Goal: Task Accomplishment & Management: Manage account settings

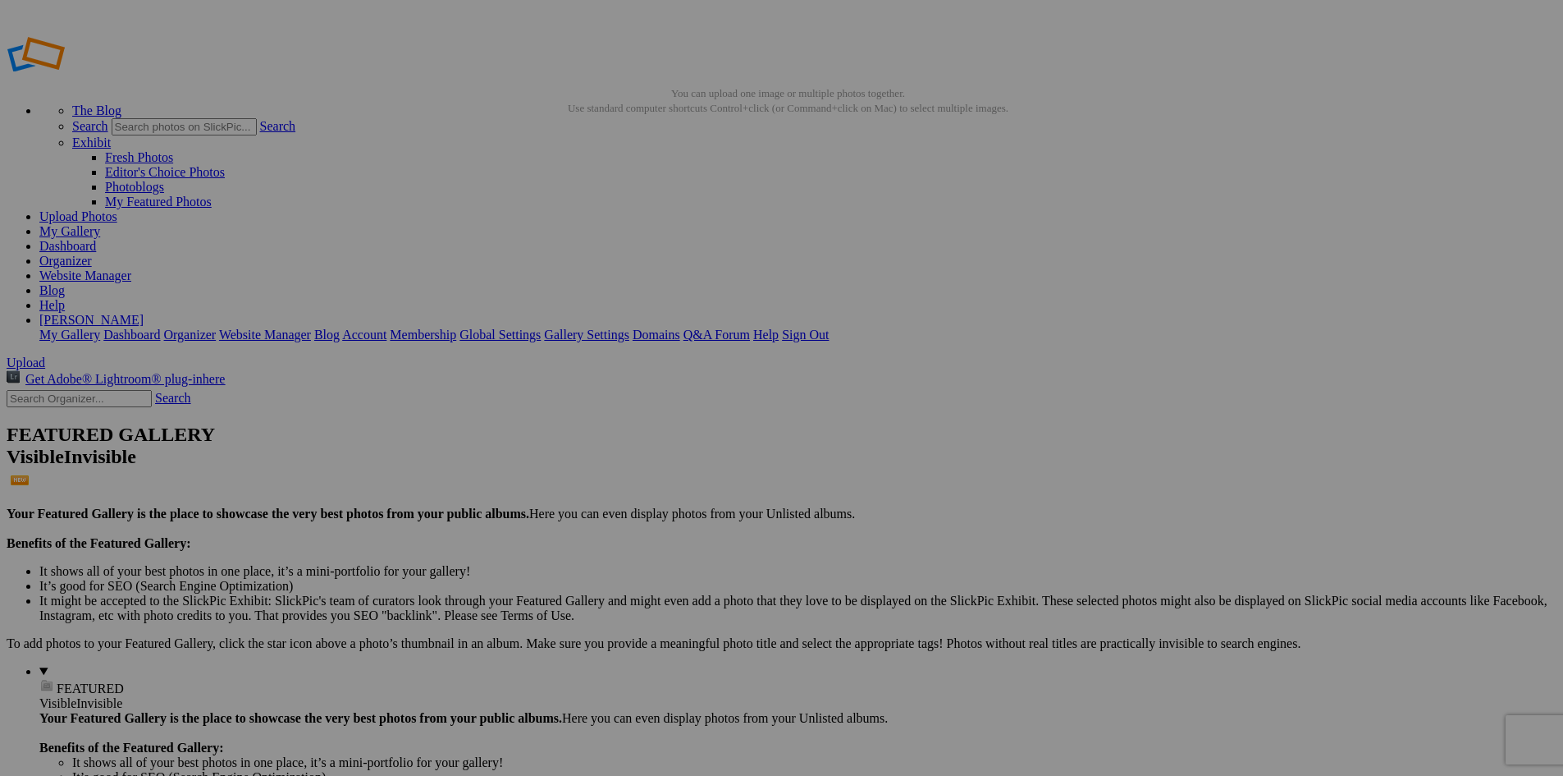
drag, startPoint x: 872, startPoint y: 387, endPoint x: 1074, endPoint y: 86, distance: 361.9
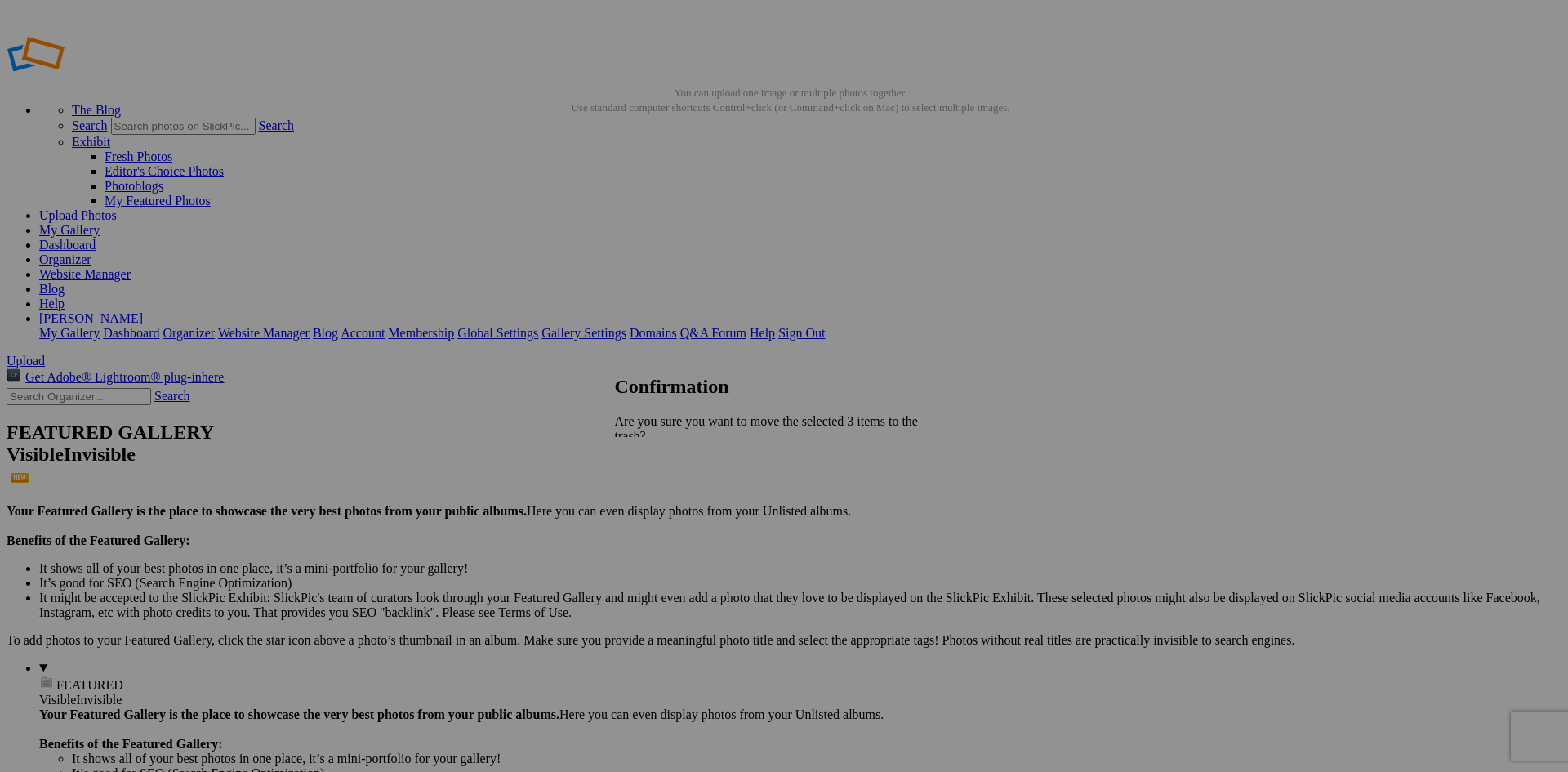
click at [670, 500] on span "Yes" at bounding box center [660, 507] width 19 height 14
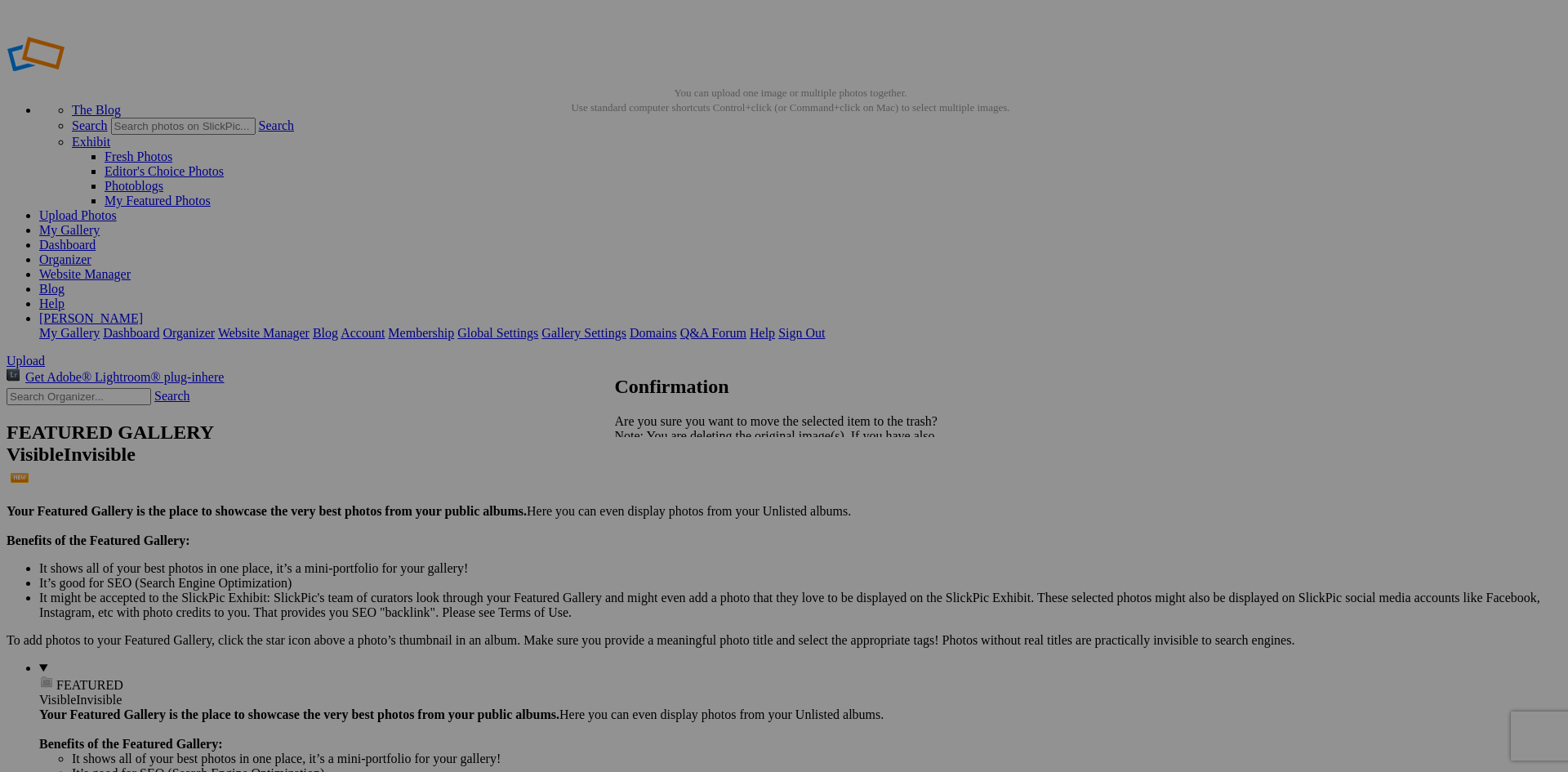
click at [670, 494] on span "Yes" at bounding box center [660, 492] width 19 height 14
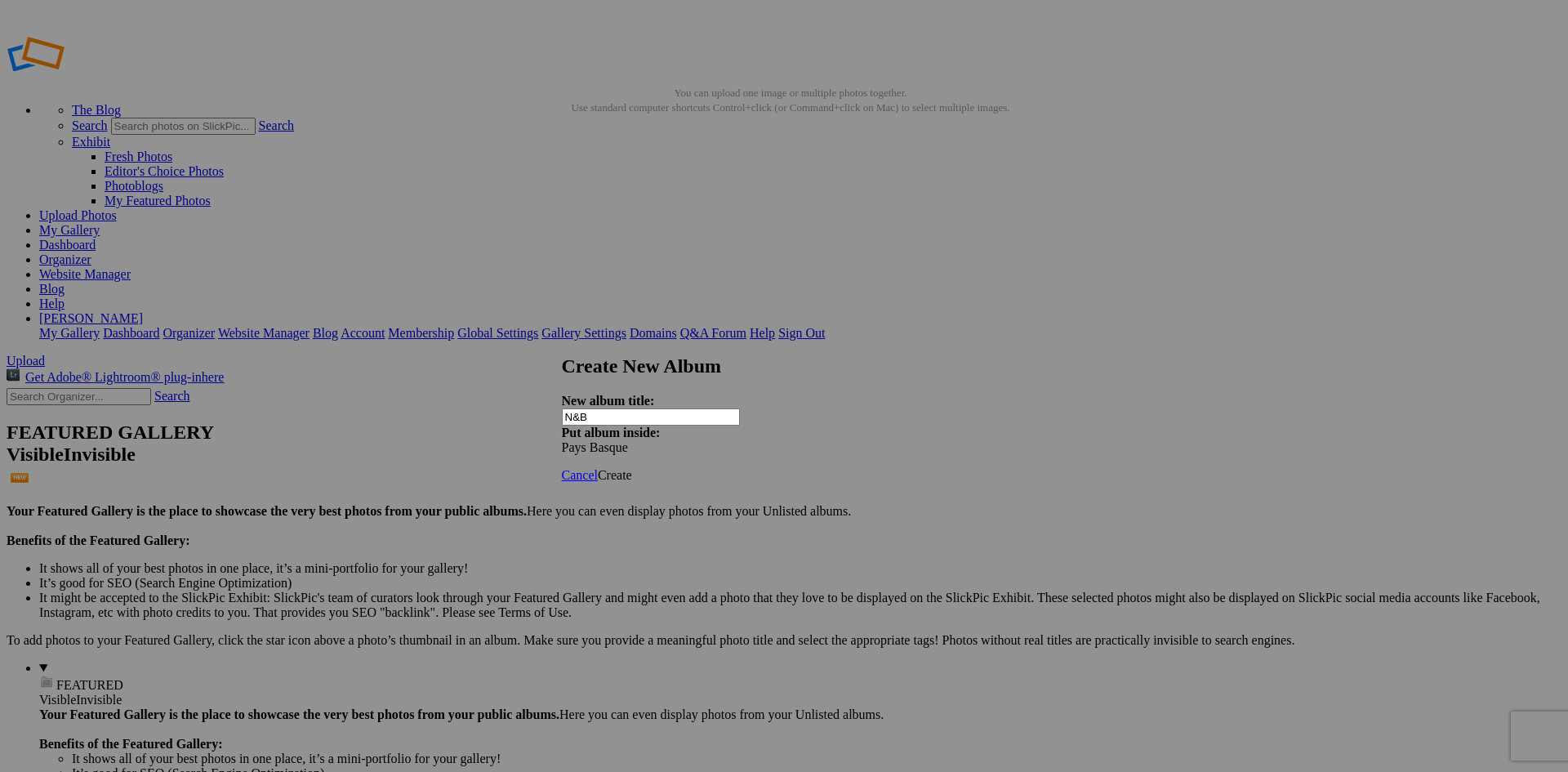
type input "N&B"
click at [632, 468] on span "Create" at bounding box center [615, 475] width 34 height 14
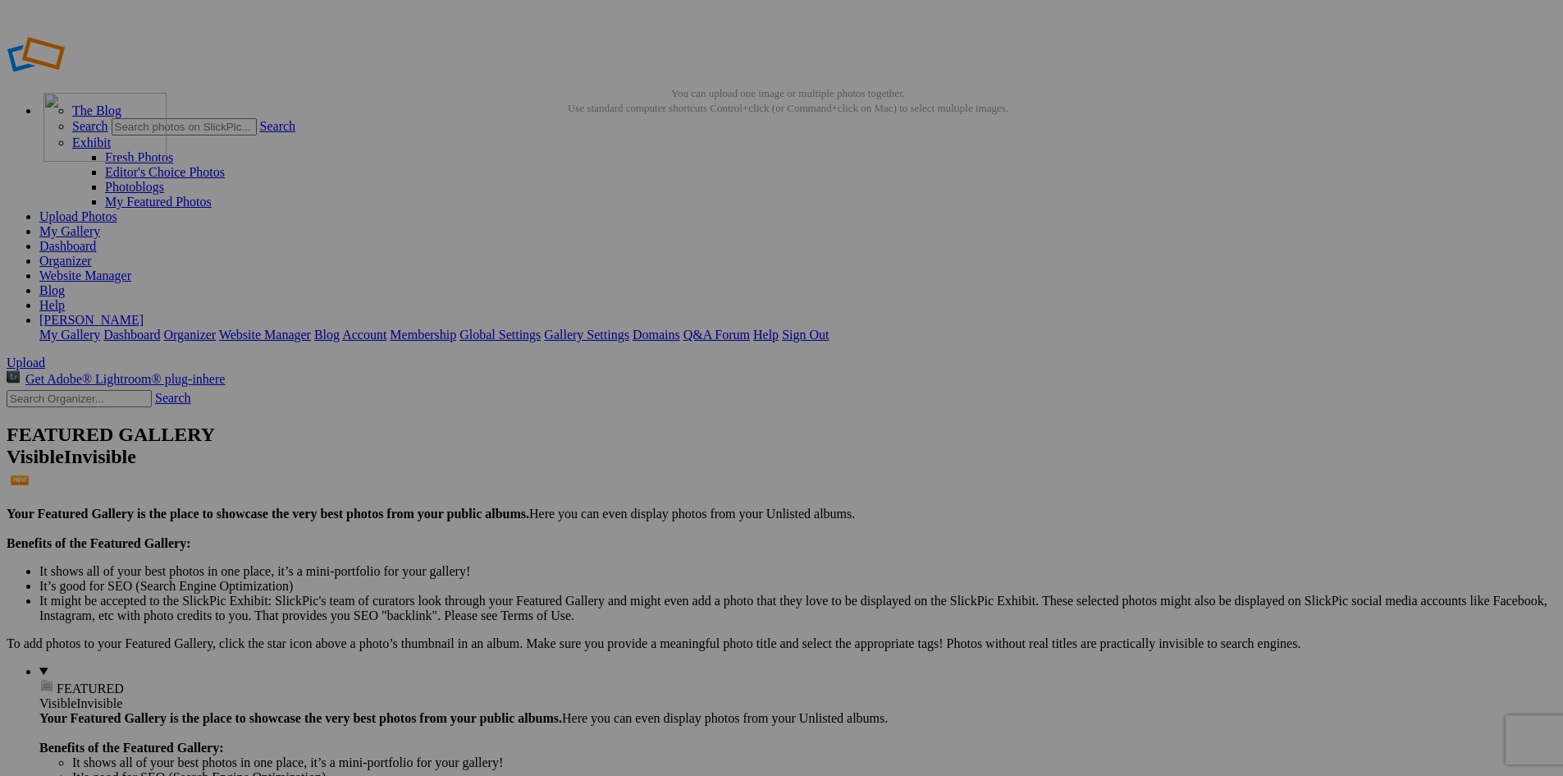
drag, startPoint x: 906, startPoint y: 437, endPoint x: 280, endPoint y: 211, distance: 665.9
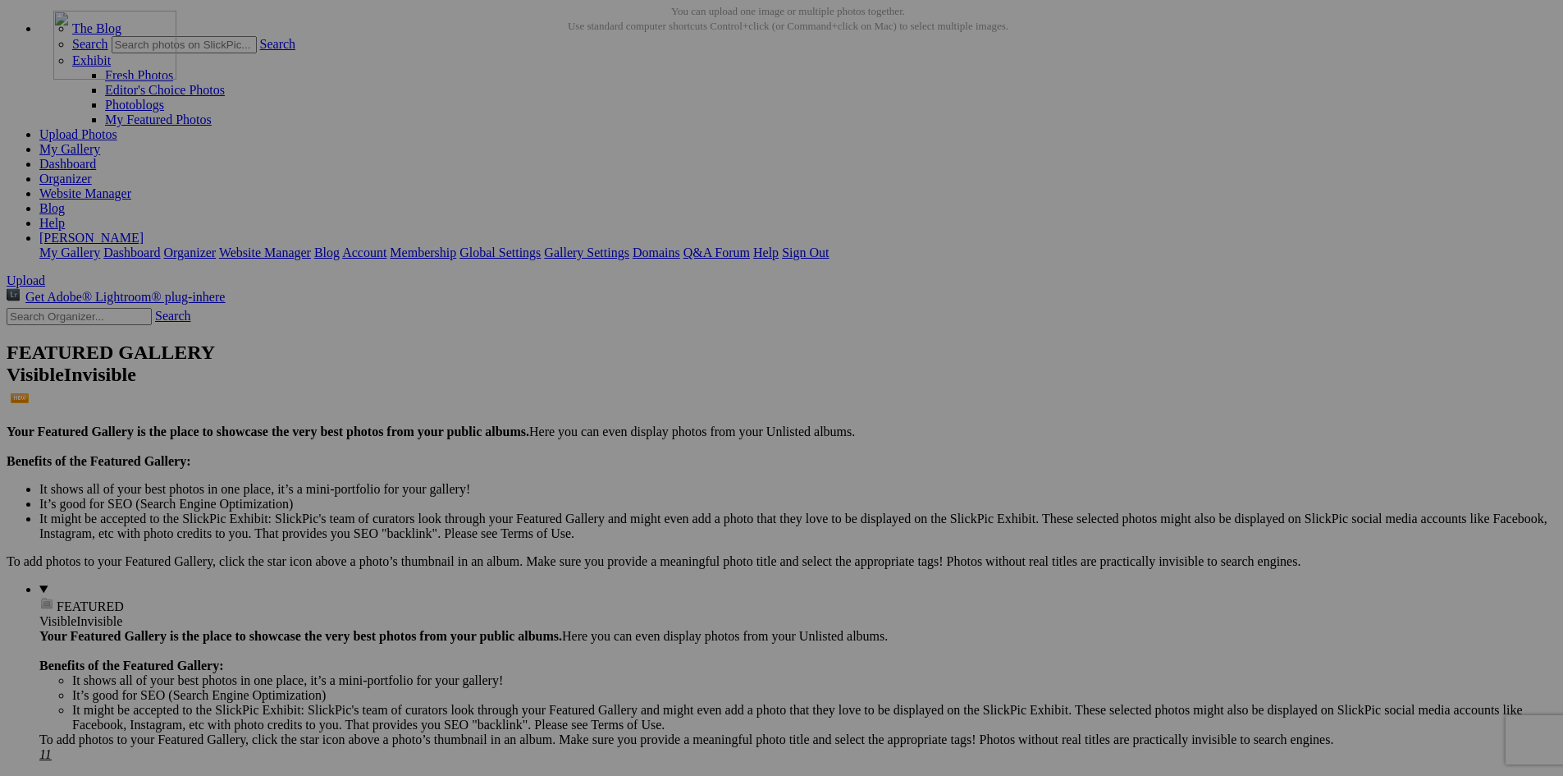
drag, startPoint x: 886, startPoint y: 395, endPoint x: 290, endPoint y: 153, distance: 643.6
drag, startPoint x: 751, startPoint y: 391, endPoint x: 268, endPoint y: 192, distance: 522.6
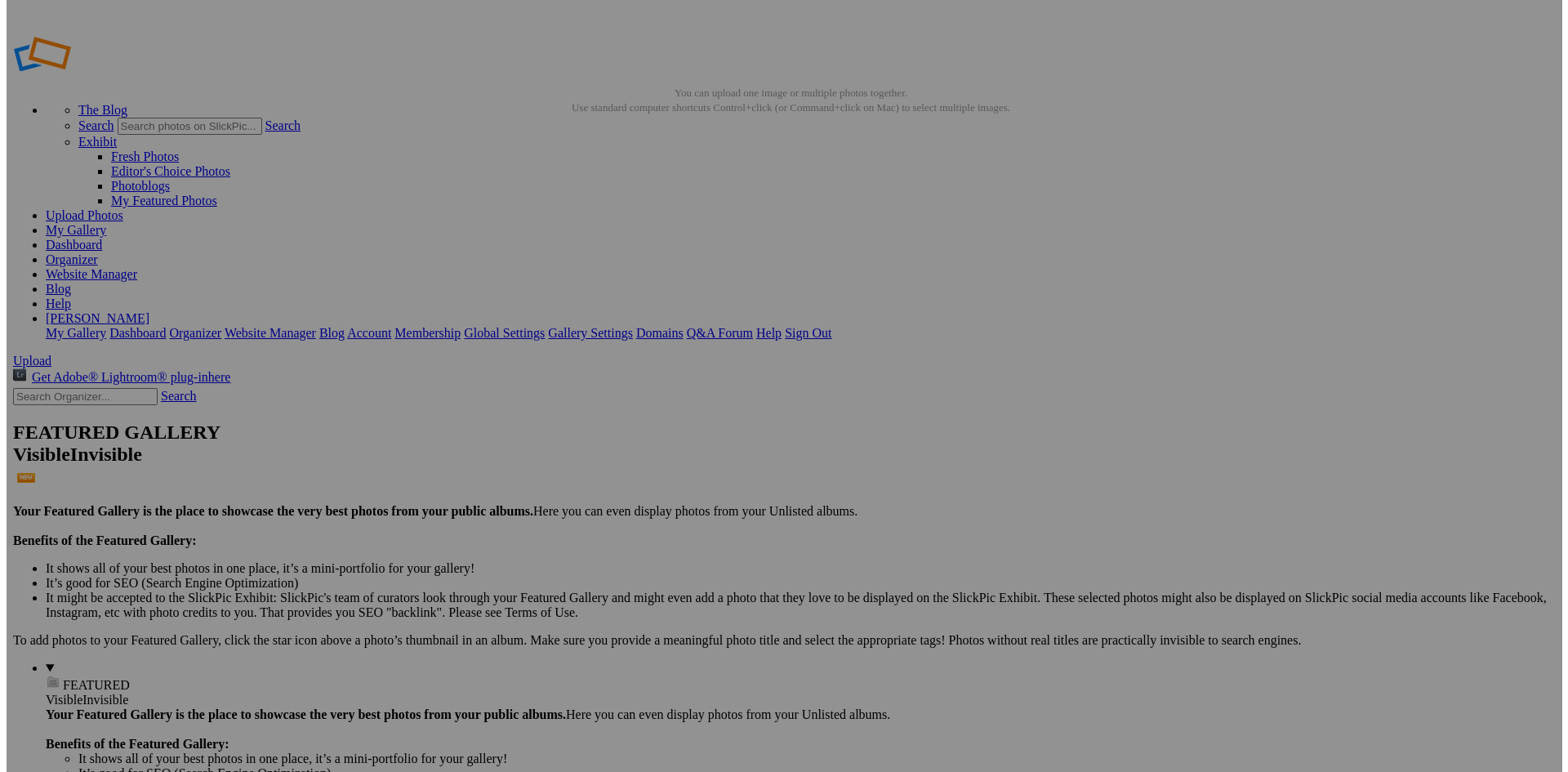
scroll to position [82, 0]
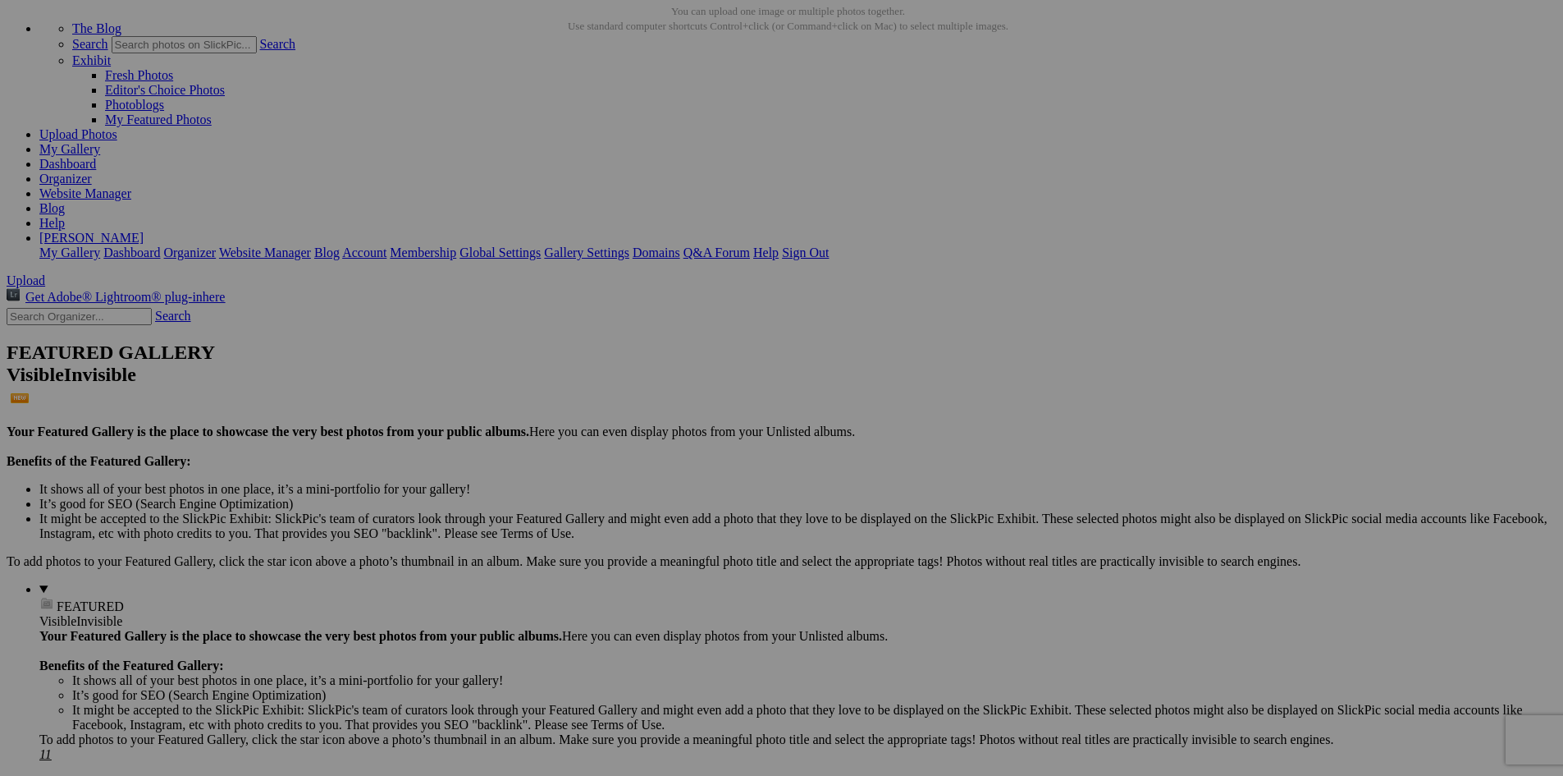
drag, startPoint x: 1183, startPoint y: 322, endPoint x: 1011, endPoint y: 44, distance: 326.6
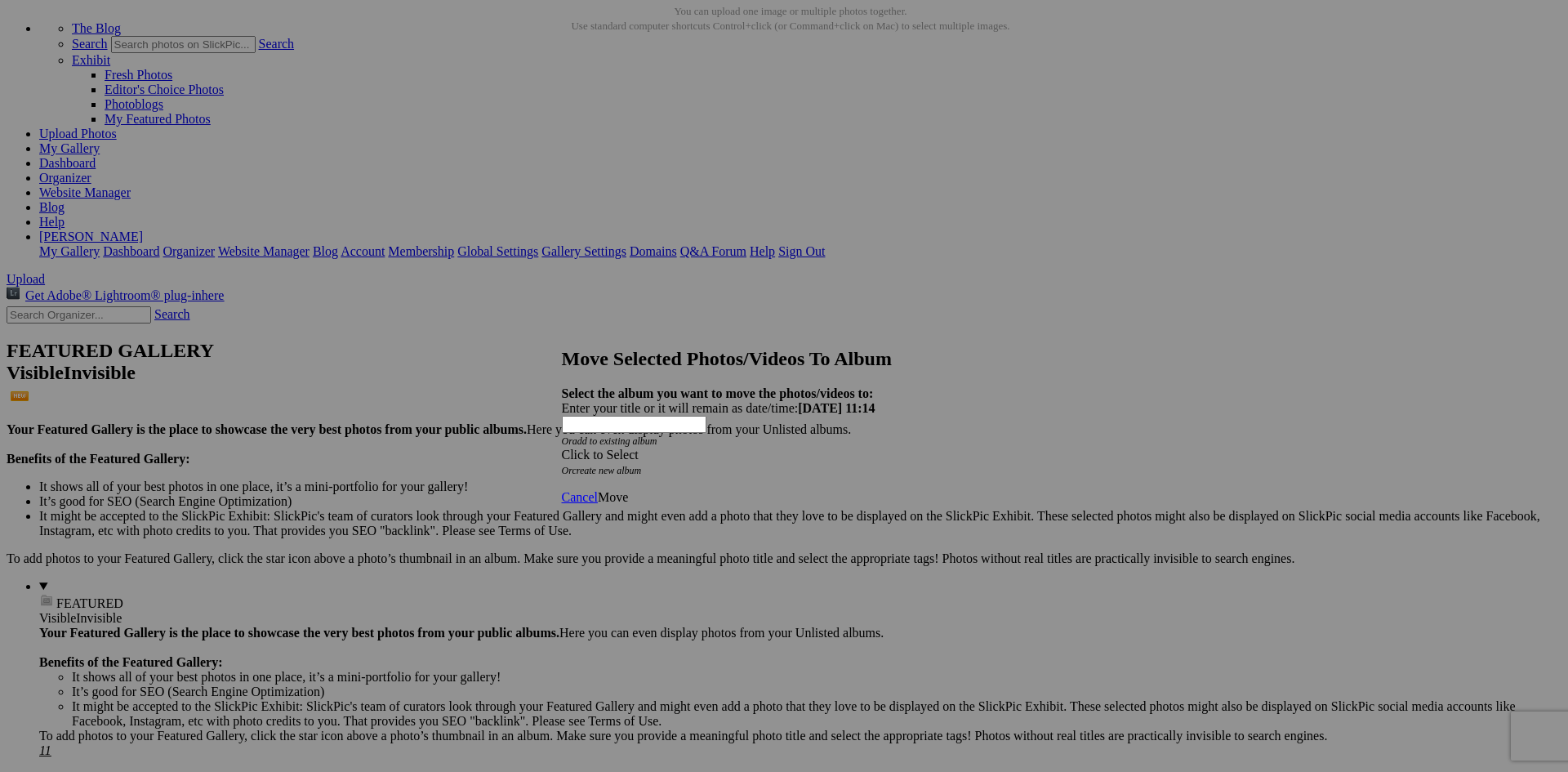
click at [708, 448] on div "Click to Select" at bounding box center [778, 455] width 433 height 15
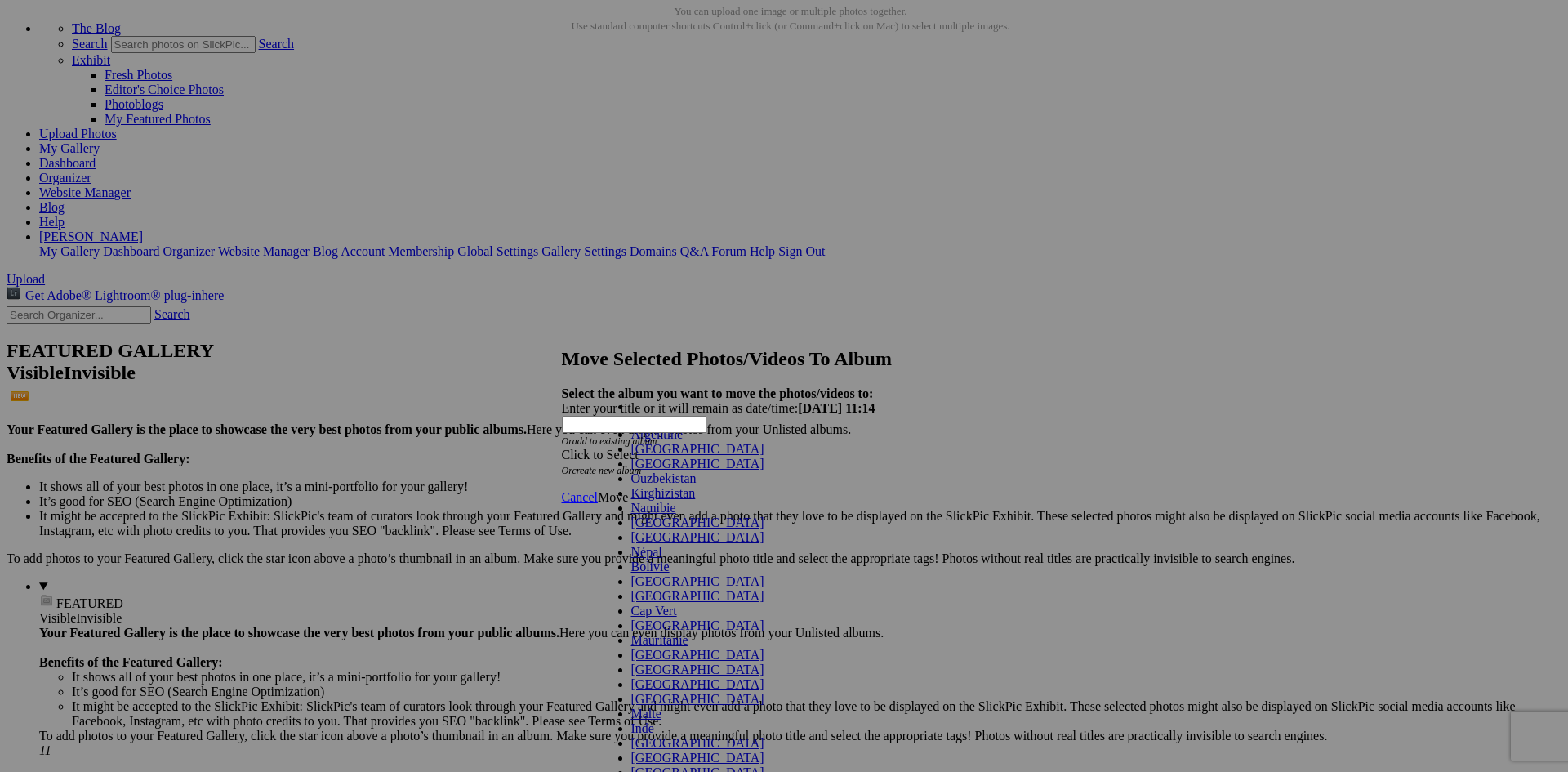
click at [631, 529] on span "[GEOGRAPHIC_DATA]" at bounding box center [697, 522] width 133 height 14
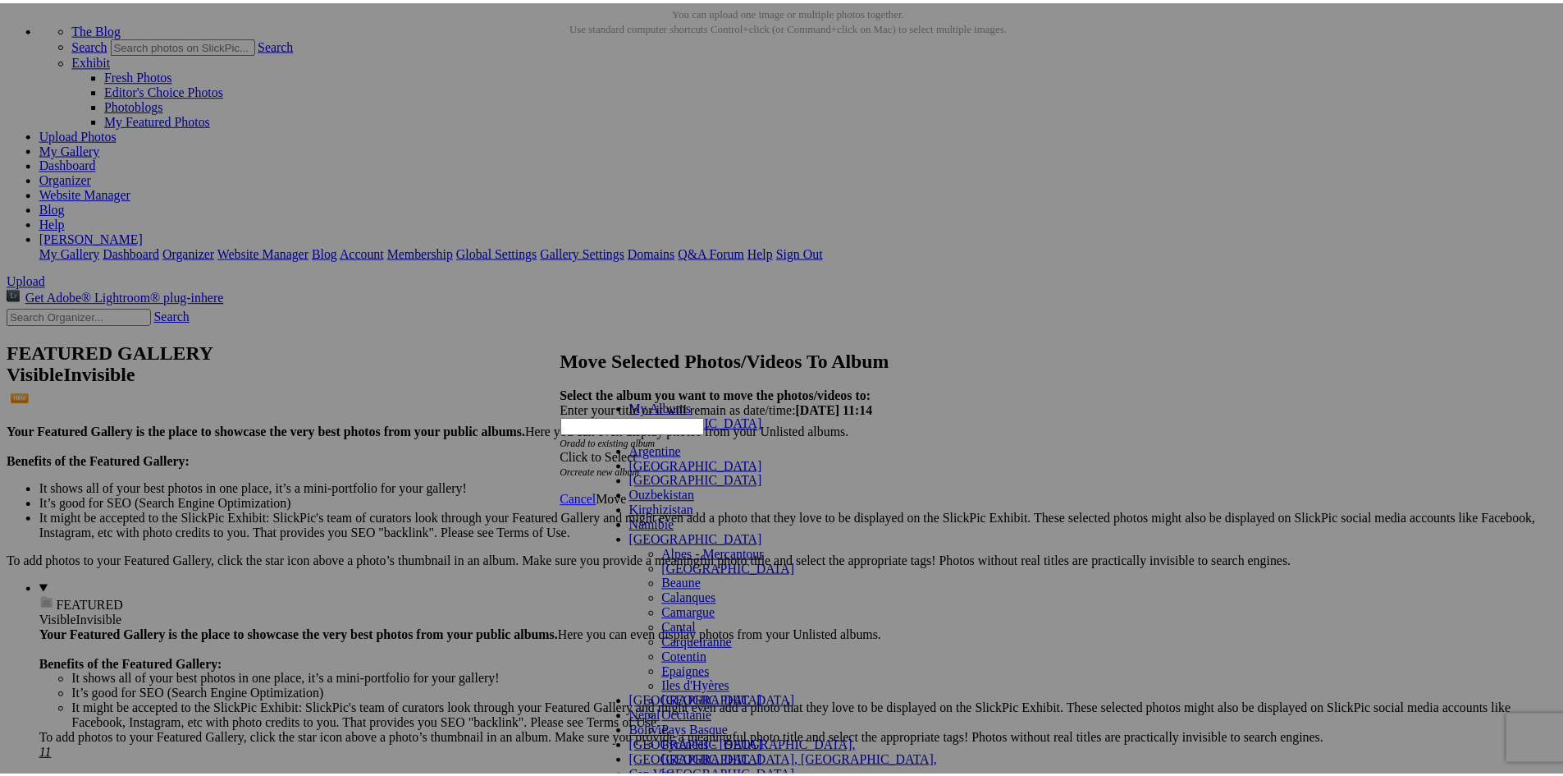
scroll to position [224, 0]
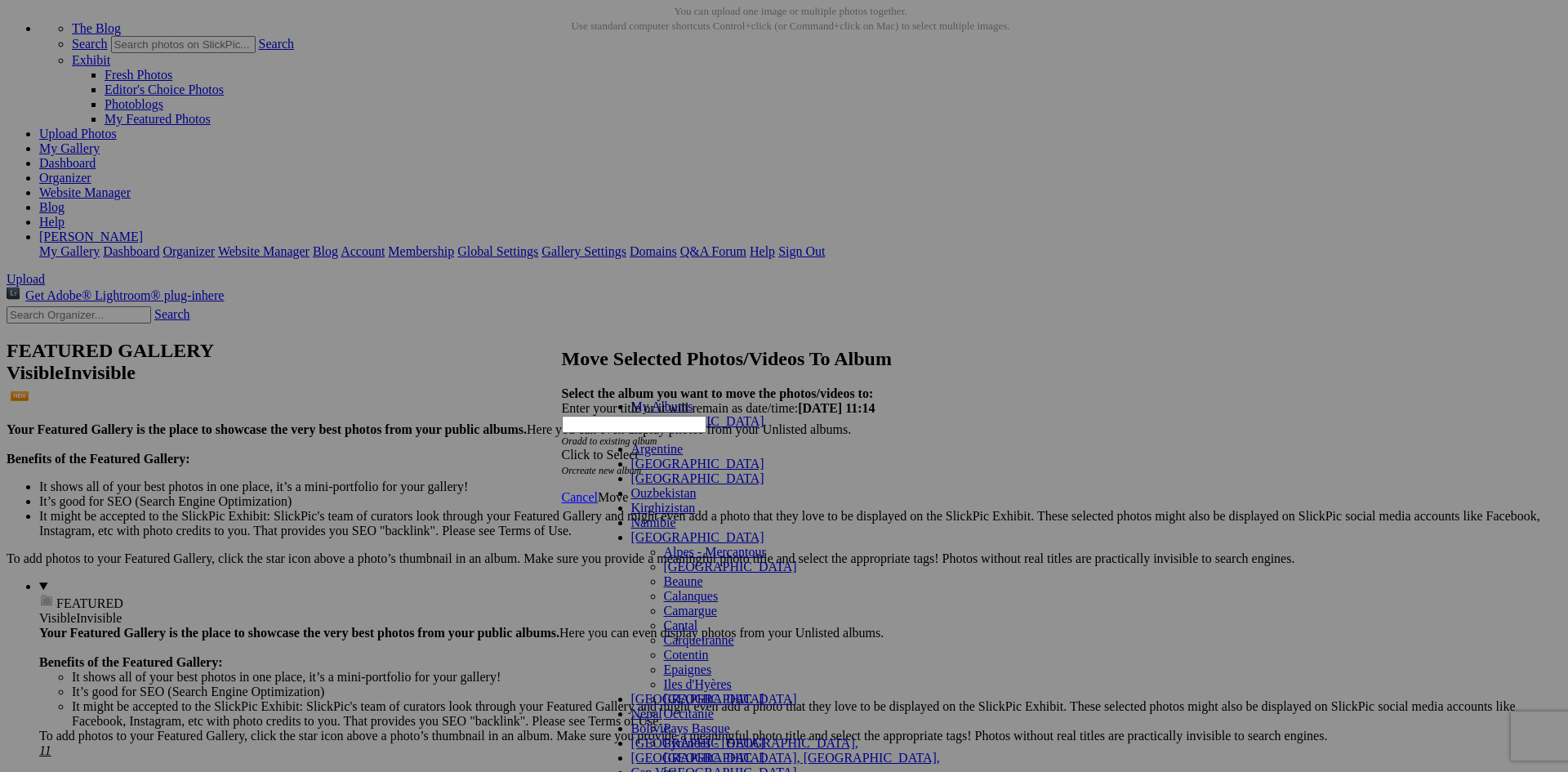
click at [664, 721] on span "Pays Basque" at bounding box center [696, 728] width 66 height 14
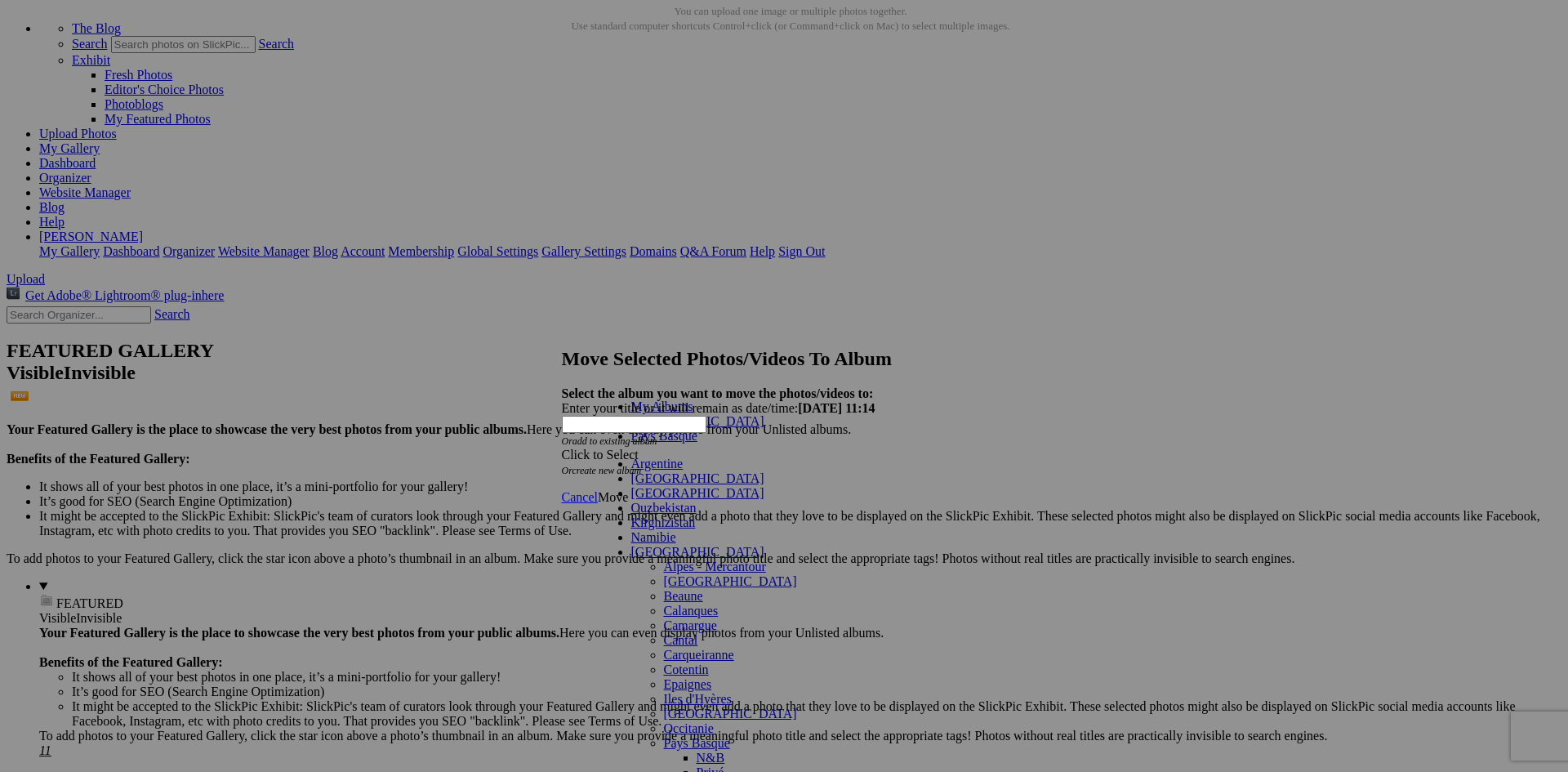
click at [696, 750] on link "N&B" at bounding box center [710, 757] width 29 height 14
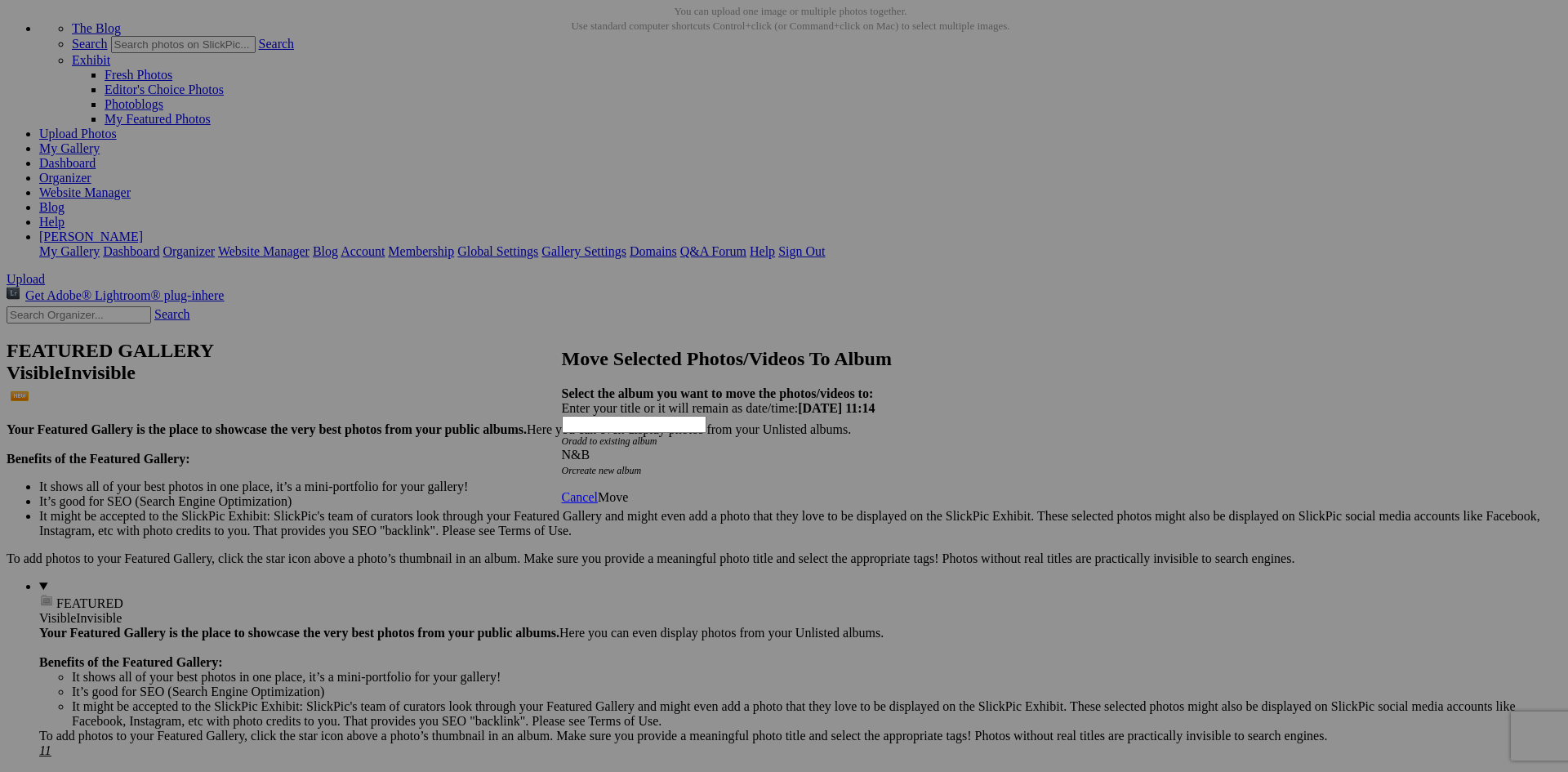
click at [628, 489] on span "Move" at bounding box center [613, 496] width 30 height 14
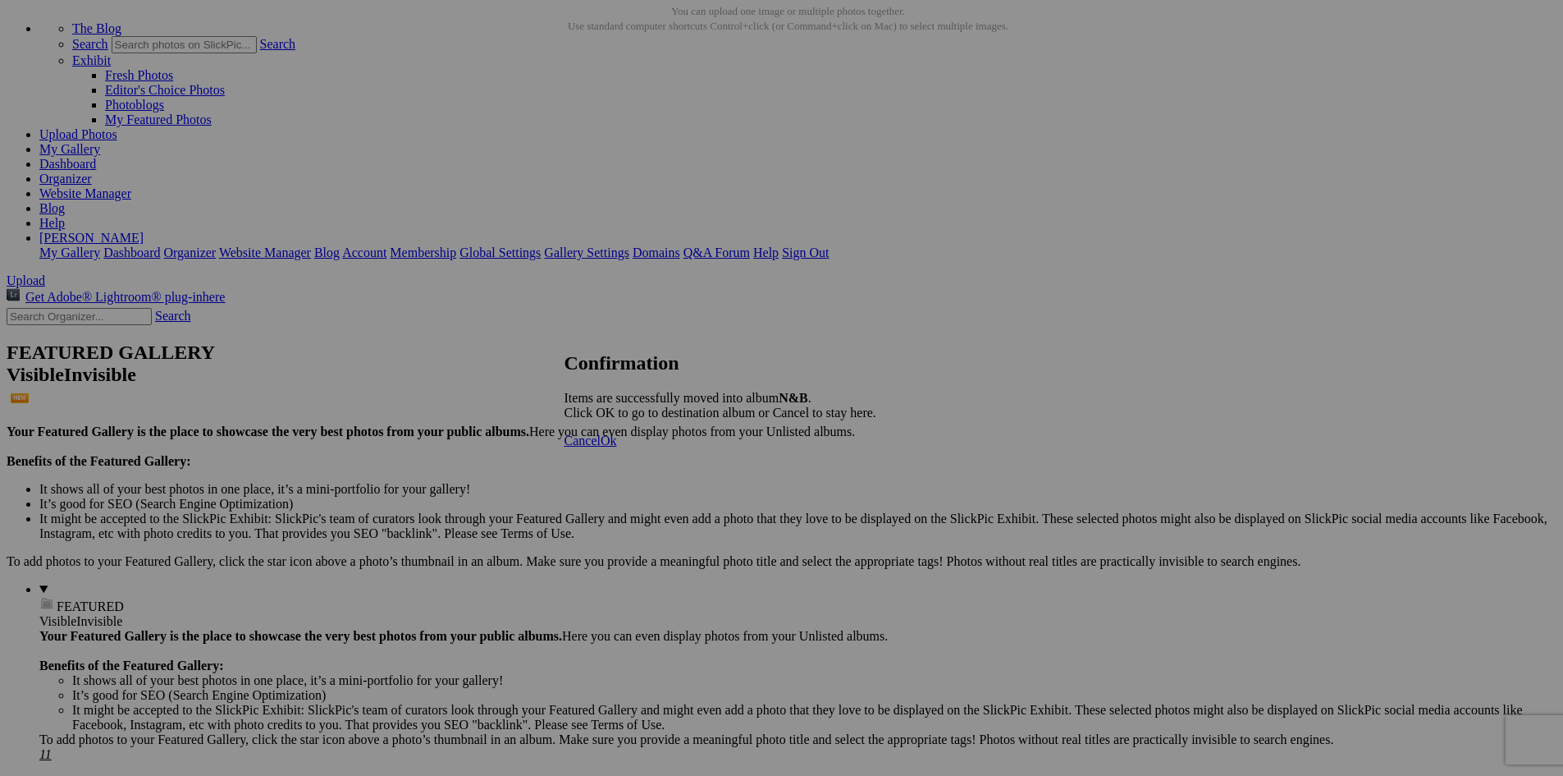
click at [617, 447] on link "Ok" at bounding box center [609, 440] width 16 height 14
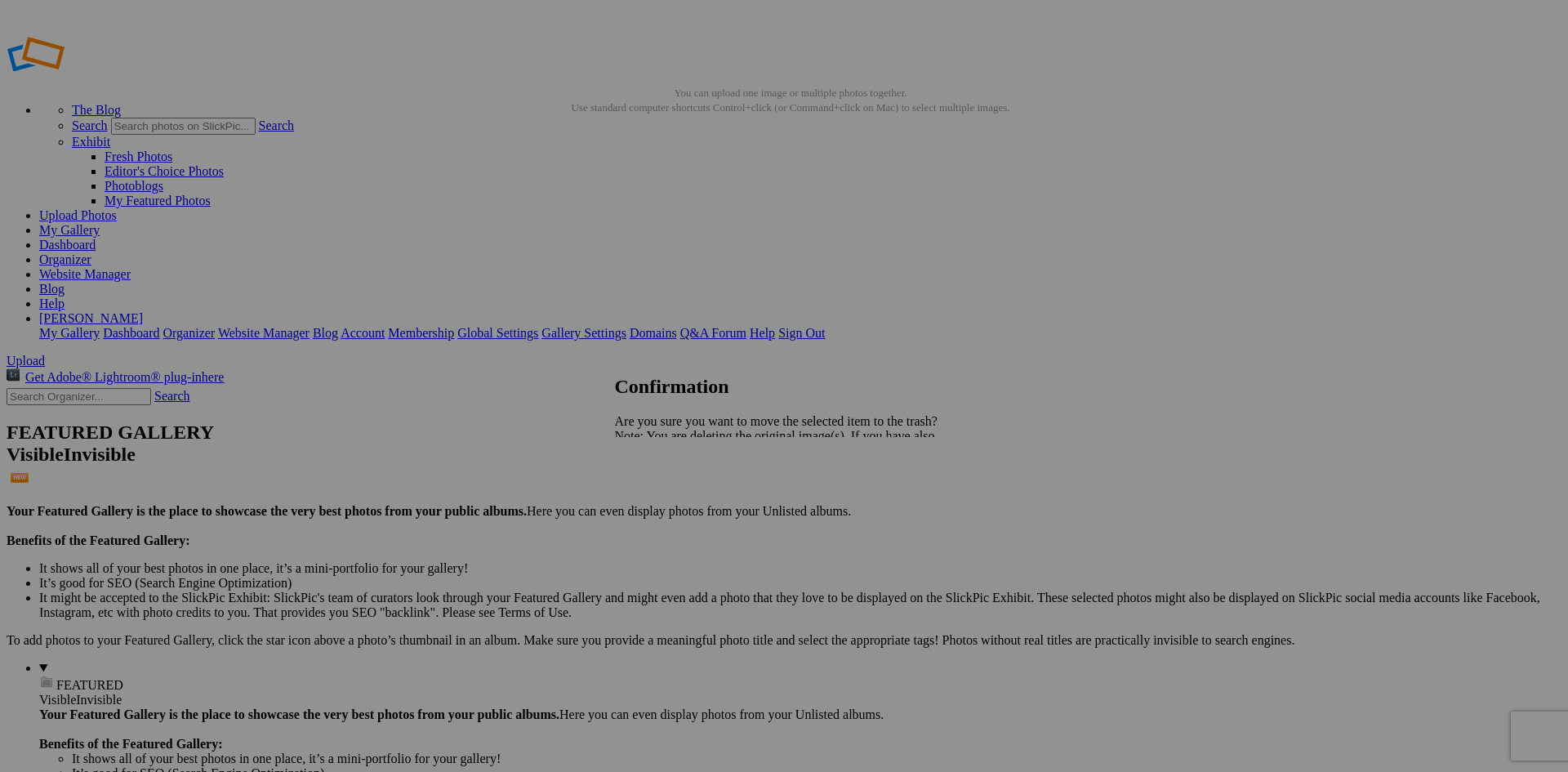
click at [670, 492] on span "Yes" at bounding box center [660, 492] width 19 height 14
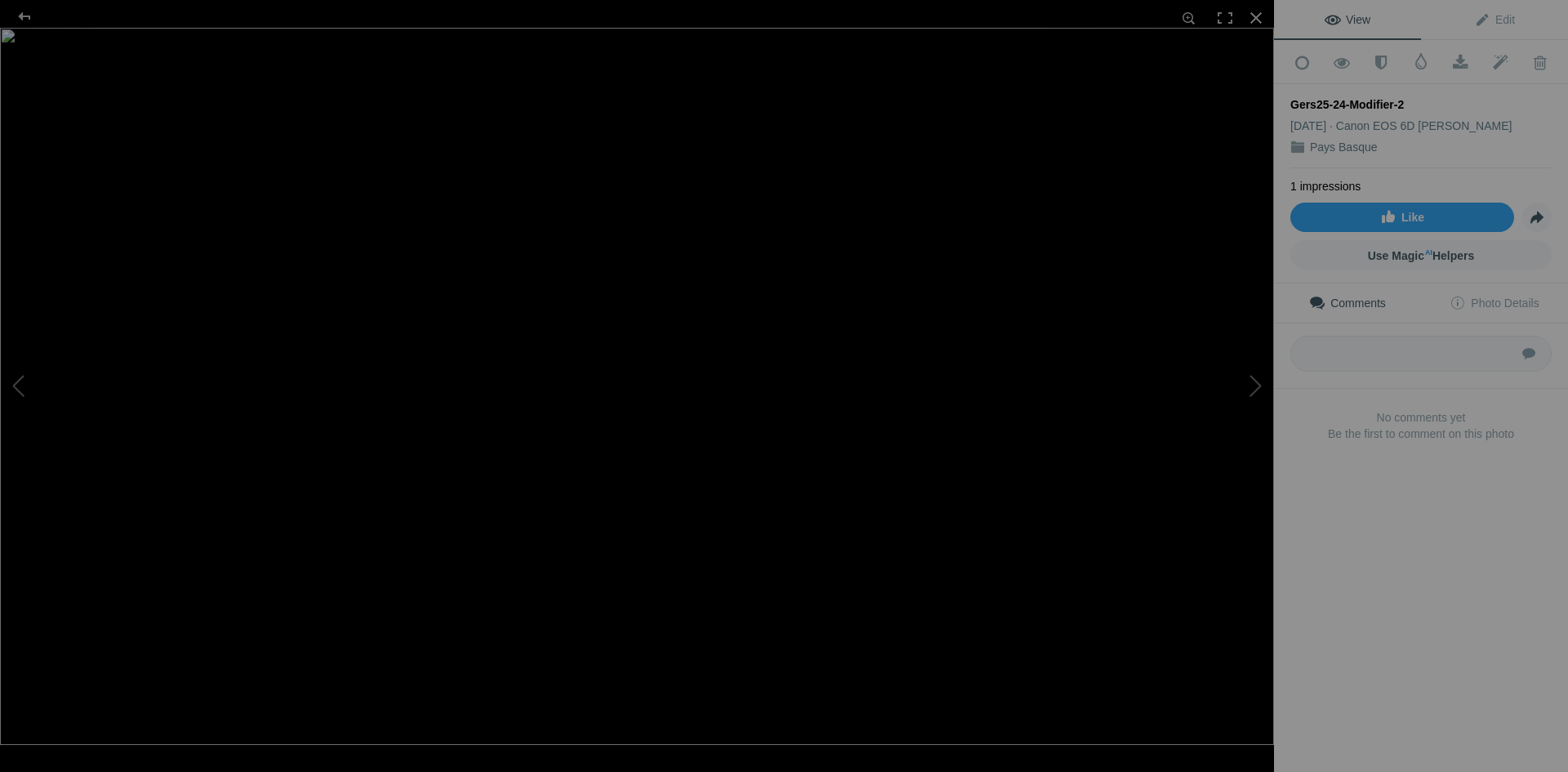
click at [1467, 693] on div "View Edit Add to Quick Collection Remove from Quick Collection Hide from Public…" at bounding box center [1420, 386] width 294 height 772
click at [22, 16] on div at bounding box center [24, 16] width 59 height 33
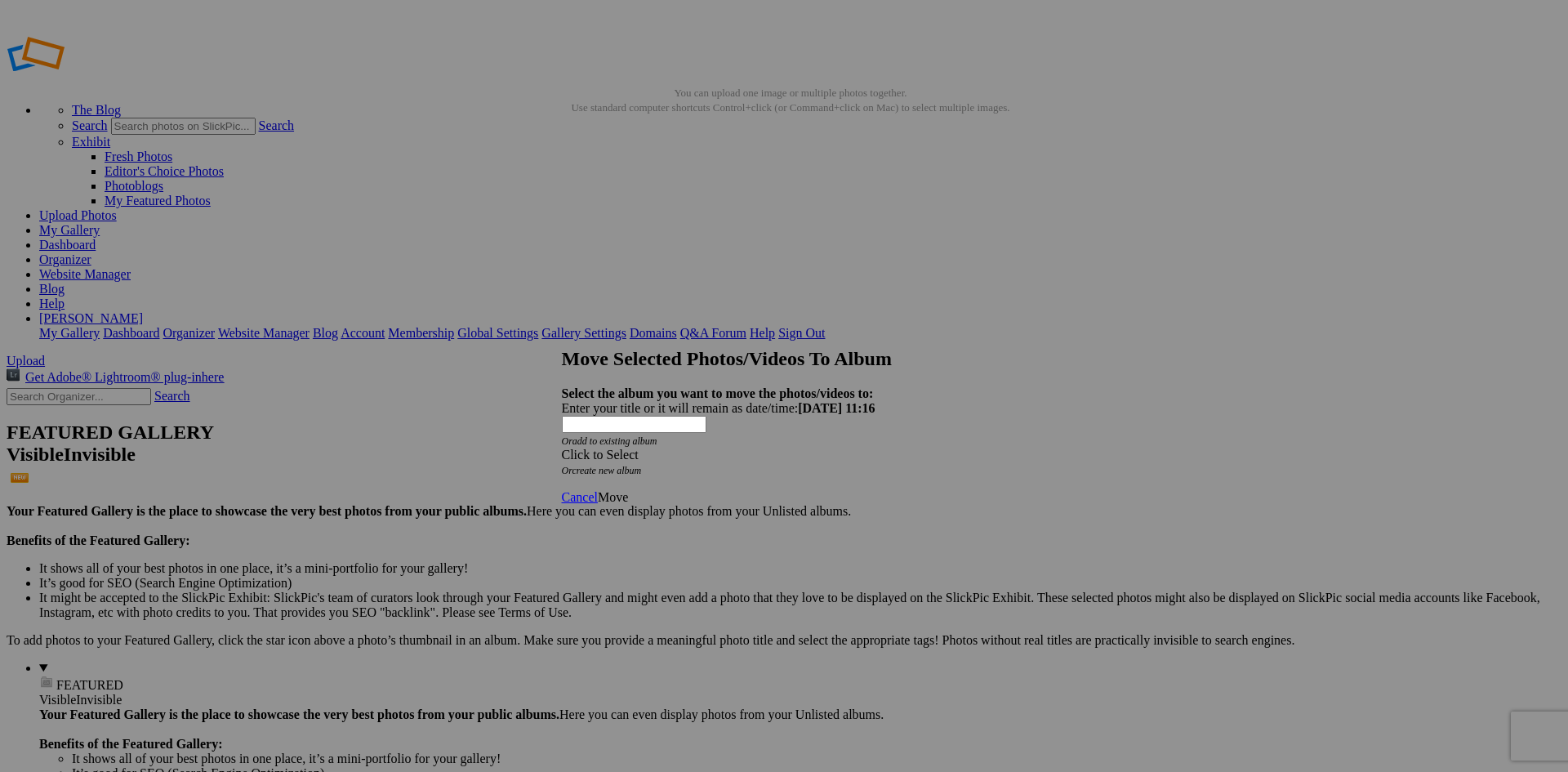
click at [688, 448] on div "Click to Select" at bounding box center [778, 455] width 433 height 15
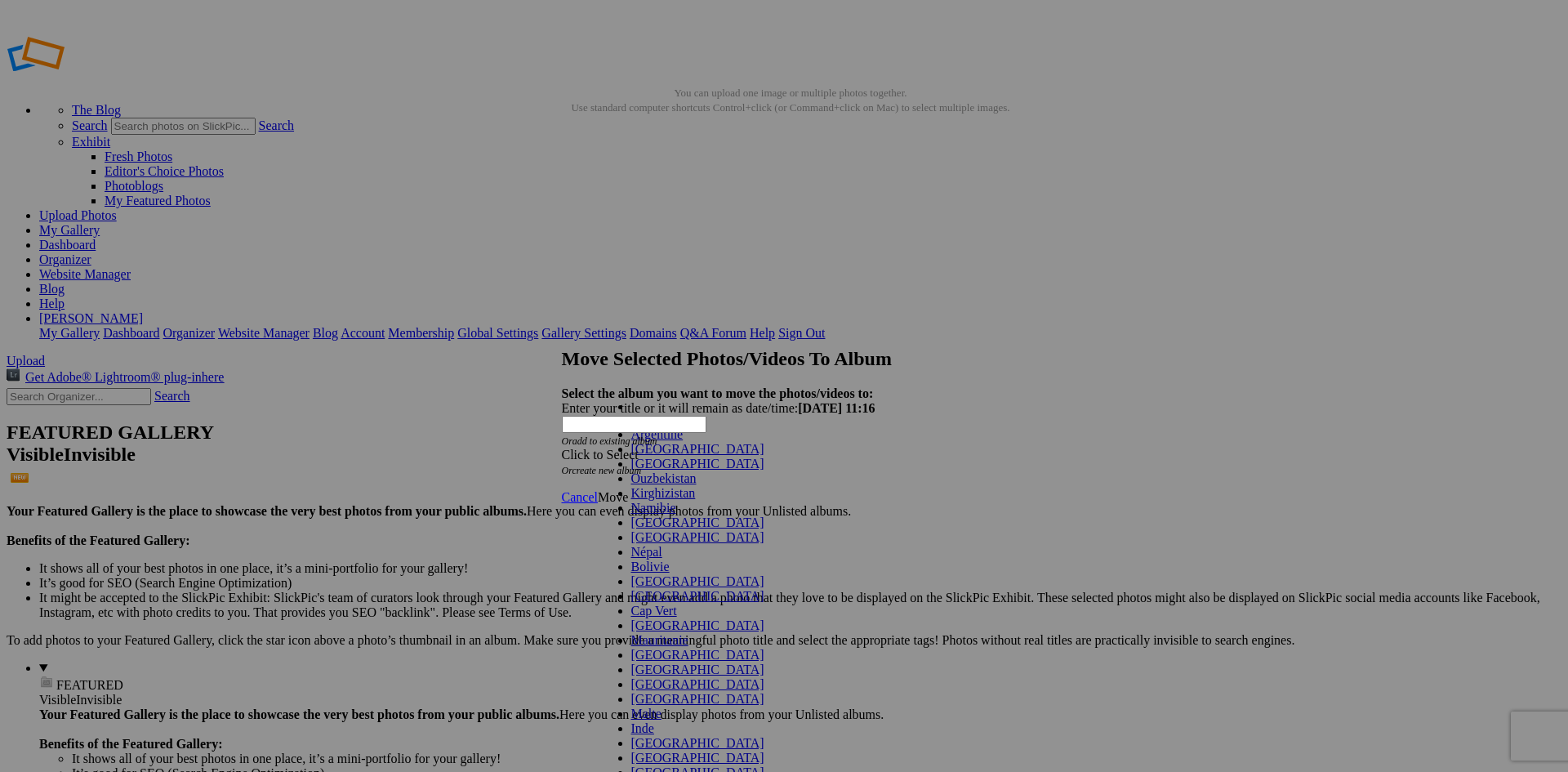
click at [641, 529] on link "[GEOGRAPHIC_DATA]" at bounding box center [697, 522] width 133 height 14
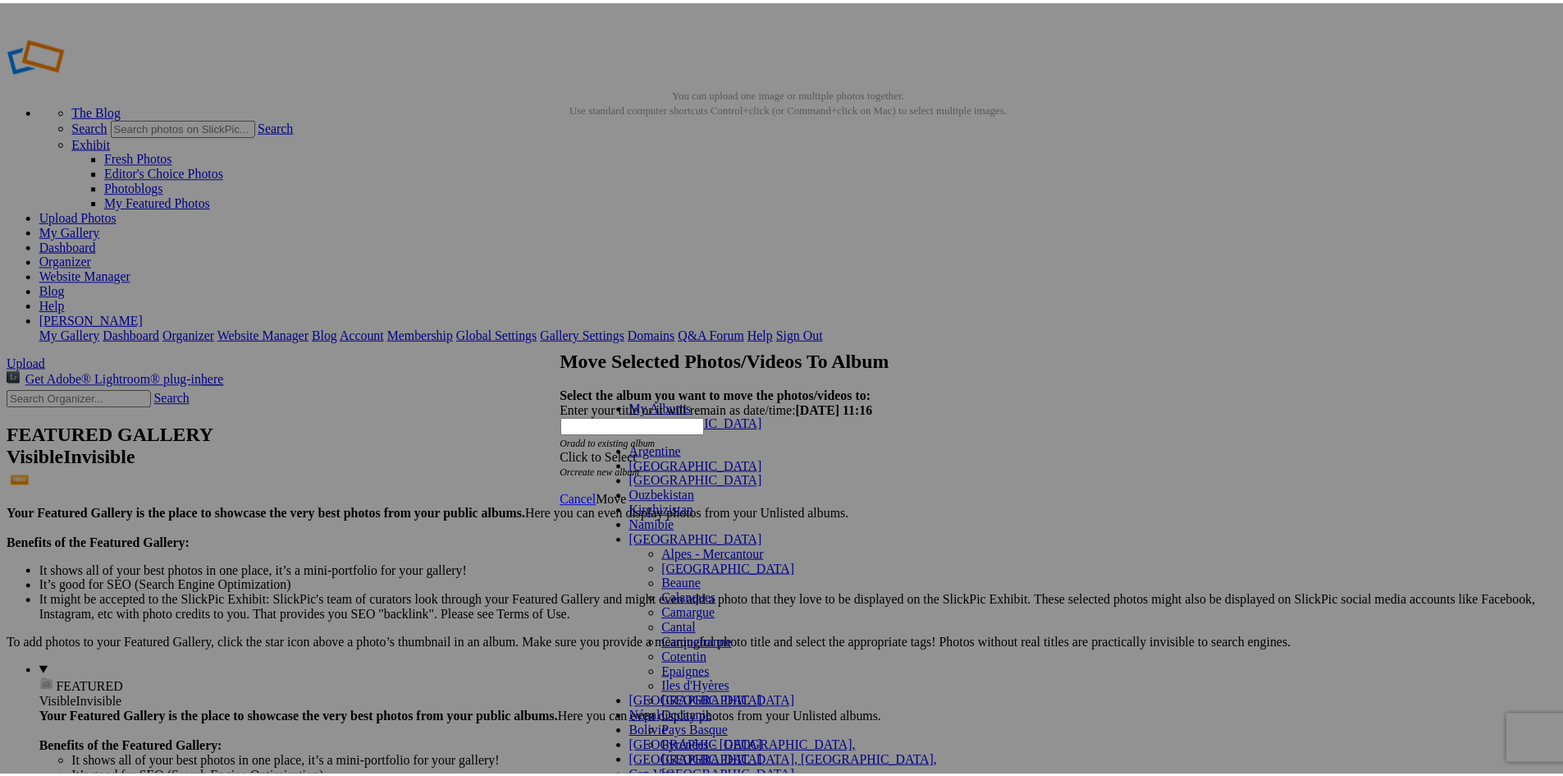
scroll to position [224, 0]
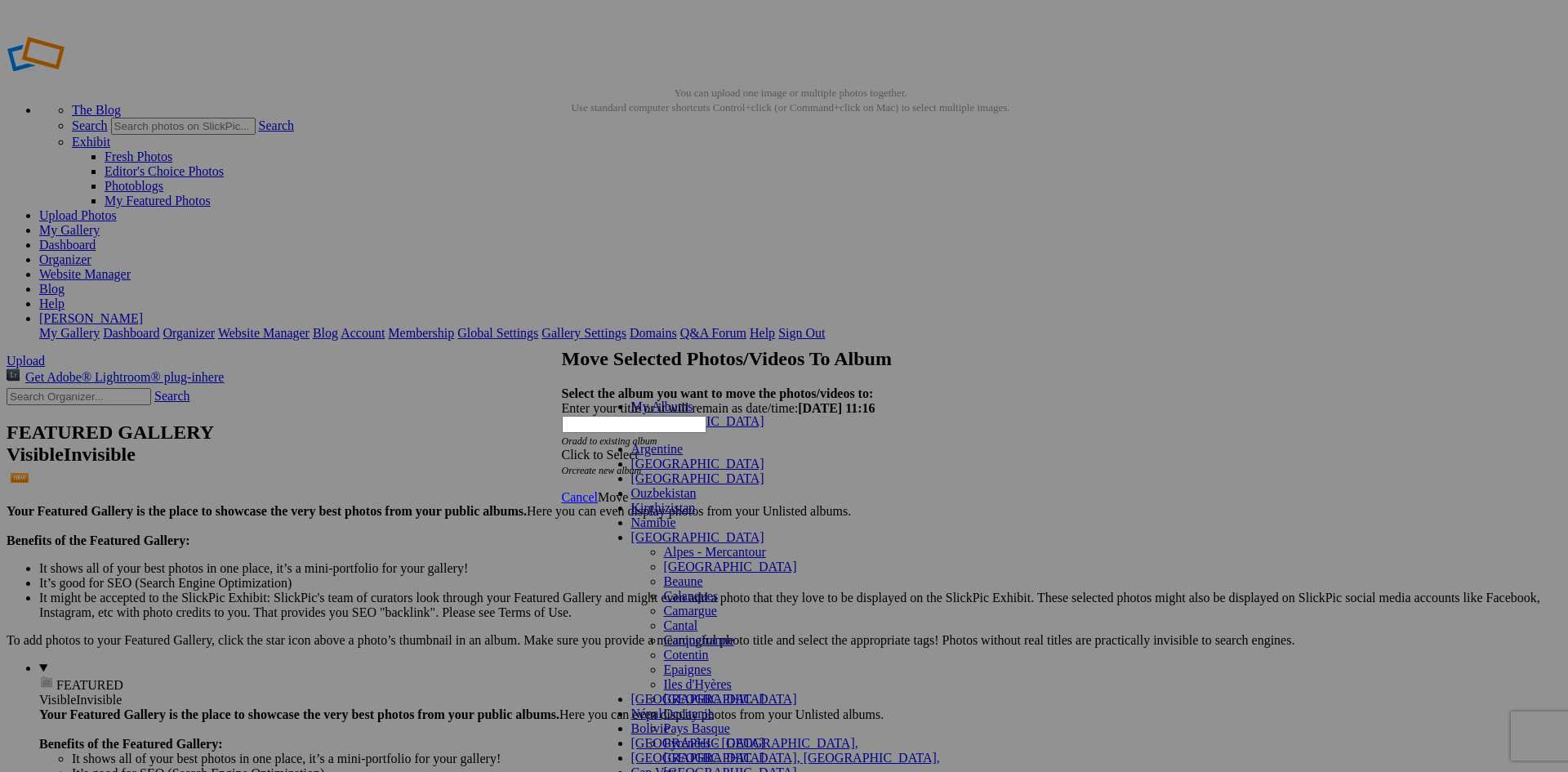
click at [664, 721] on span "Pays Basque" at bounding box center [696, 728] width 66 height 14
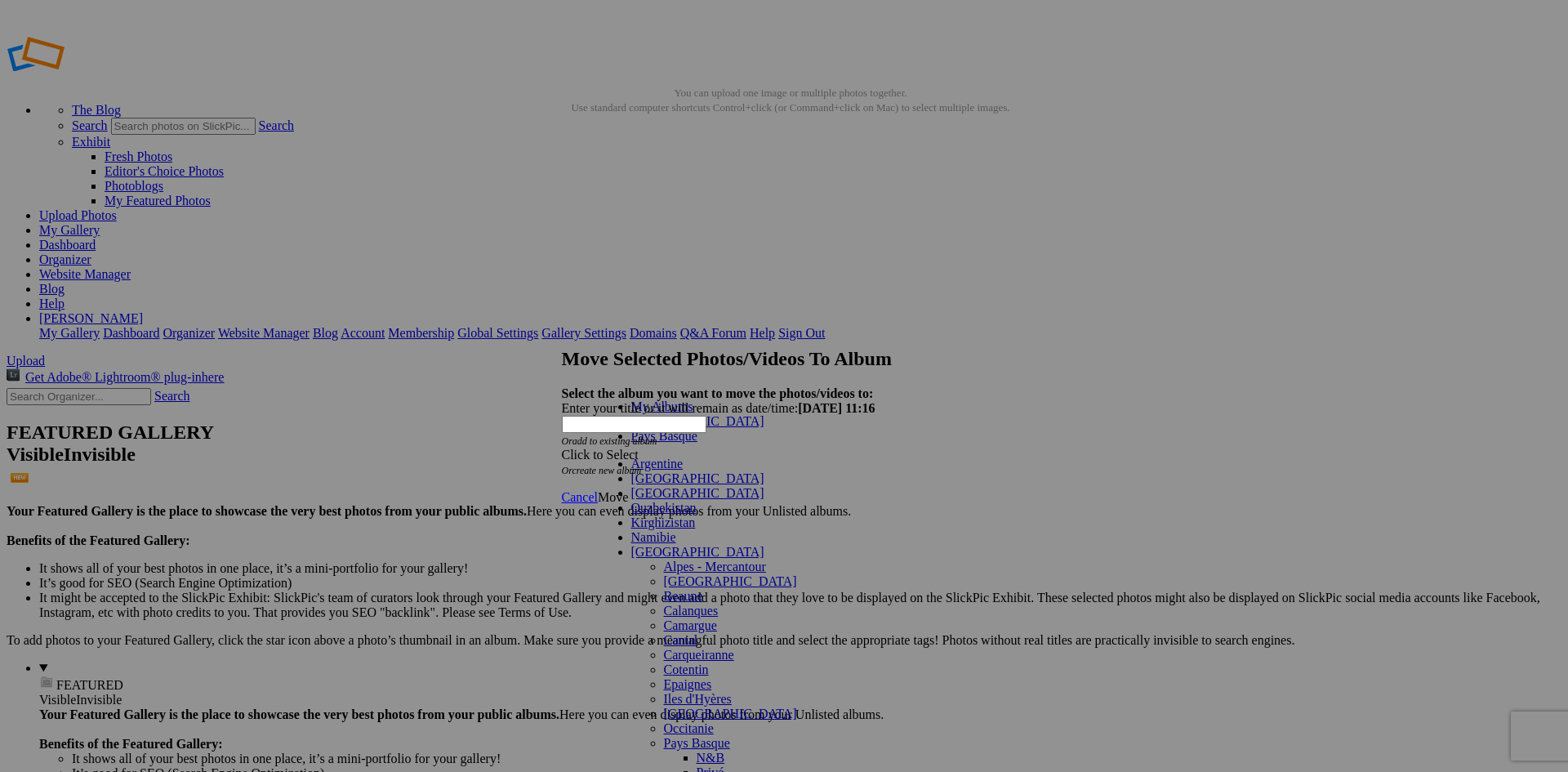
click at [696, 750] on link "N&B" at bounding box center [710, 757] width 29 height 14
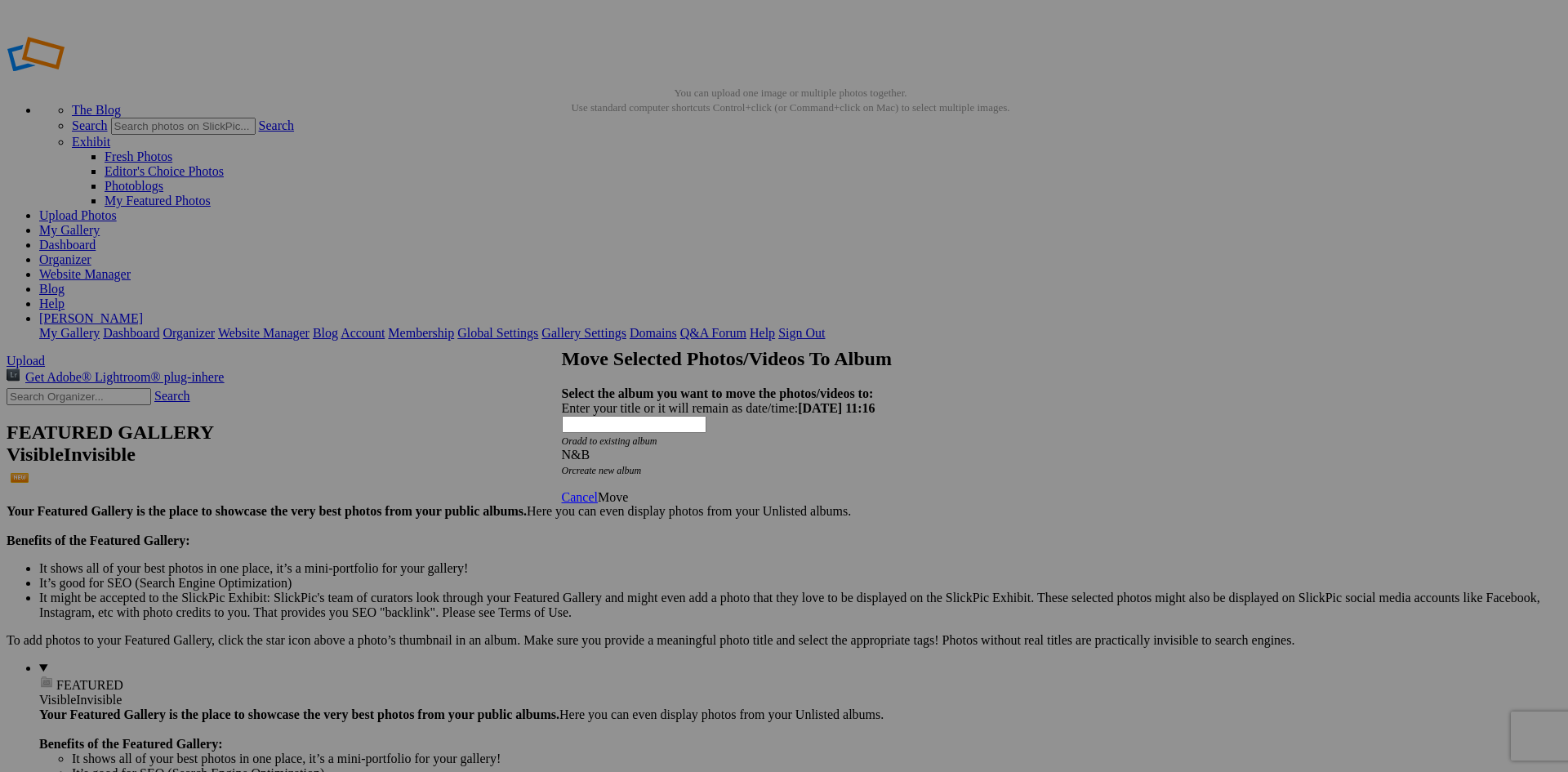
click at [628, 489] on span "Move" at bounding box center [613, 496] width 30 height 14
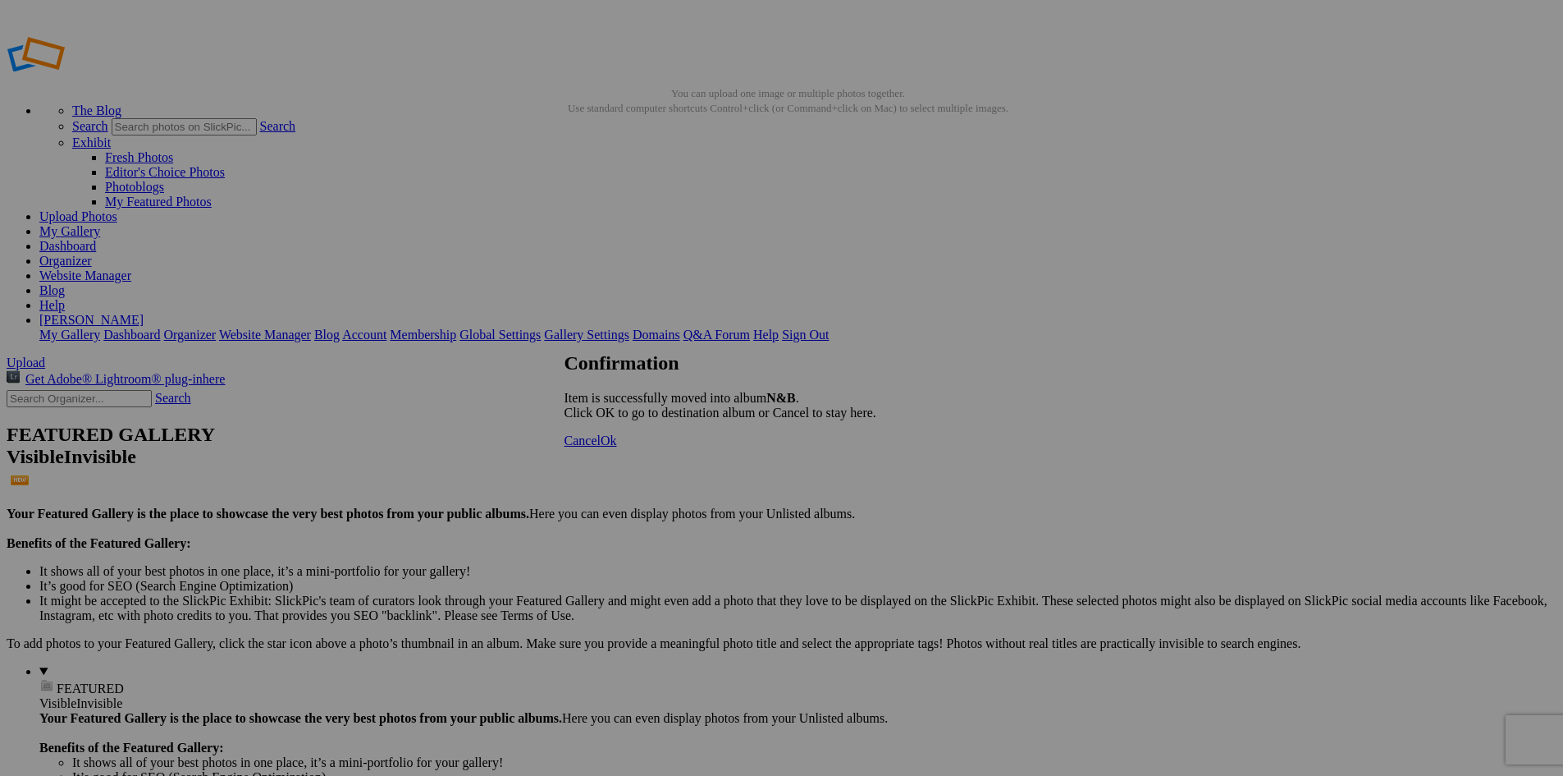
click at [617, 447] on span "Ok" at bounding box center [609, 440] width 16 height 14
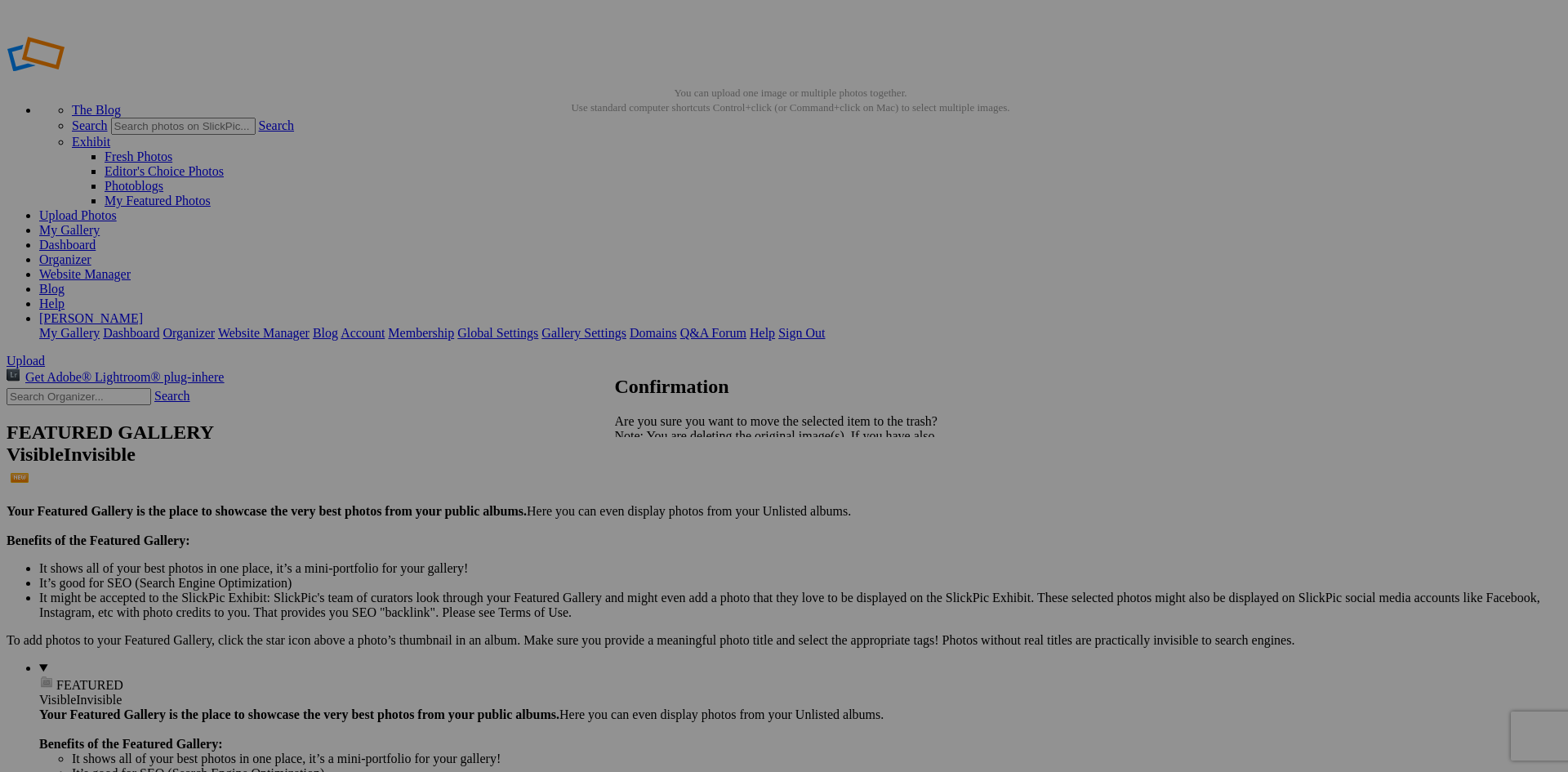
click at [670, 493] on span "Yes" at bounding box center [660, 492] width 19 height 14
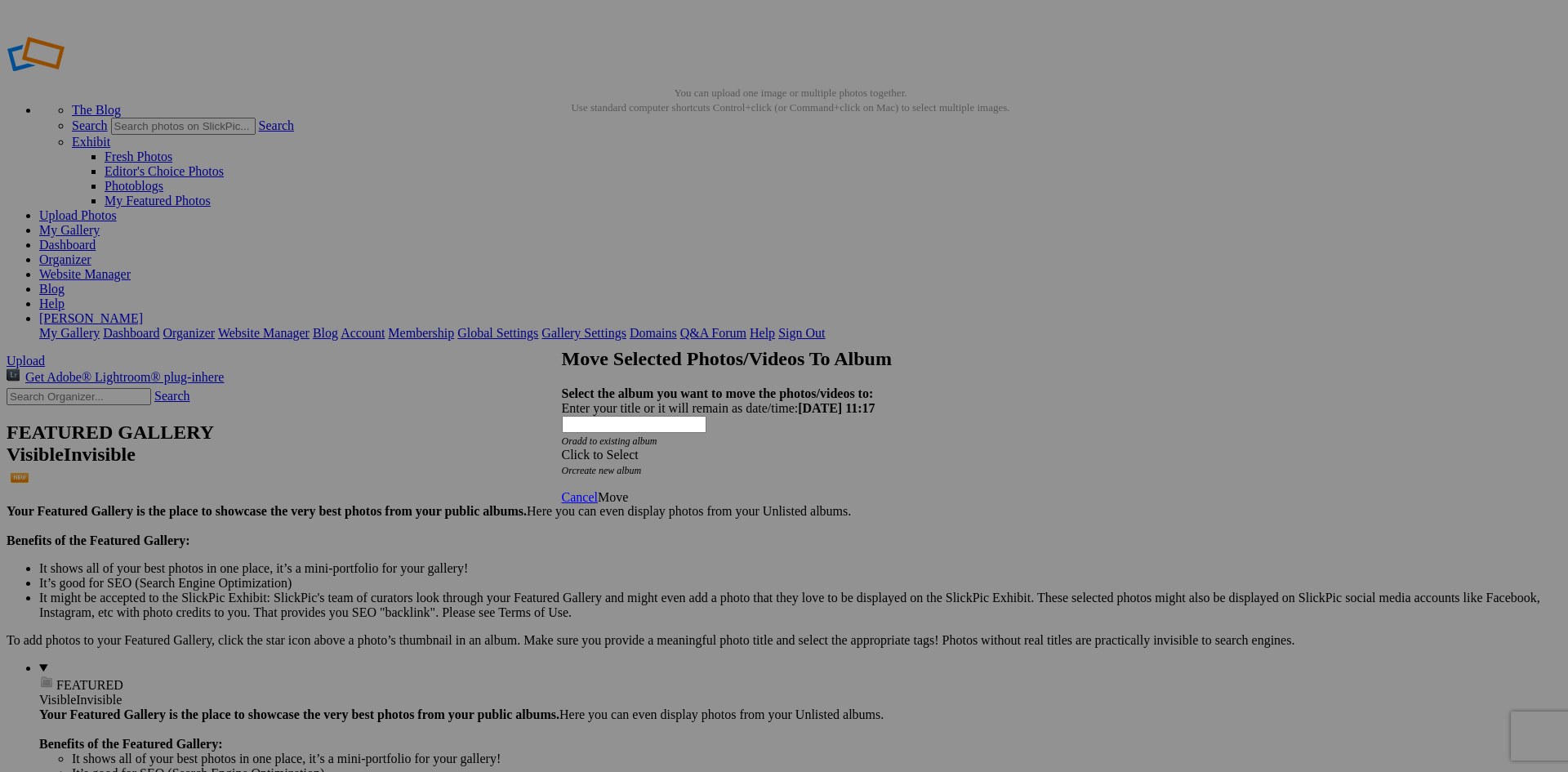
click at [803, 448] on div "Click to Select" at bounding box center [778, 455] width 433 height 15
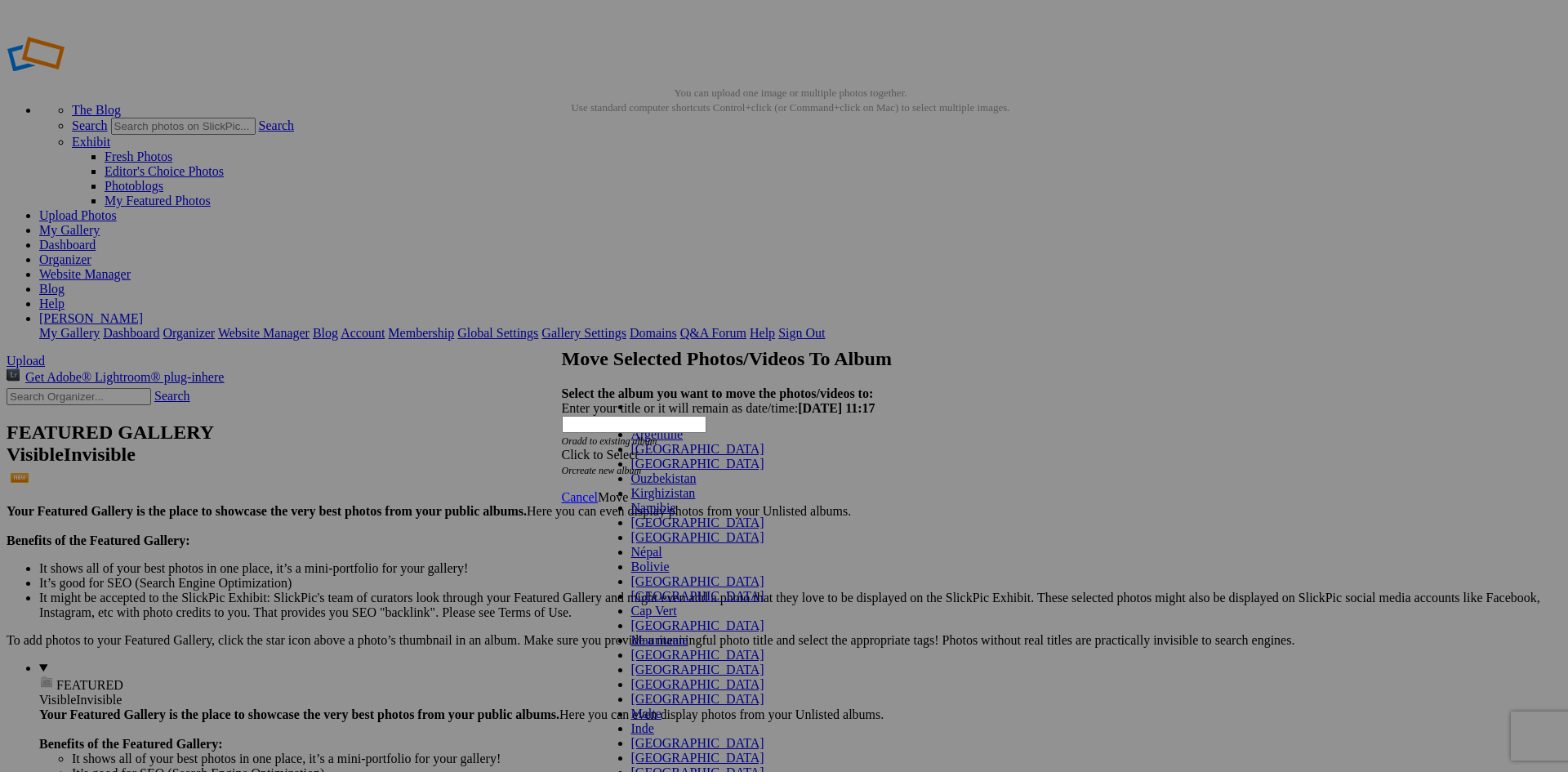
click at [631, 529] on span "[GEOGRAPHIC_DATA]" at bounding box center [697, 522] width 133 height 14
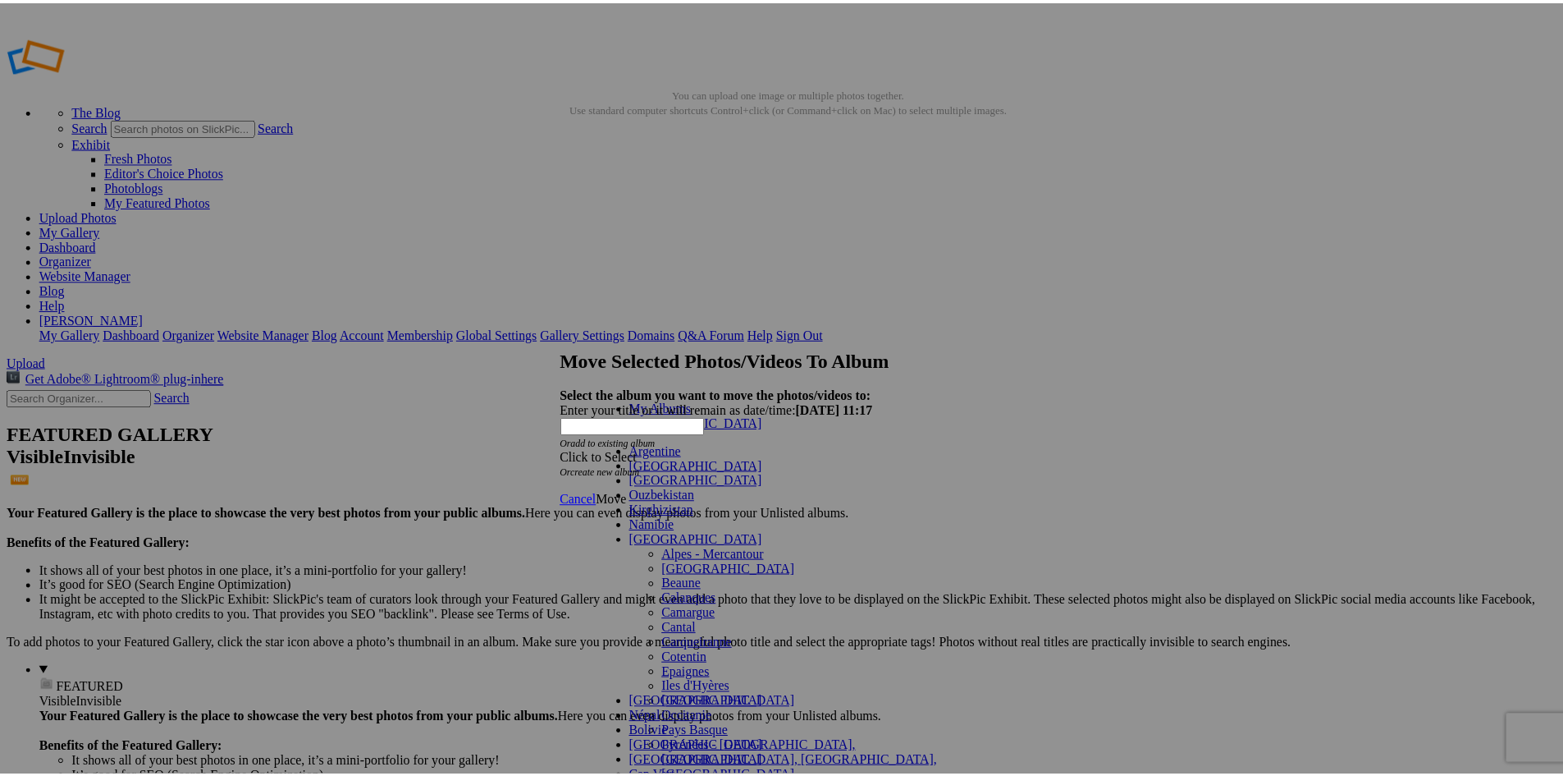
scroll to position [224, 0]
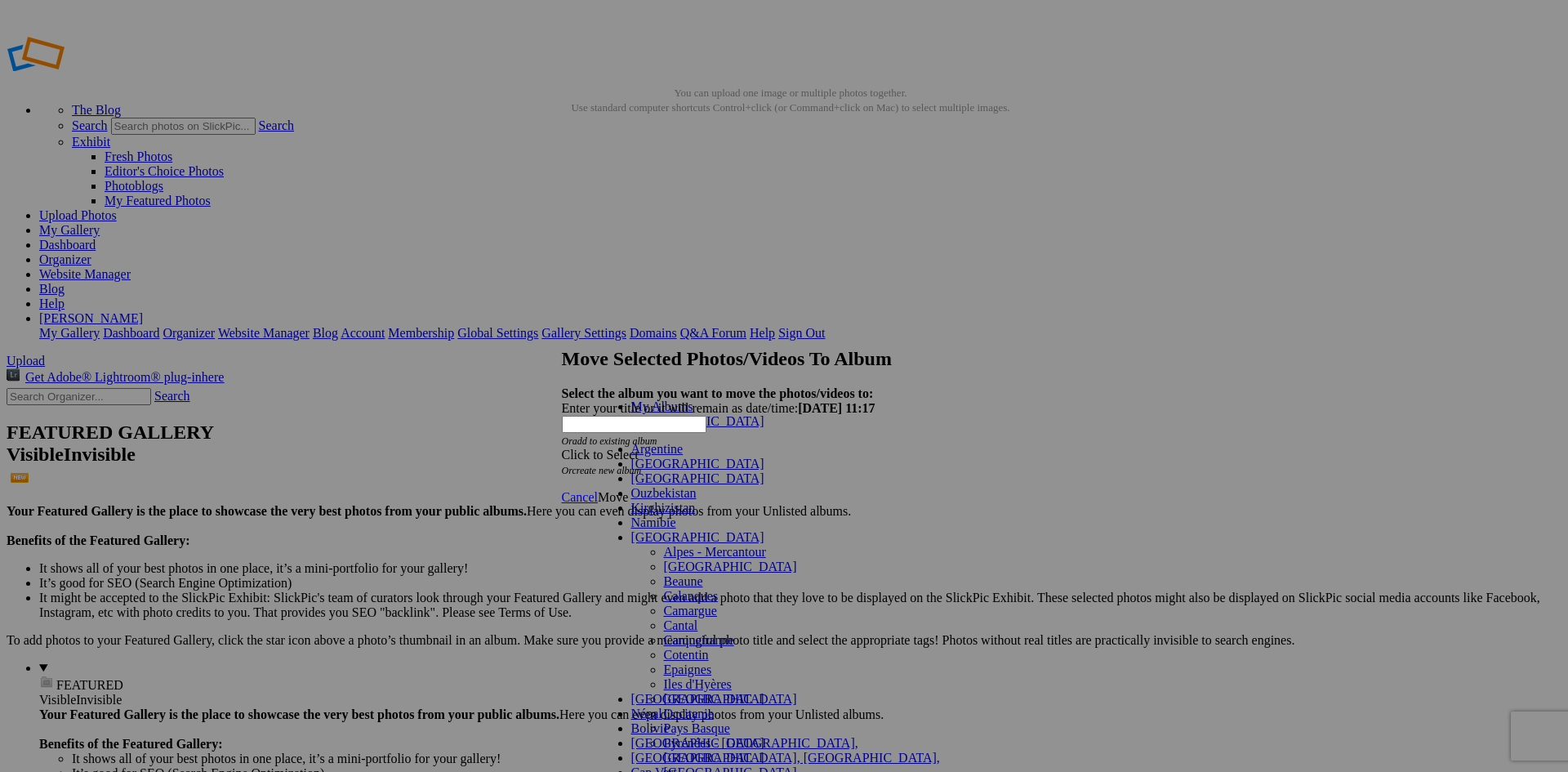
click at [664, 721] on span "Pays Basque" at bounding box center [696, 728] width 66 height 14
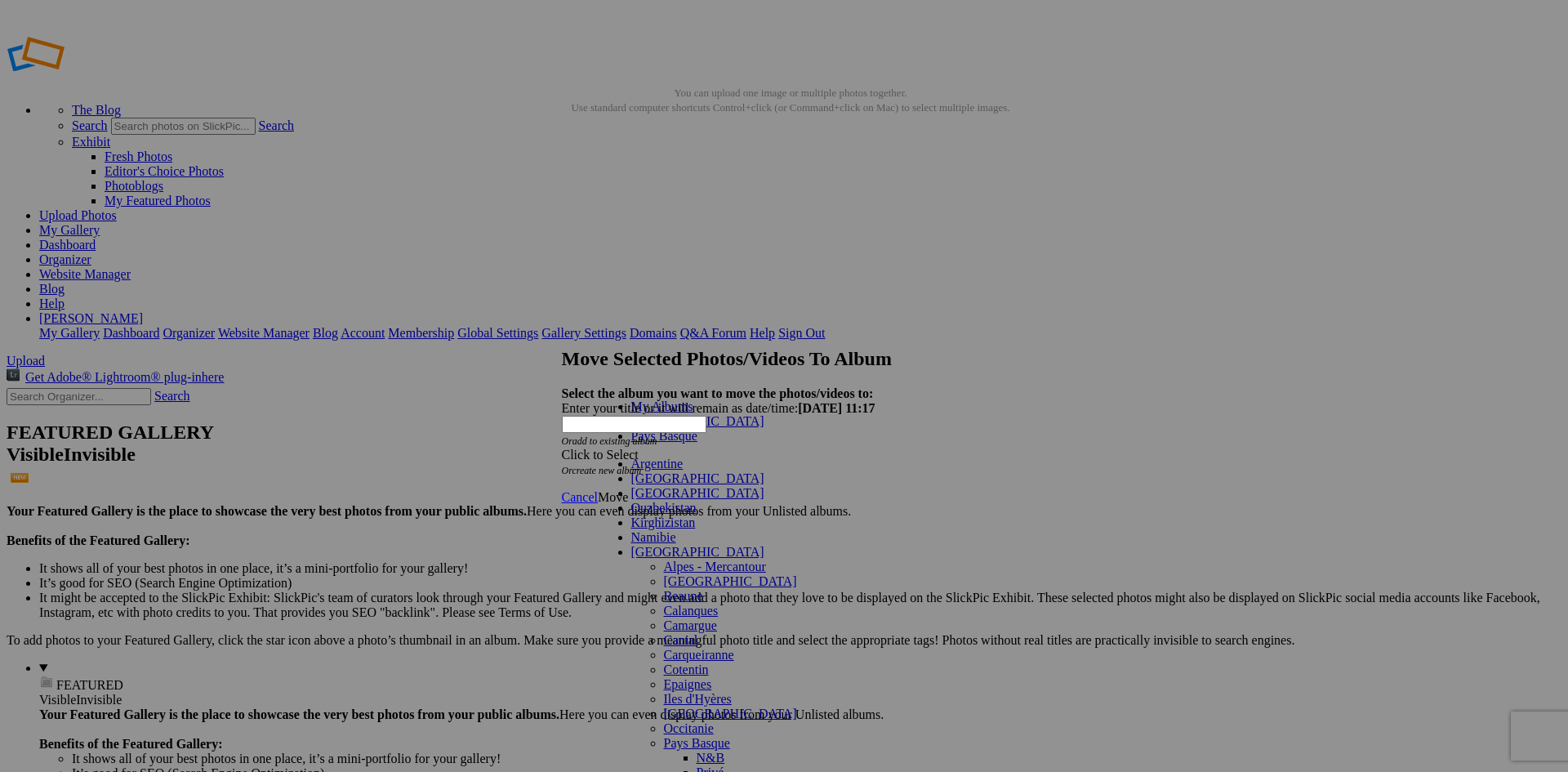
click at [696, 750] on link "N&B" at bounding box center [710, 757] width 29 height 14
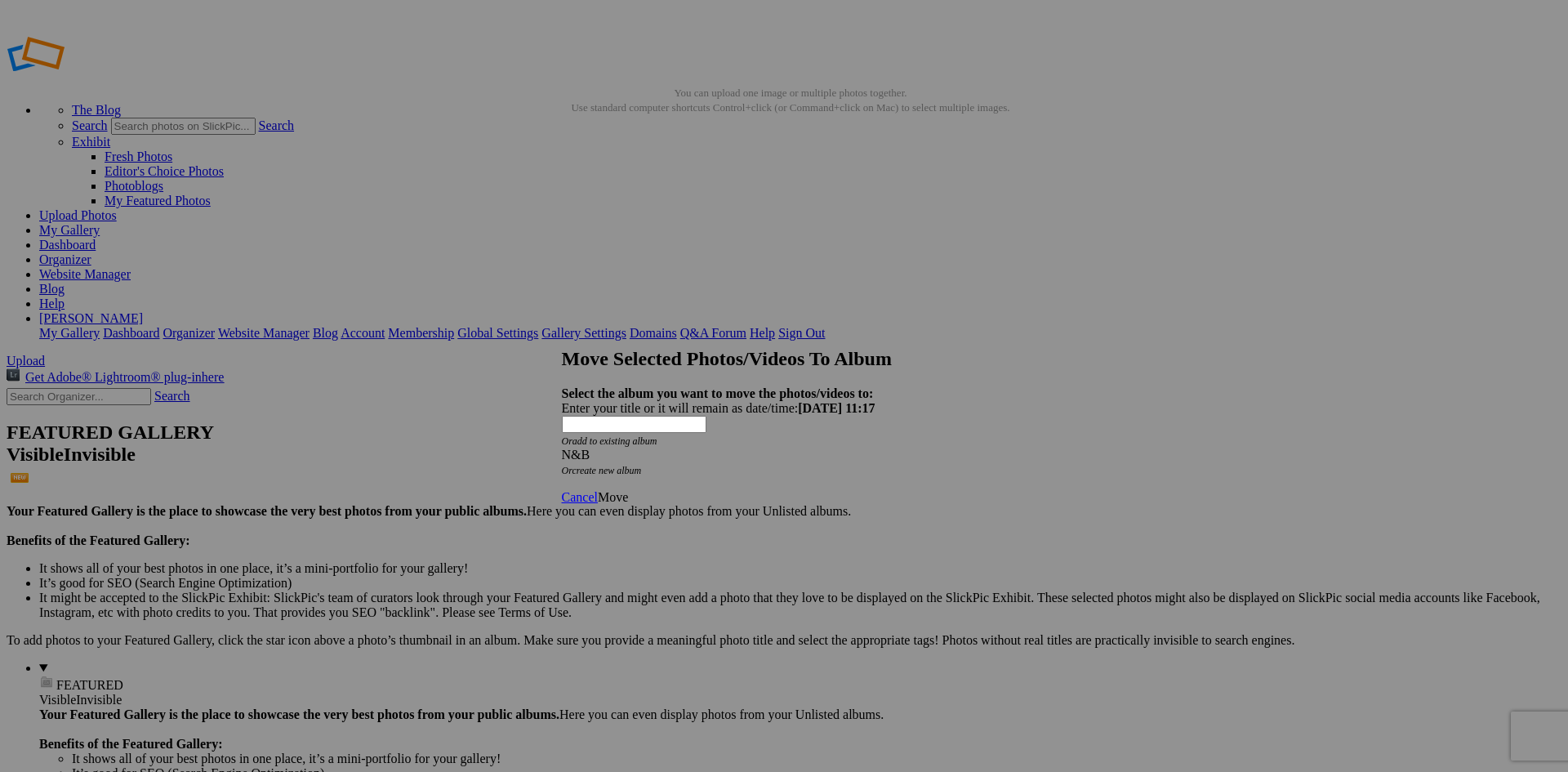
click at [628, 489] on span "Move" at bounding box center [613, 496] width 30 height 14
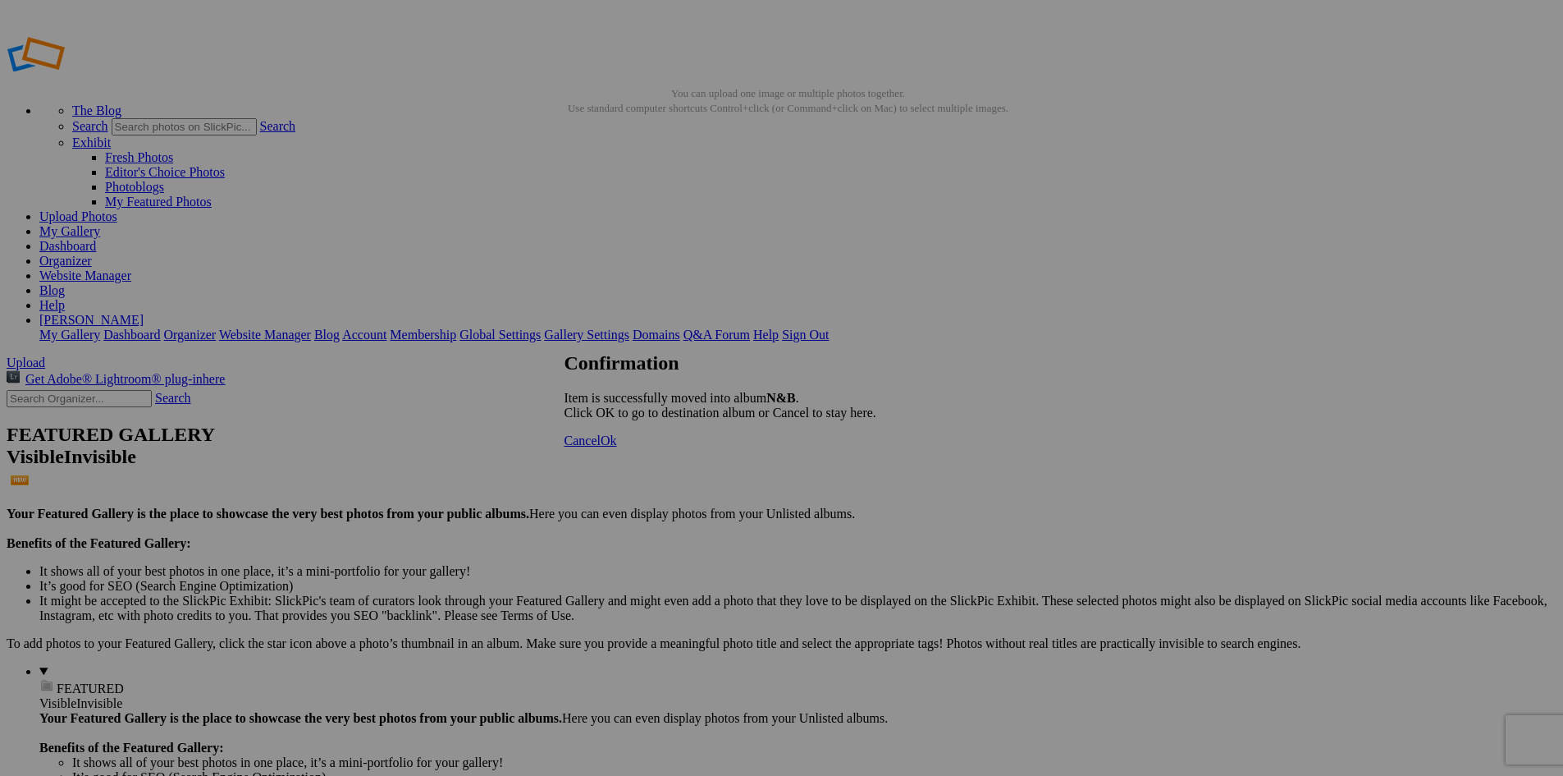
click at [617, 447] on link "Ok" at bounding box center [609, 440] width 16 height 14
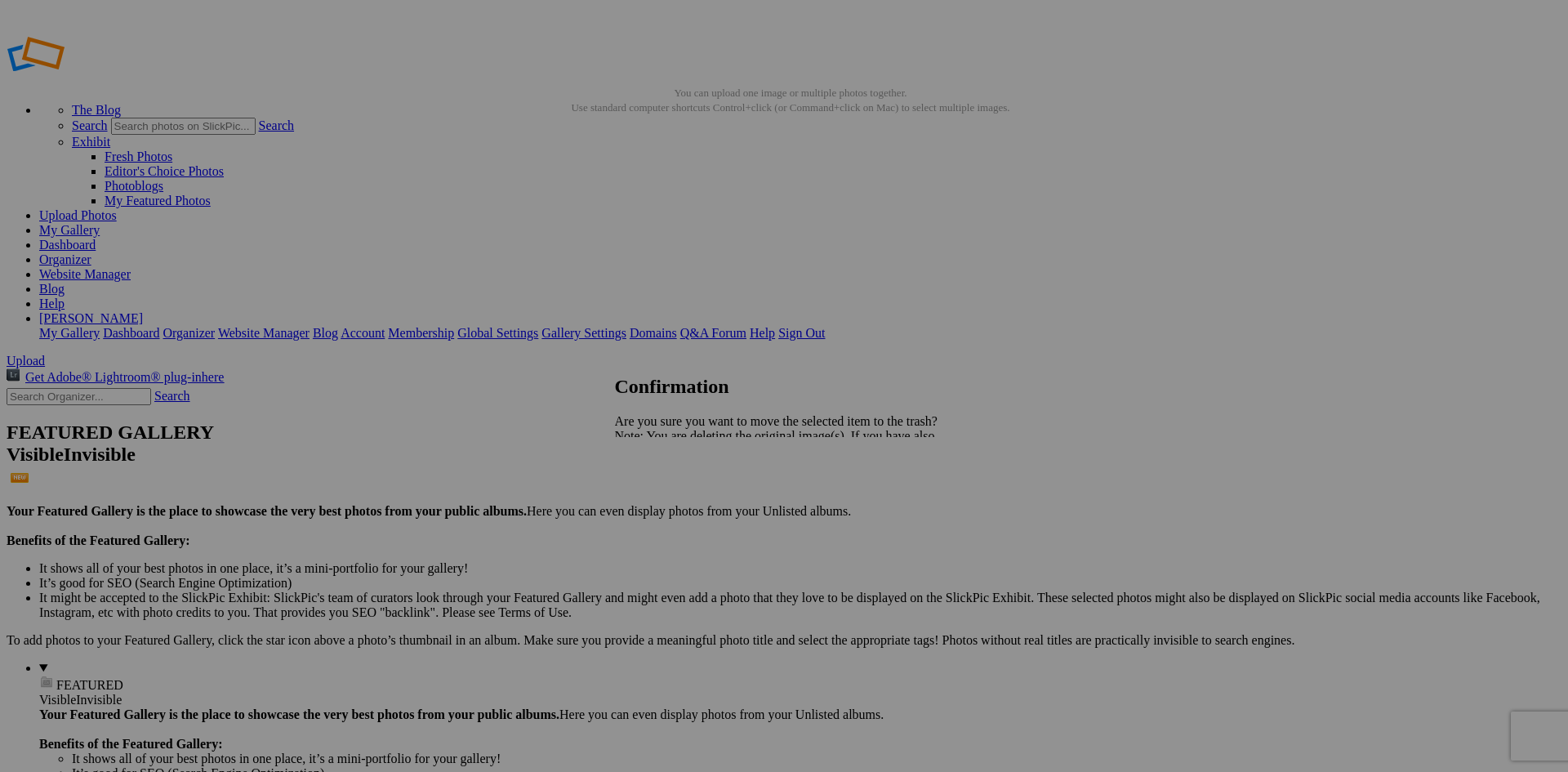
click at [670, 495] on span "Yes" at bounding box center [660, 492] width 19 height 14
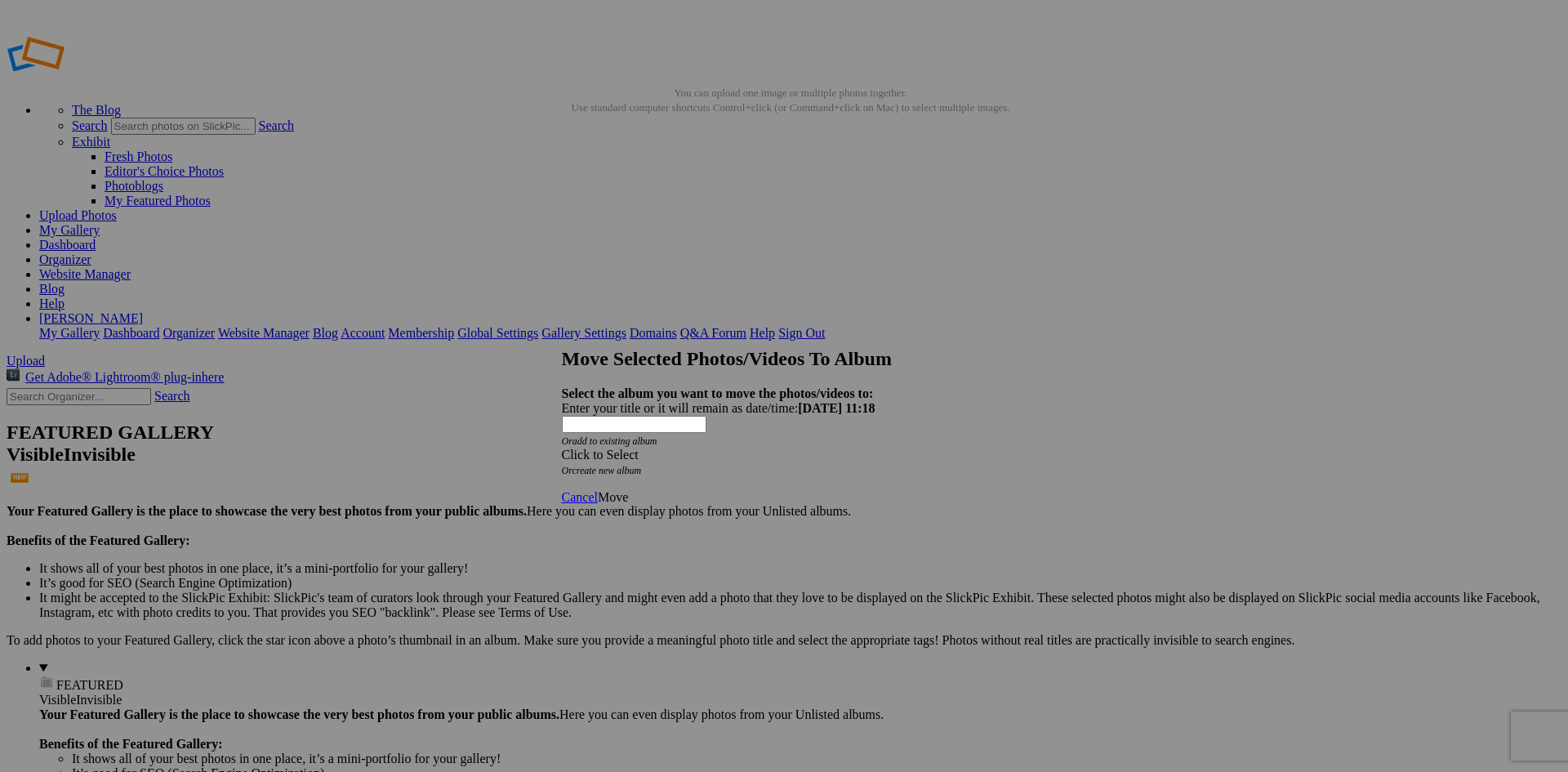
click at [689, 448] on div "Click to Select" at bounding box center [778, 455] width 433 height 15
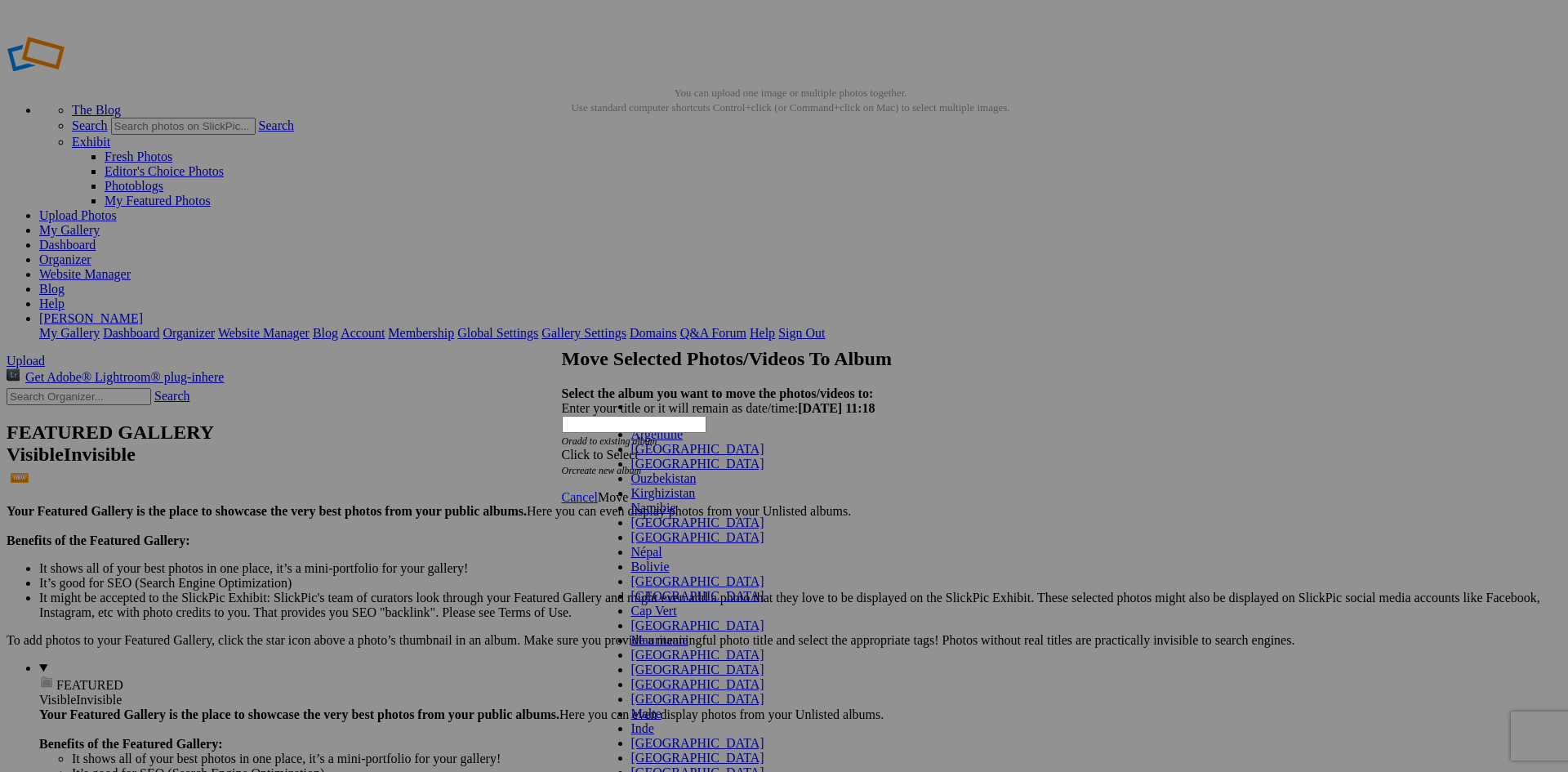
scroll to position [82, 0]
click at [658, 515] on link "[GEOGRAPHIC_DATA]" at bounding box center [697, 522] width 133 height 14
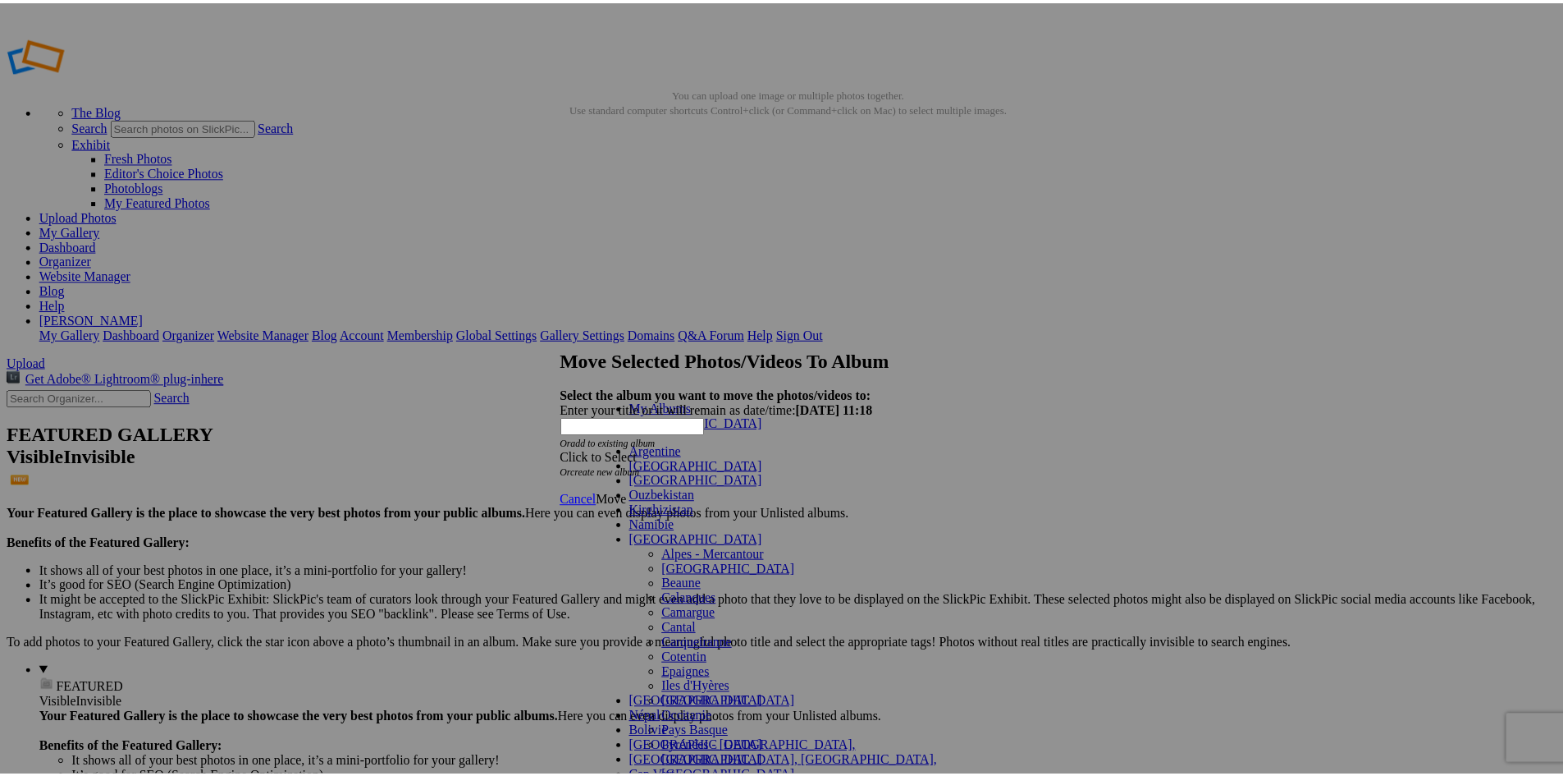
scroll to position [224, 0]
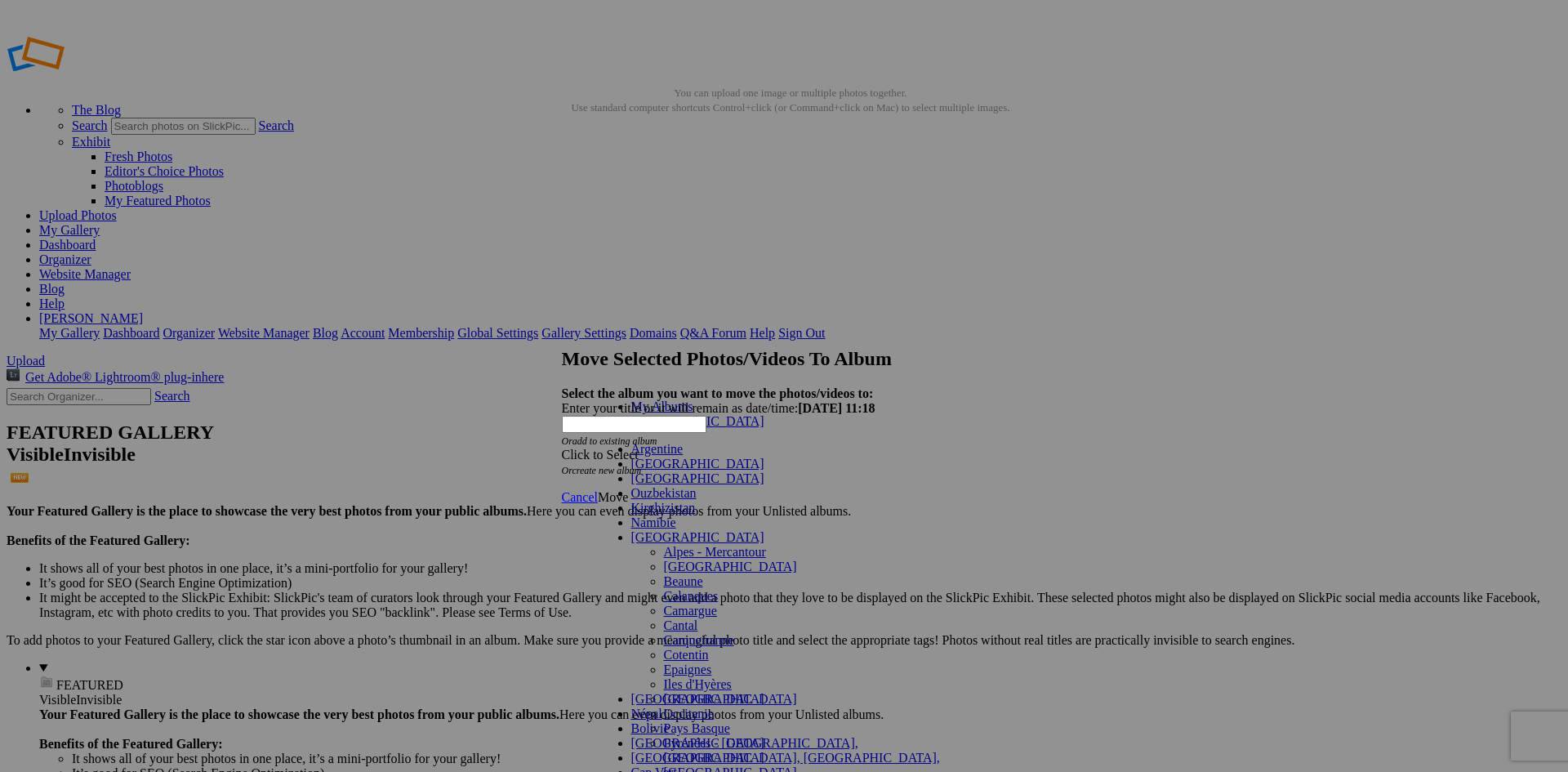
click at [668, 721] on link "Pays Basque" at bounding box center [696, 728] width 66 height 14
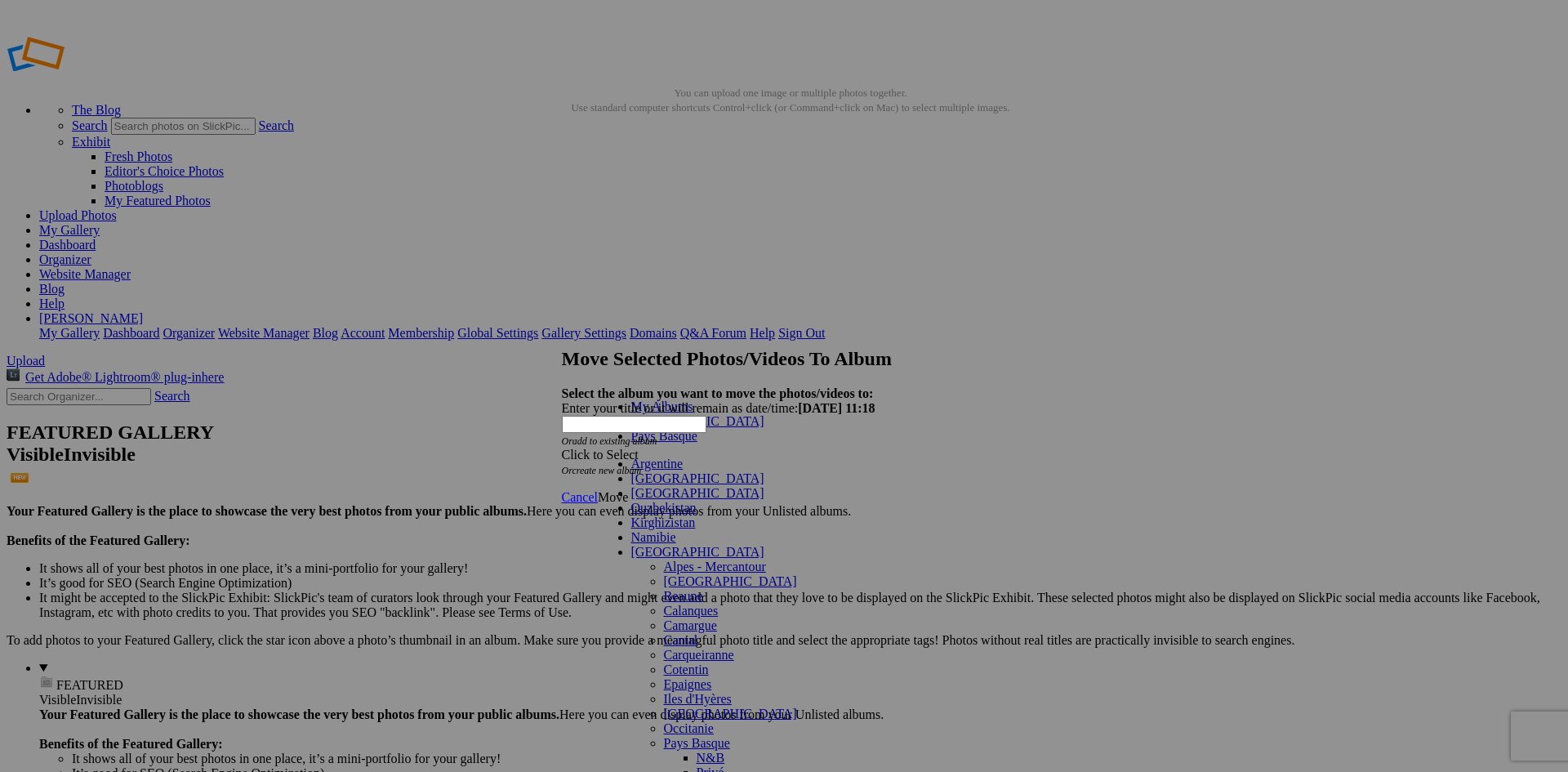
click at [696, 750] on link "N&B" at bounding box center [710, 757] width 29 height 14
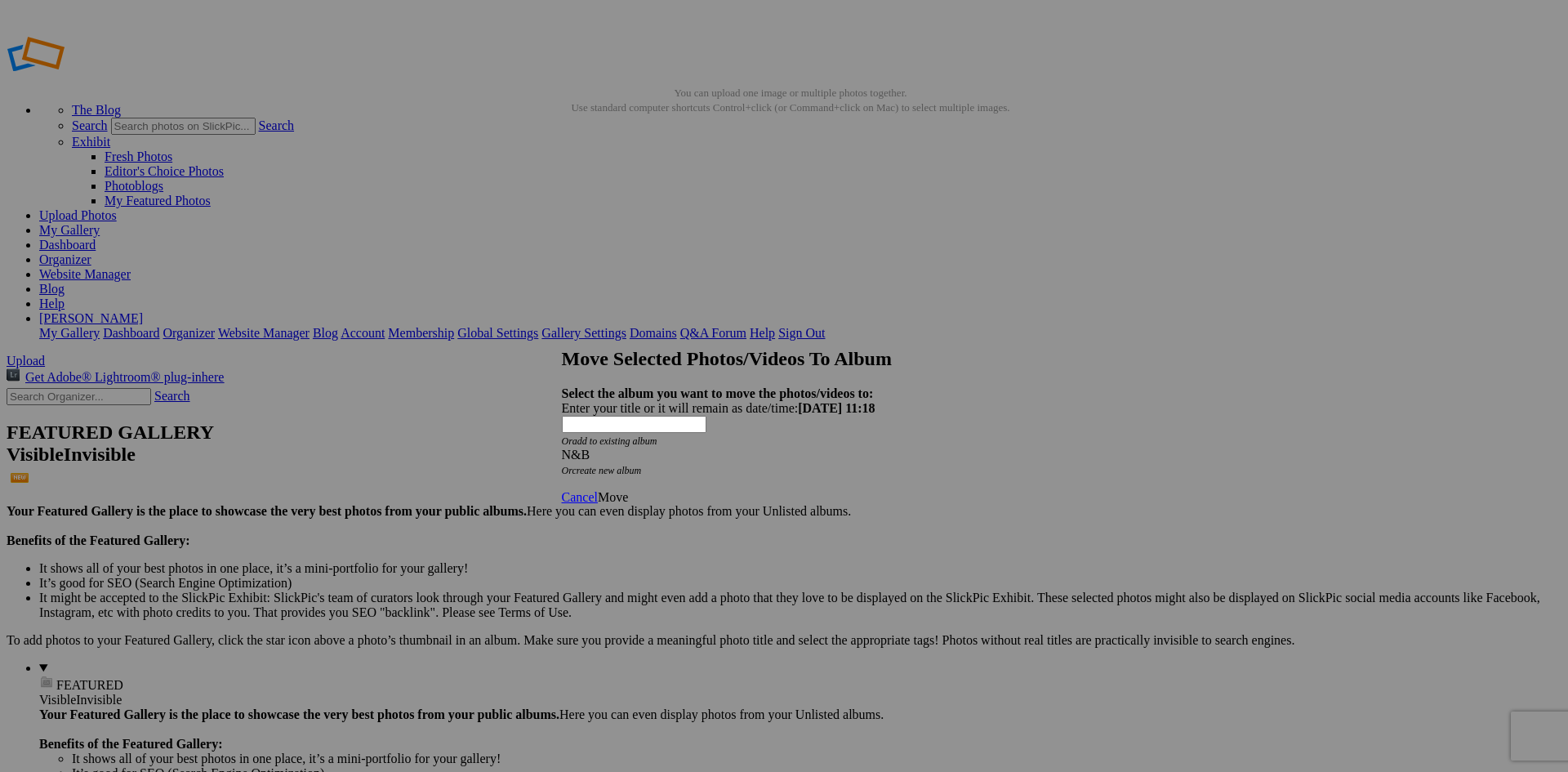
click at [628, 489] on span "Move" at bounding box center [613, 496] width 30 height 14
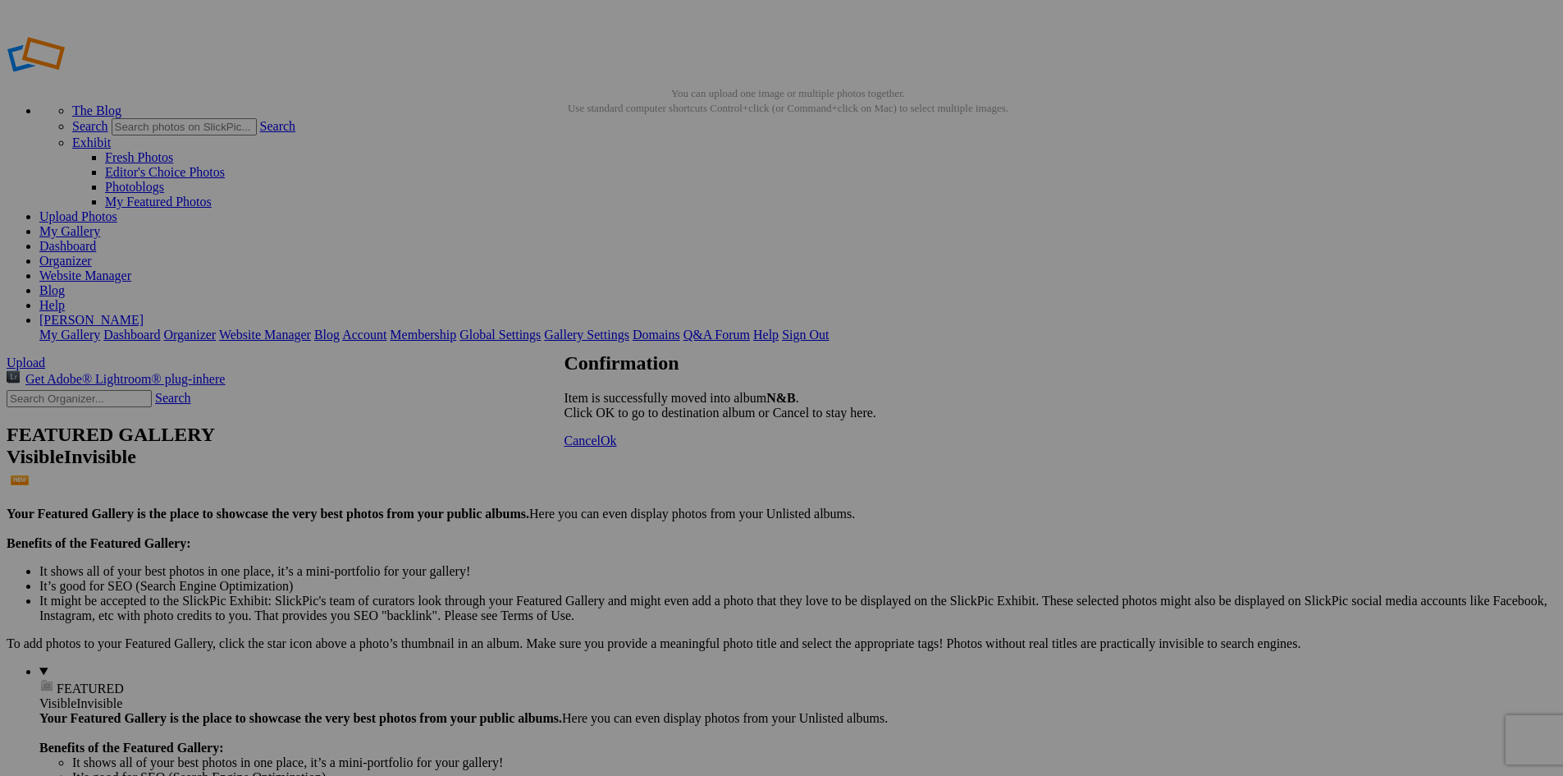
click at [617, 447] on link "Ok" at bounding box center [609, 440] width 16 height 14
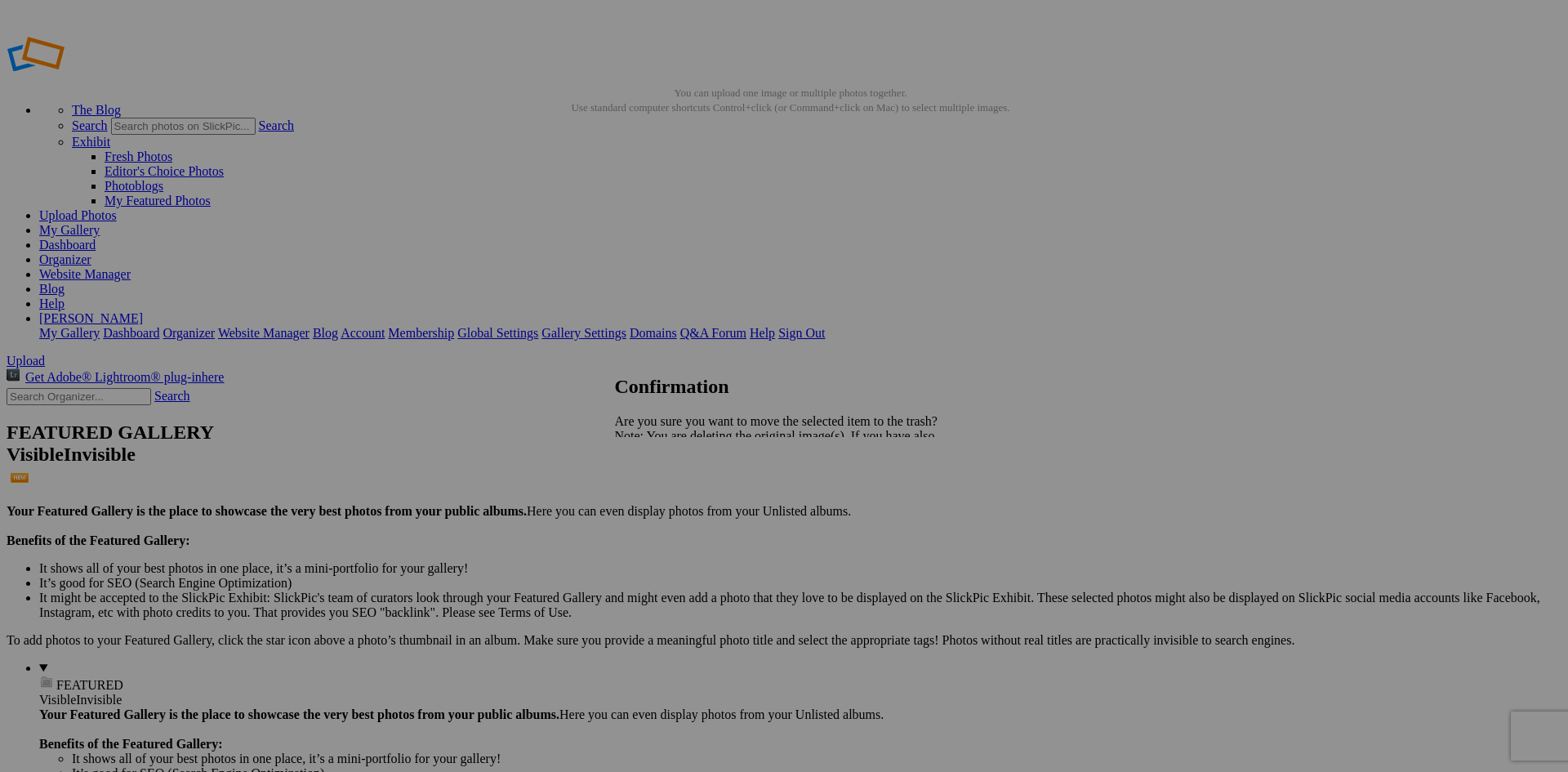
click at [670, 491] on span "Yes" at bounding box center [660, 492] width 19 height 14
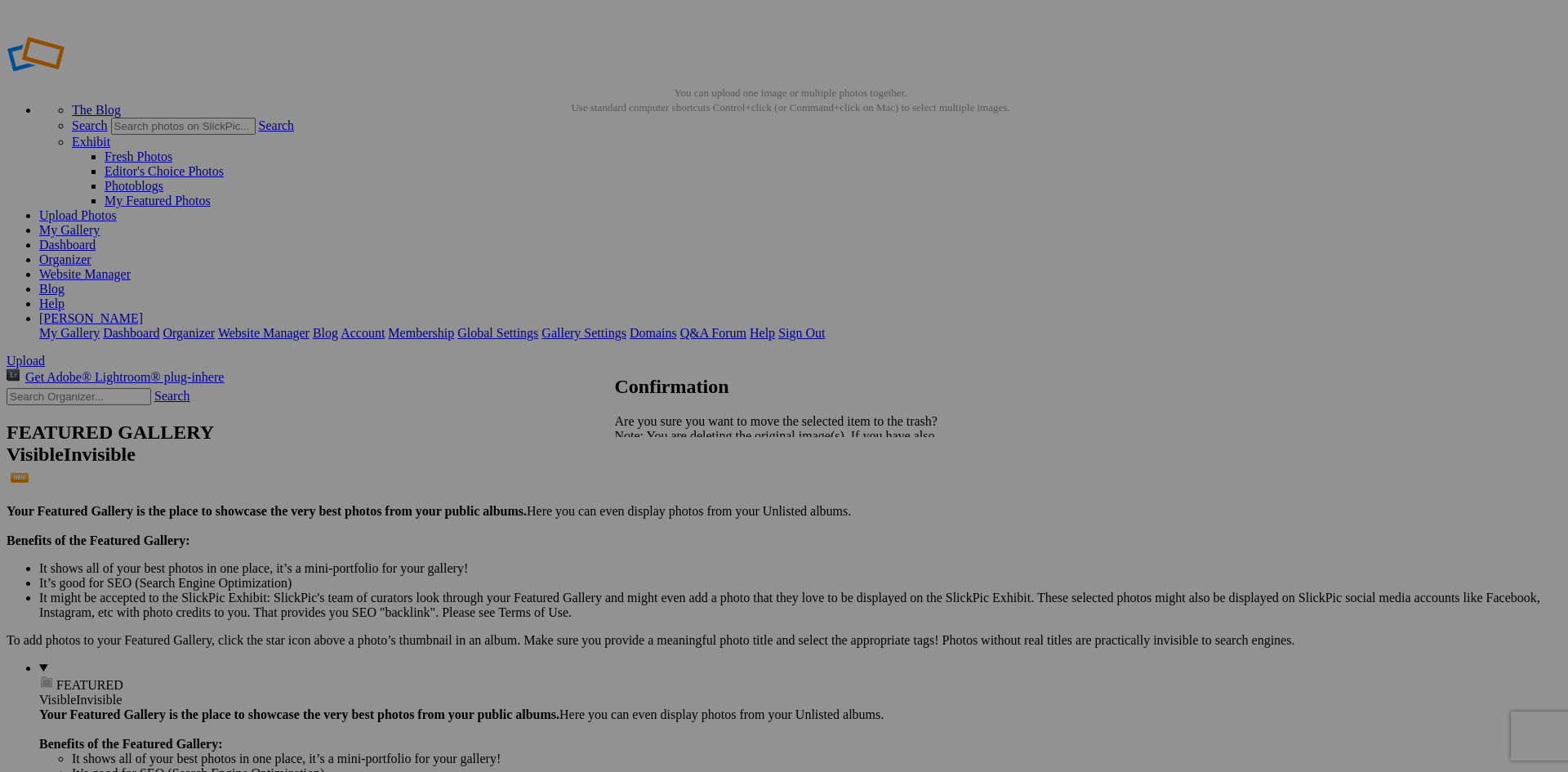
click at [670, 494] on span "Yes" at bounding box center [660, 492] width 19 height 14
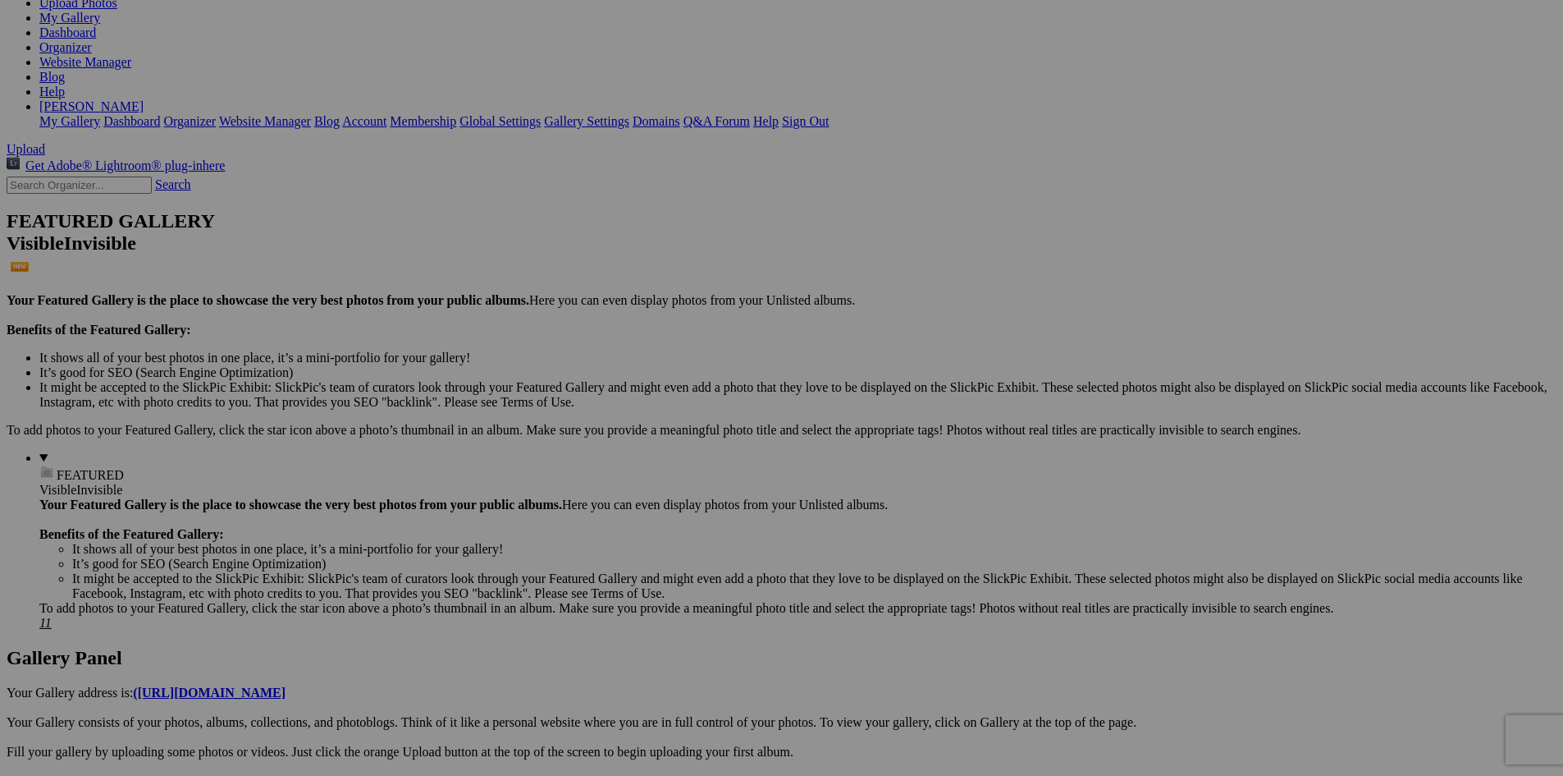
scroll to position [246, 0]
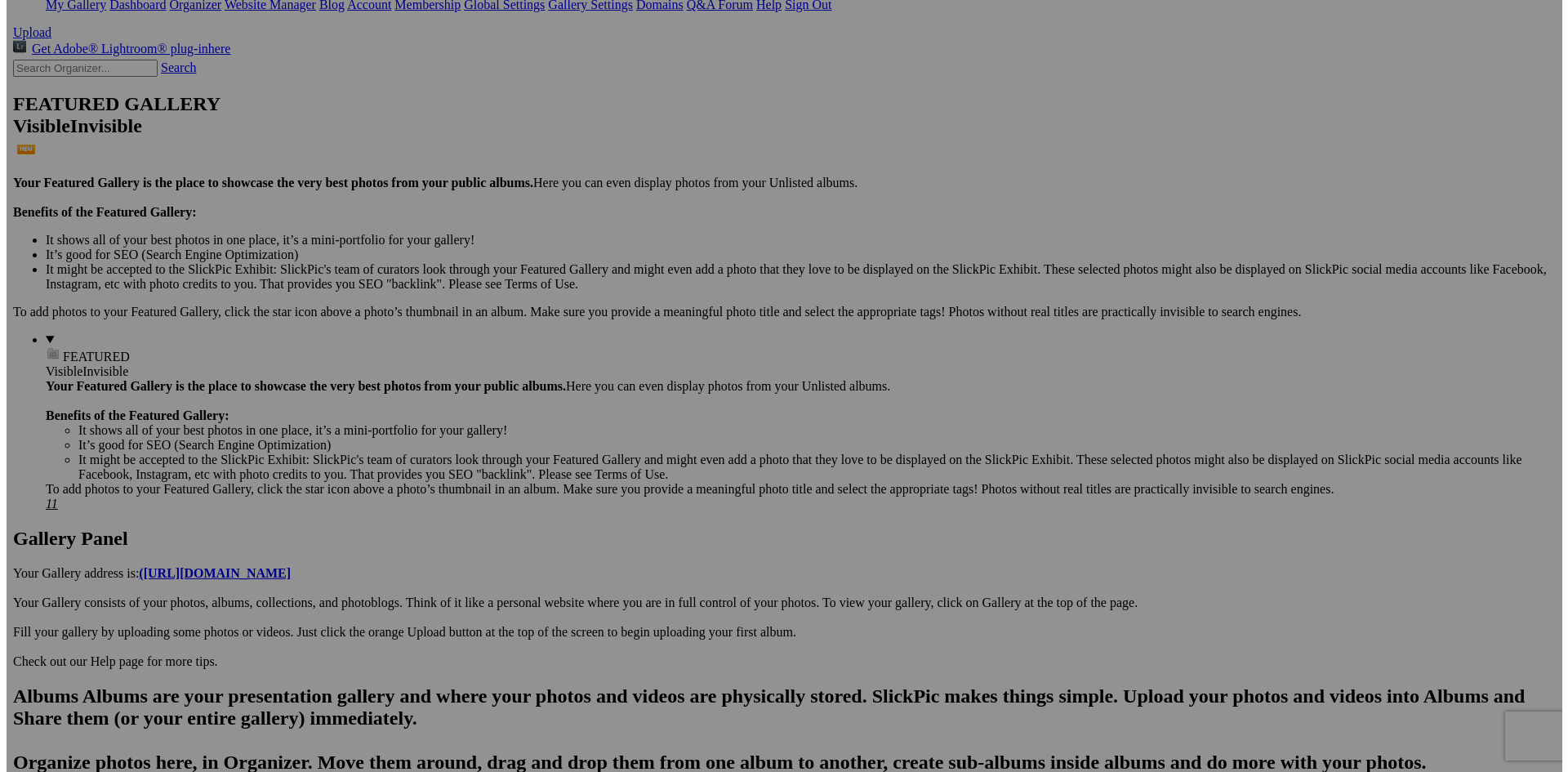
scroll to position [326, 0]
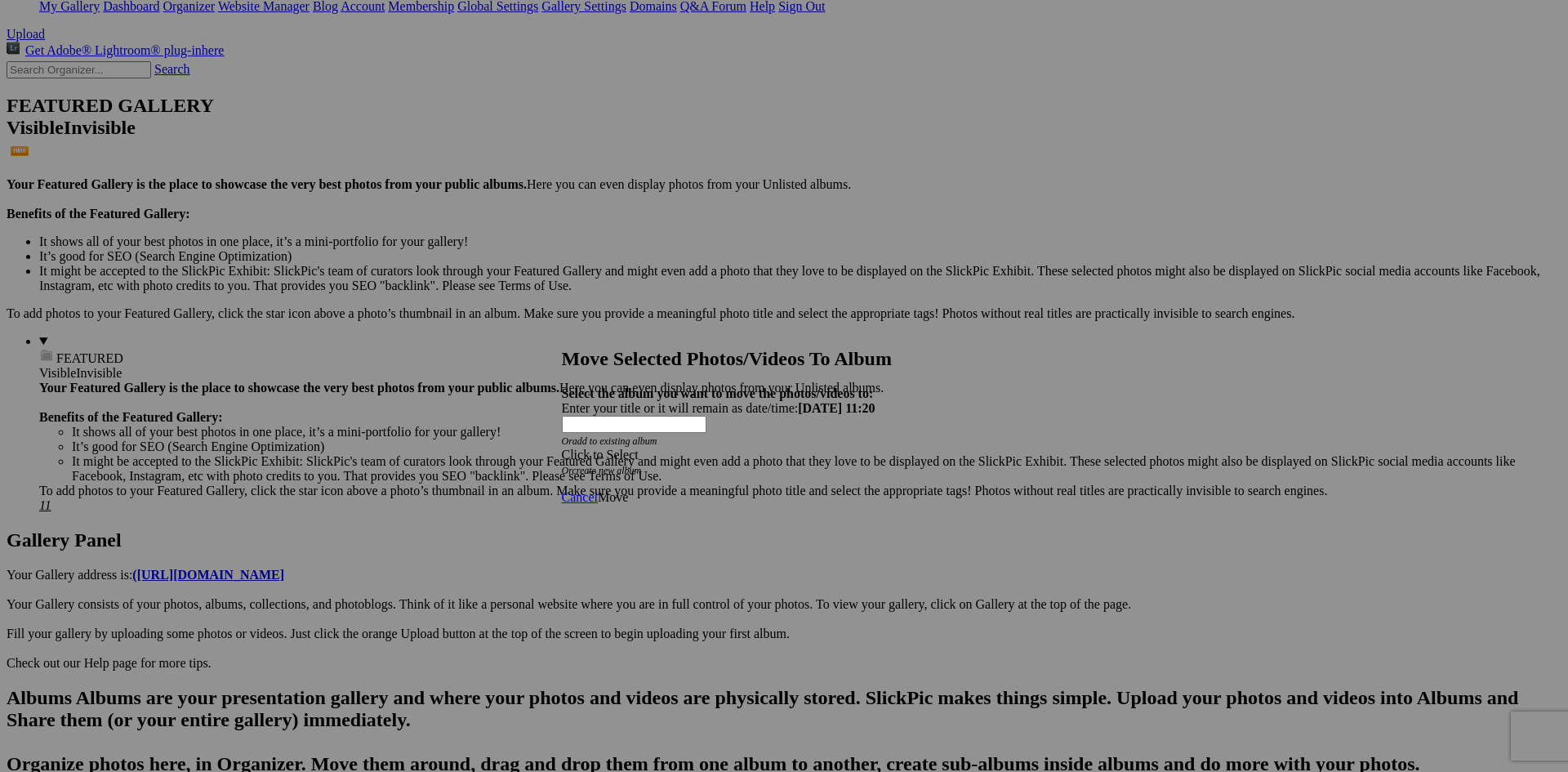
click at [776, 448] on div "Click to Select" at bounding box center [778, 455] width 433 height 15
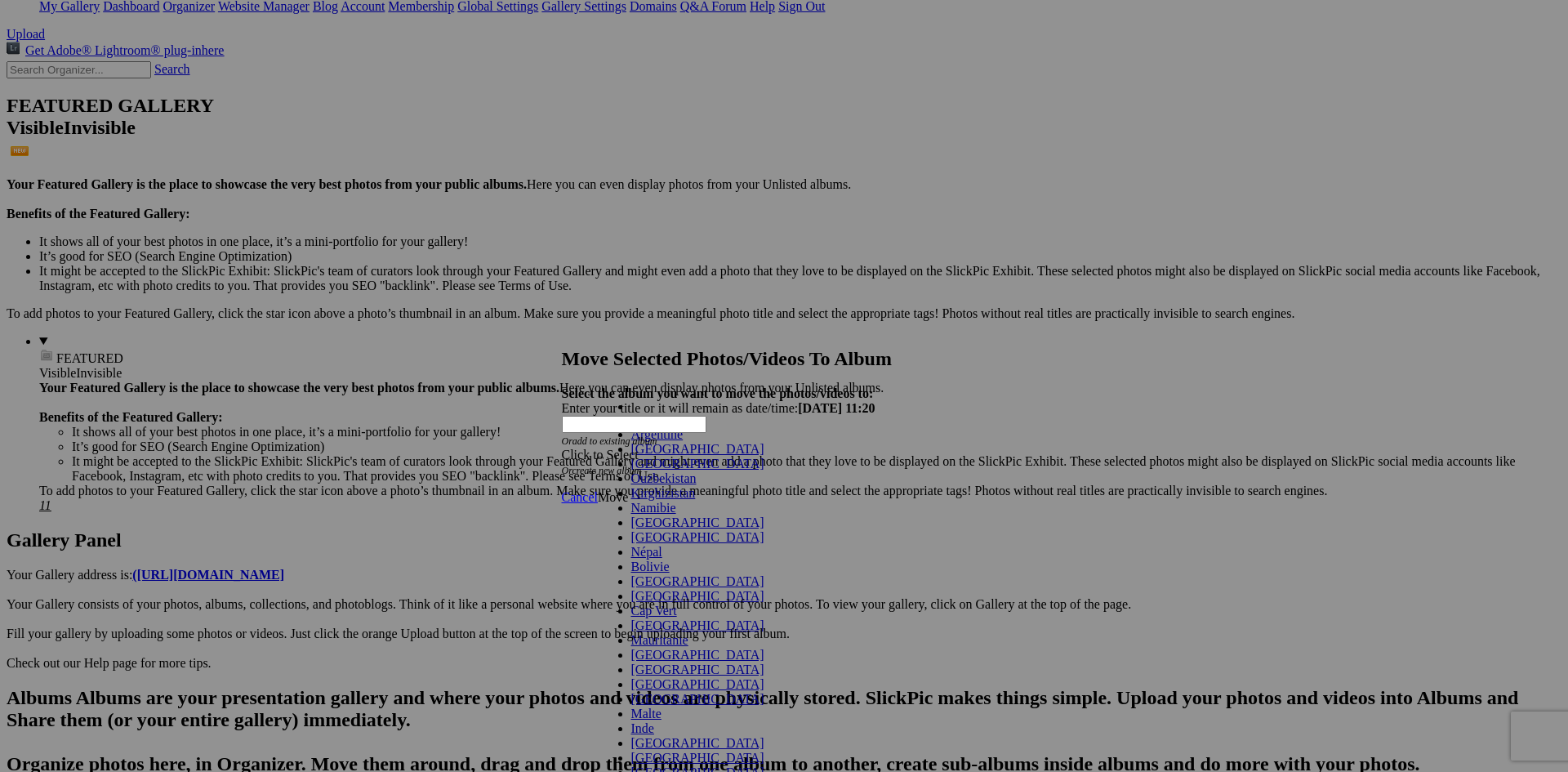
scroll to position [0, 0]
click at [631, 529] on span "[GEOGRAPHIC_DATA]" at bounding box center [697, 522] width 133 height 14
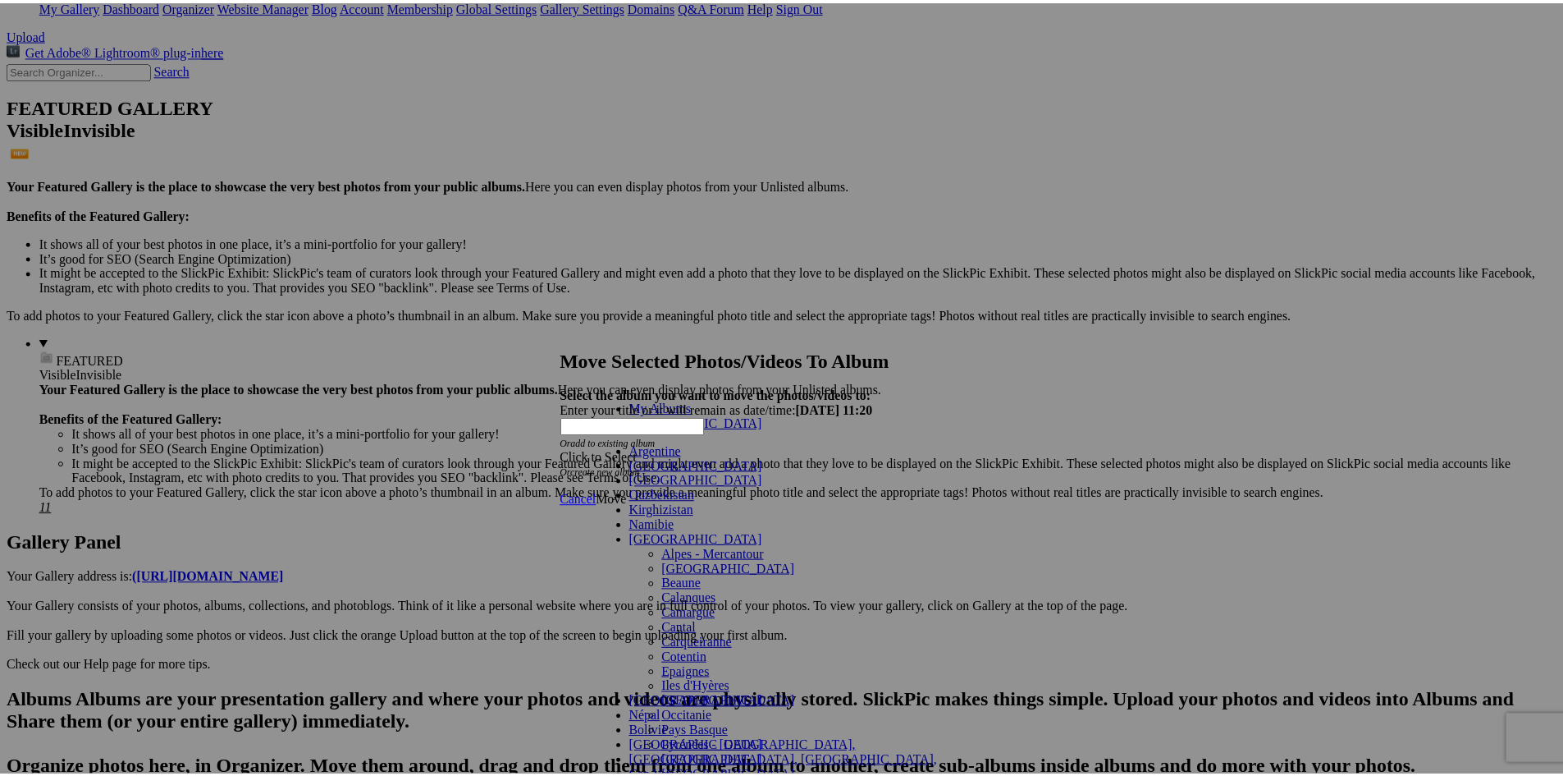
scroll to position [224, 0]
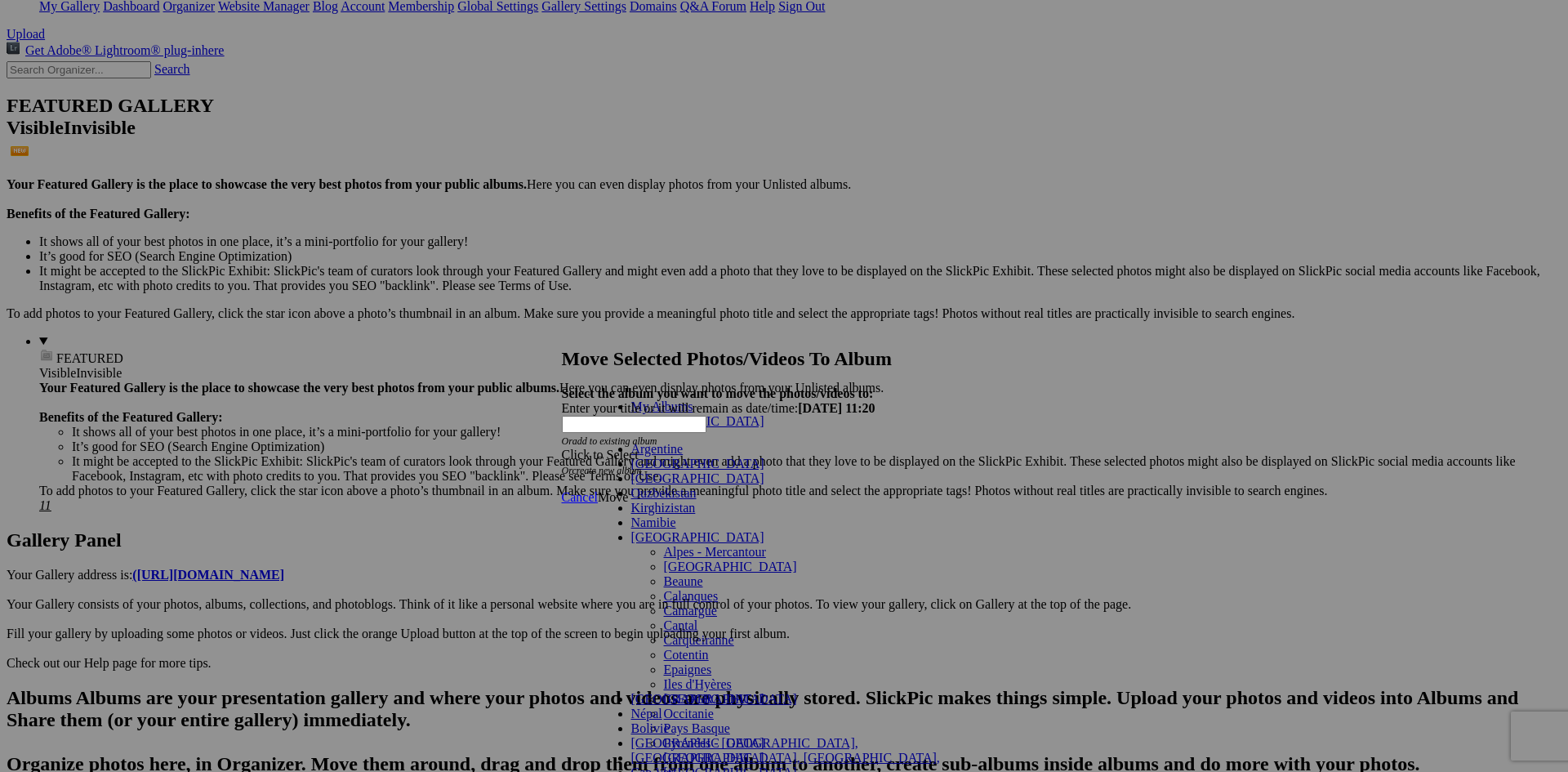
click at [664, 721] on span "Pays Basque" at bounding box center [696, 728] width 66 height 14
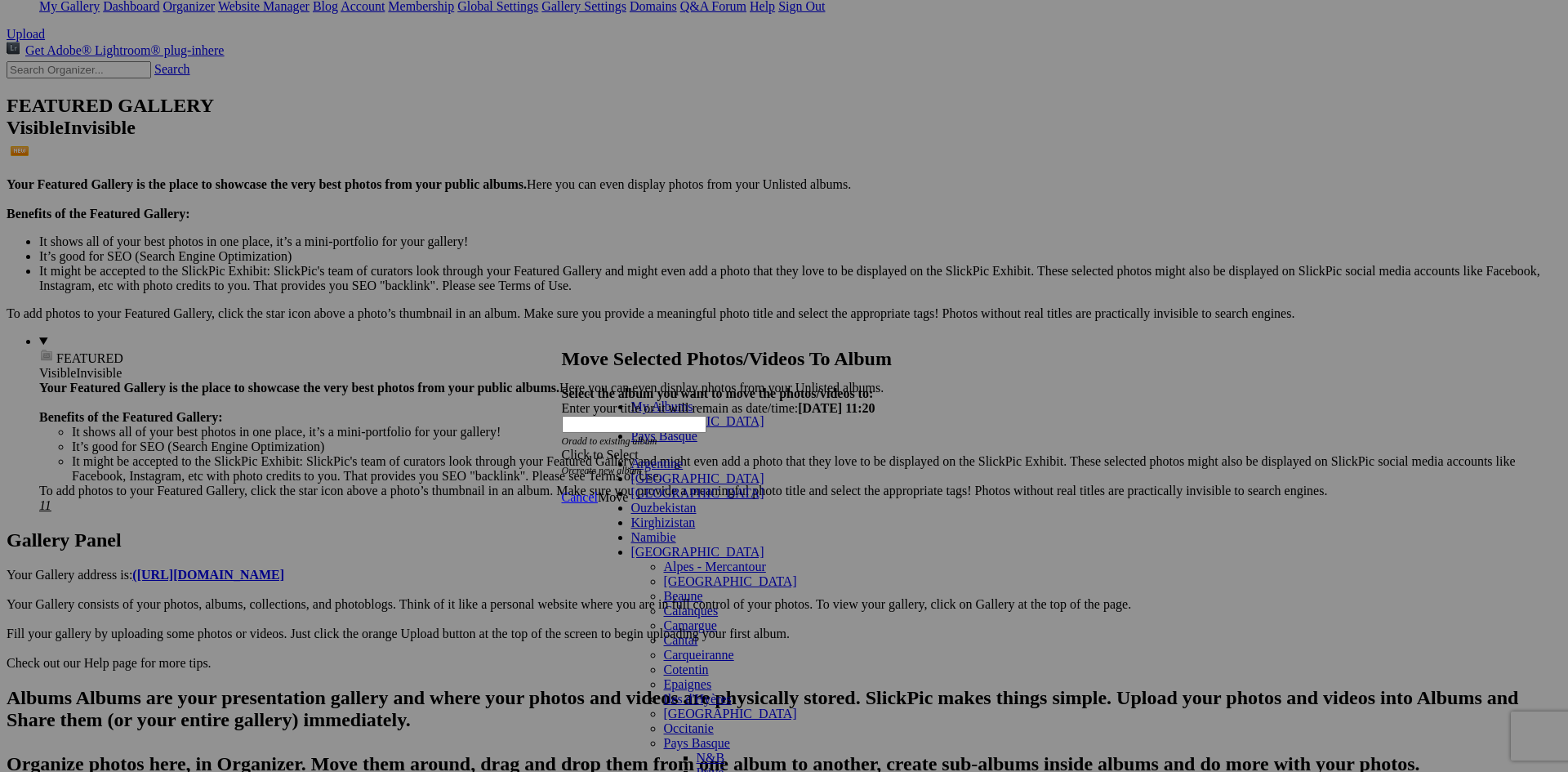
click at [696, 765] on link "Privé" at bounding box center [710, 772] width 28 height 14
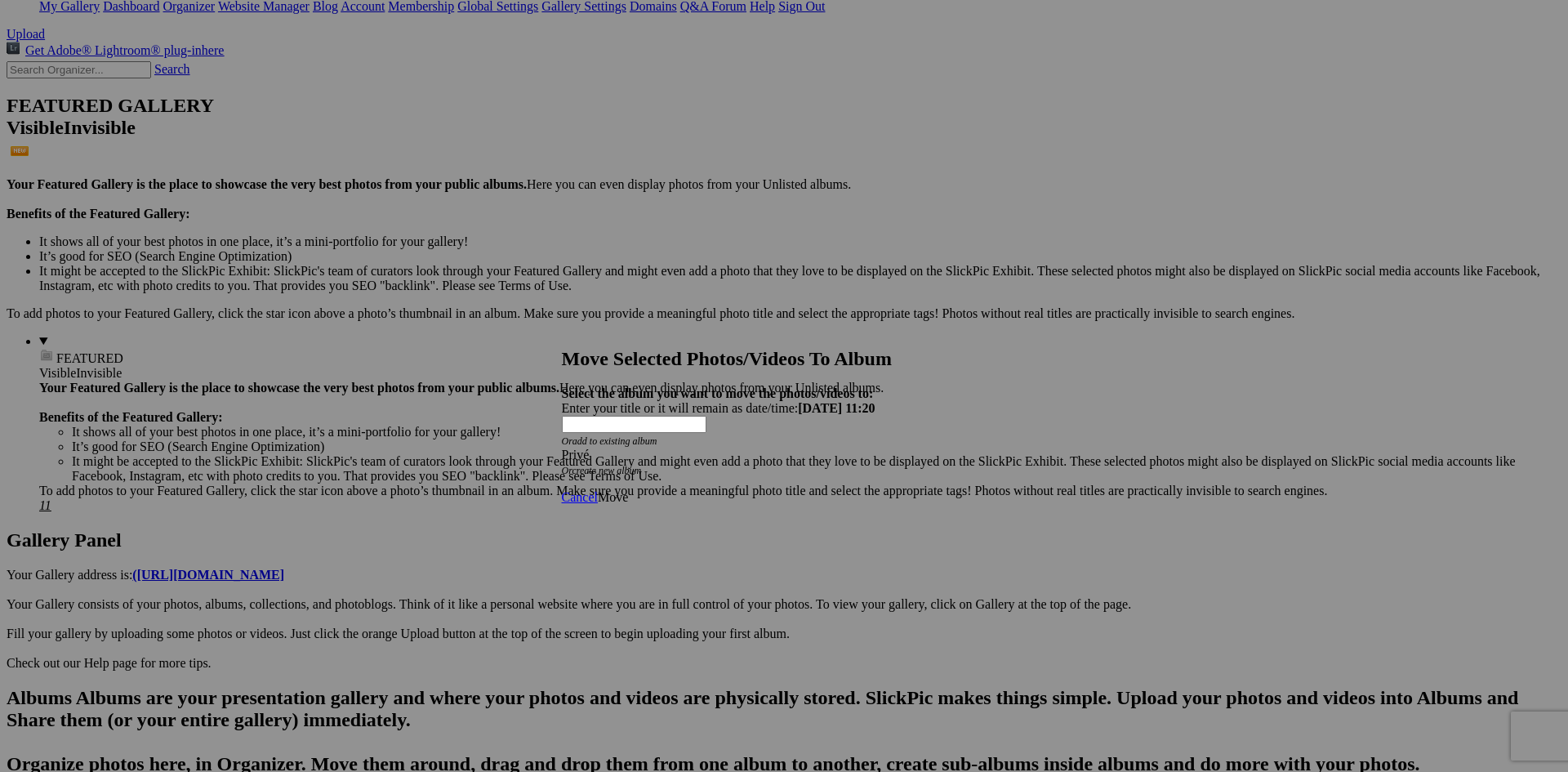
click at [628, 489] on span "Move" at bounding box center [613, 496] width 30 height 14
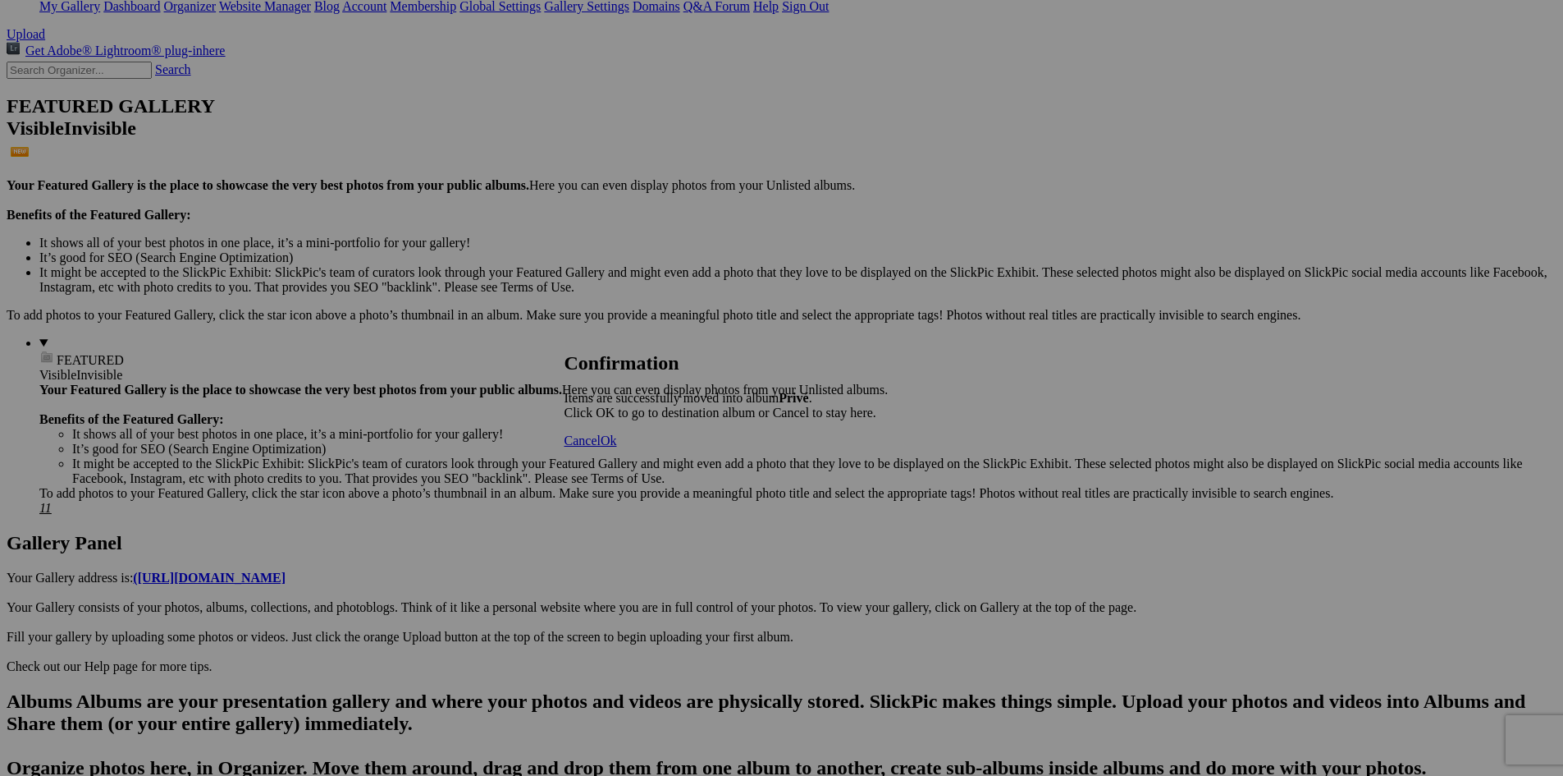
click at [617, 447] on span "Ok" at bounding box center [609, 440] width 16 height 14
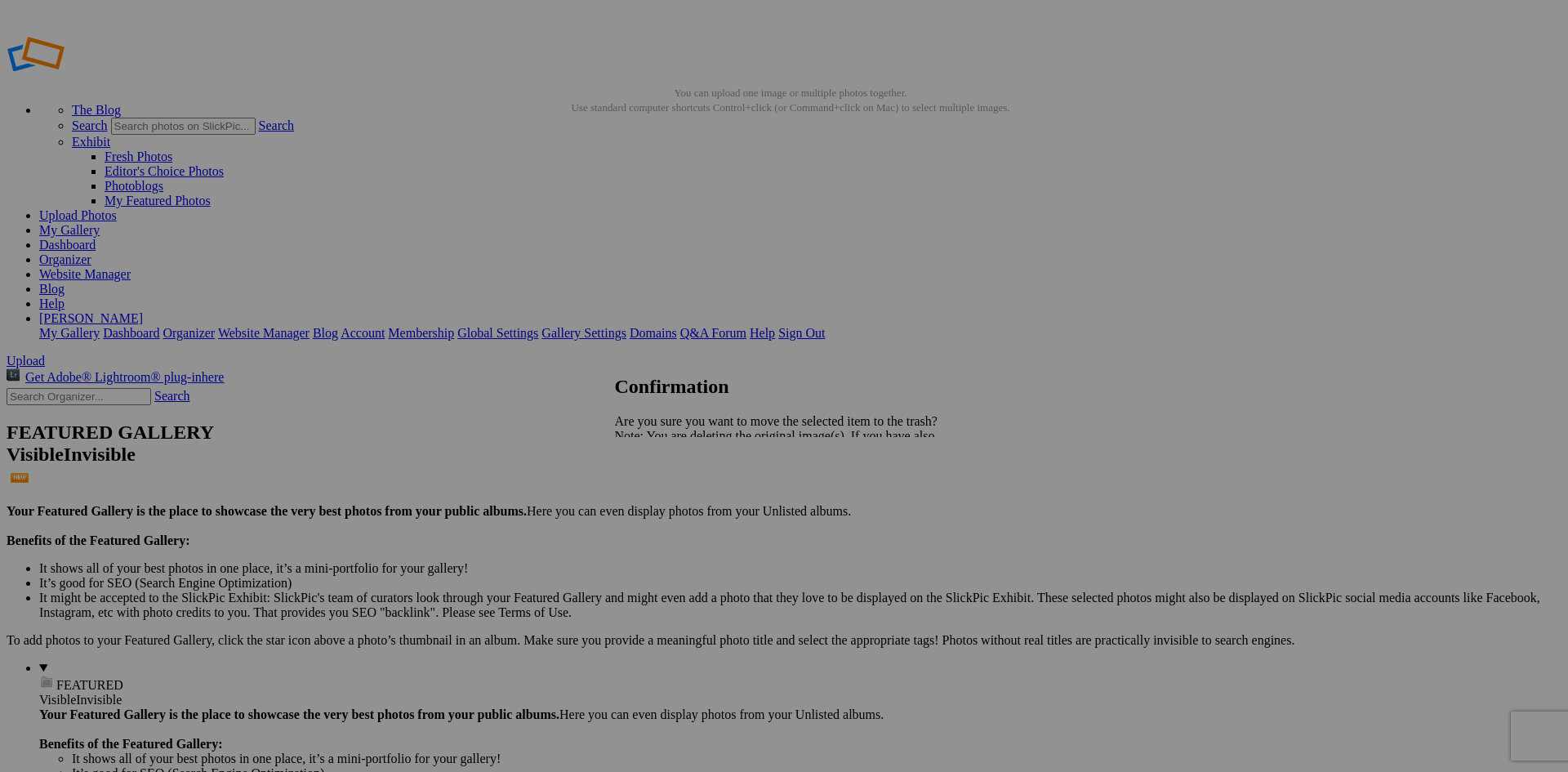
click at [670, 491] on span "Yes" at bounding box center [660, 492] width 19 height 14
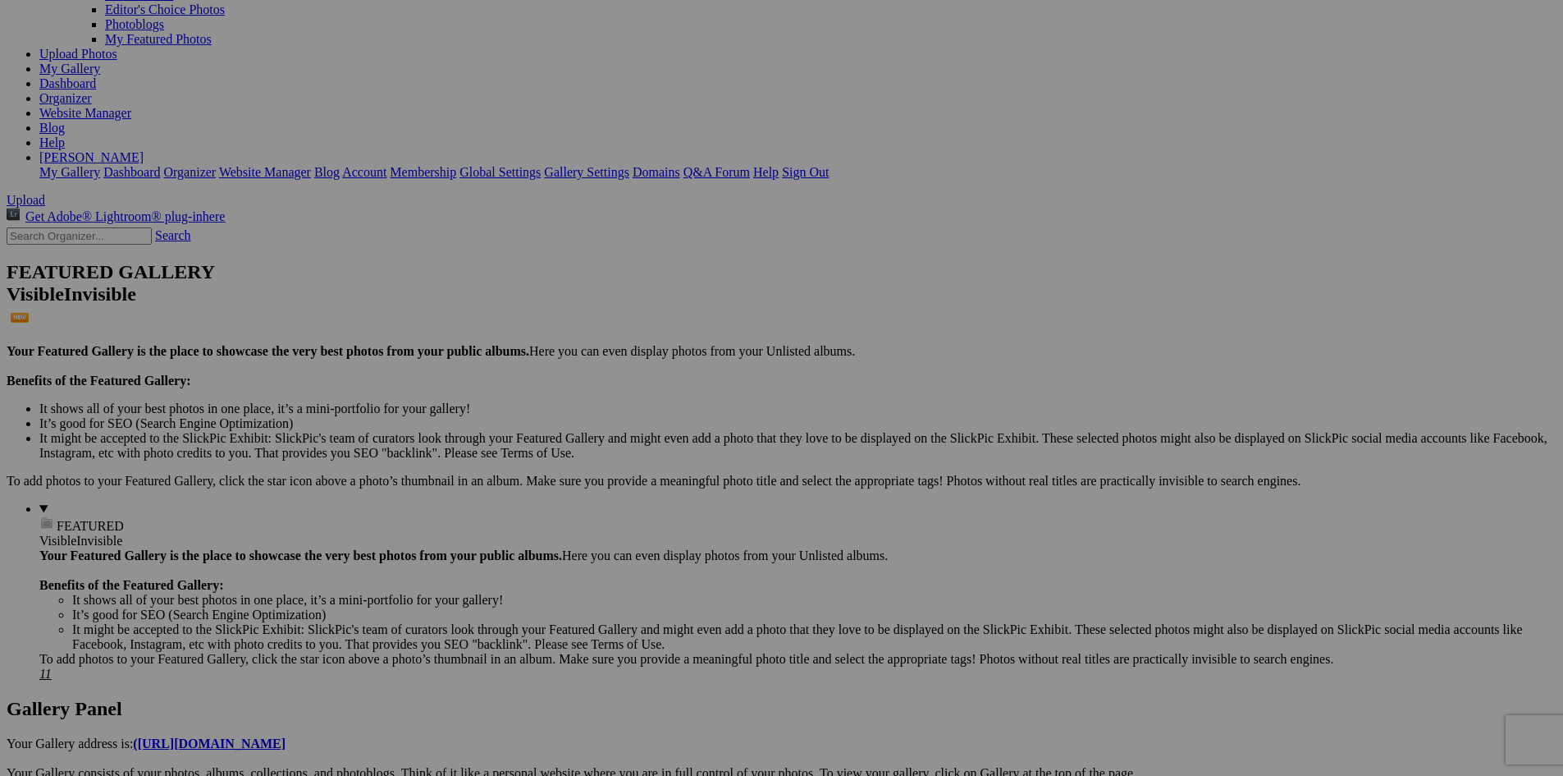
scroll to position [164, 0]
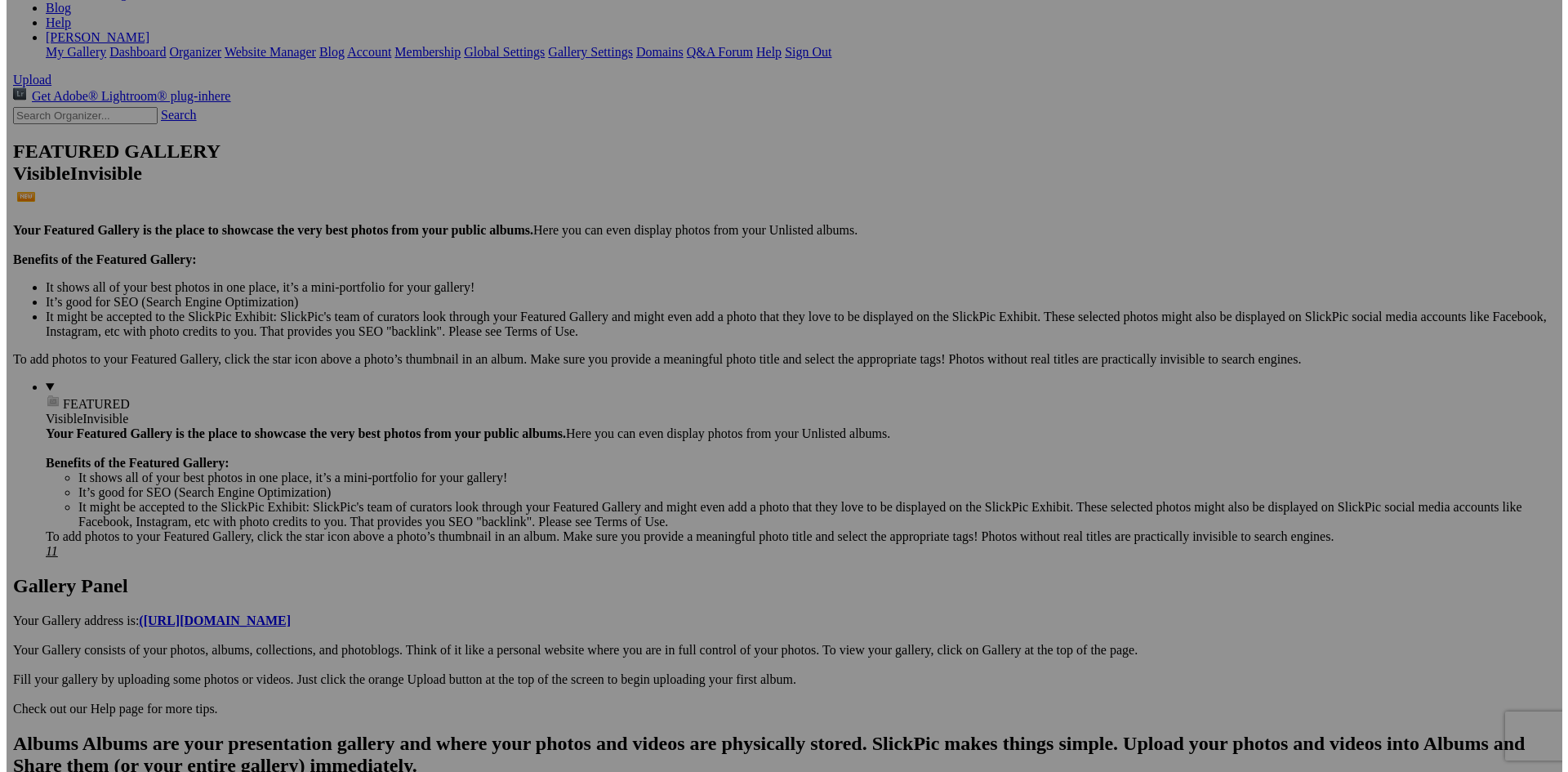
scroll to position [326, 0]
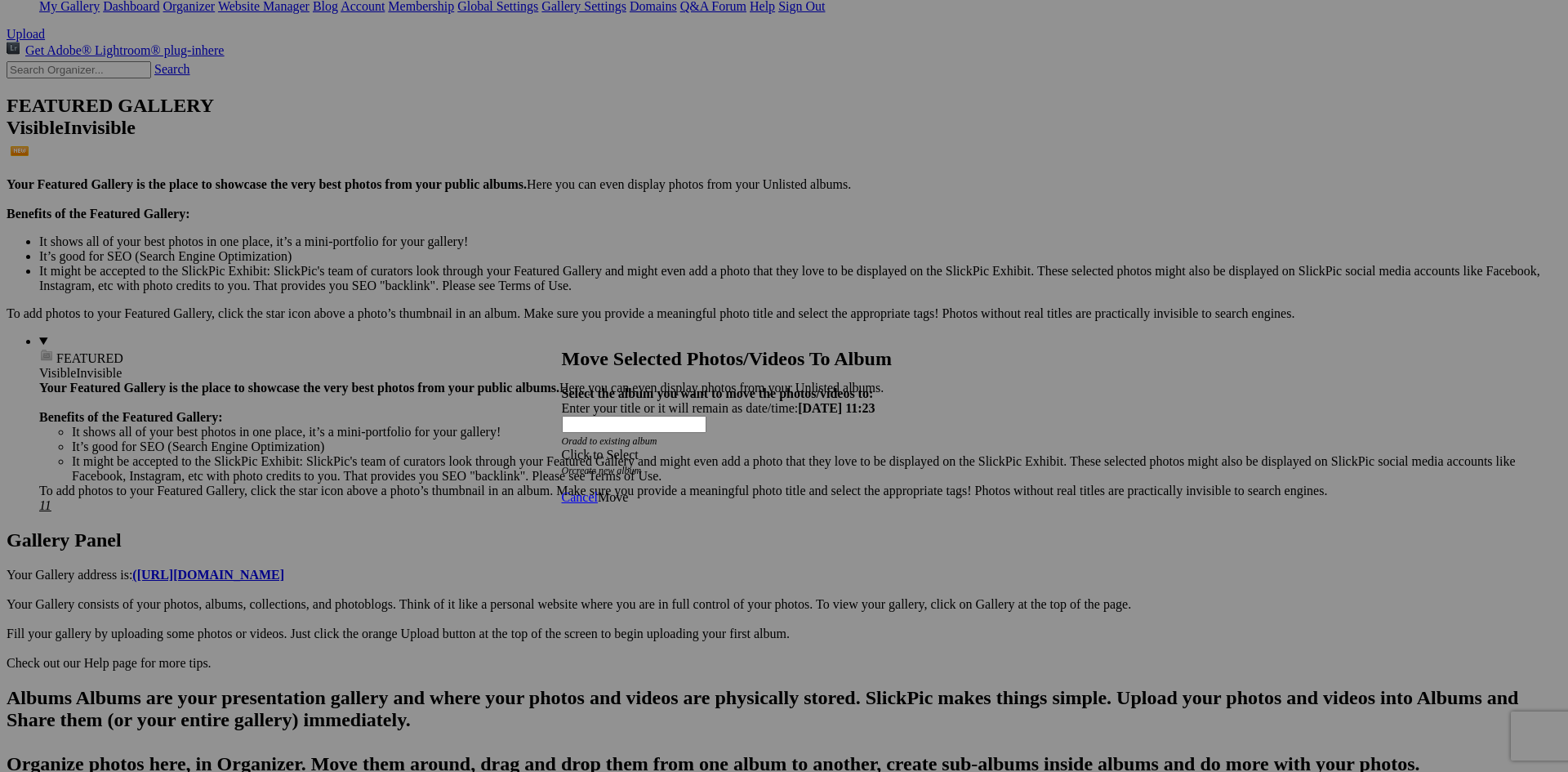
click at [748, 448] on div "Click to Select" at bounding box center [778, 455] width 433 height 15
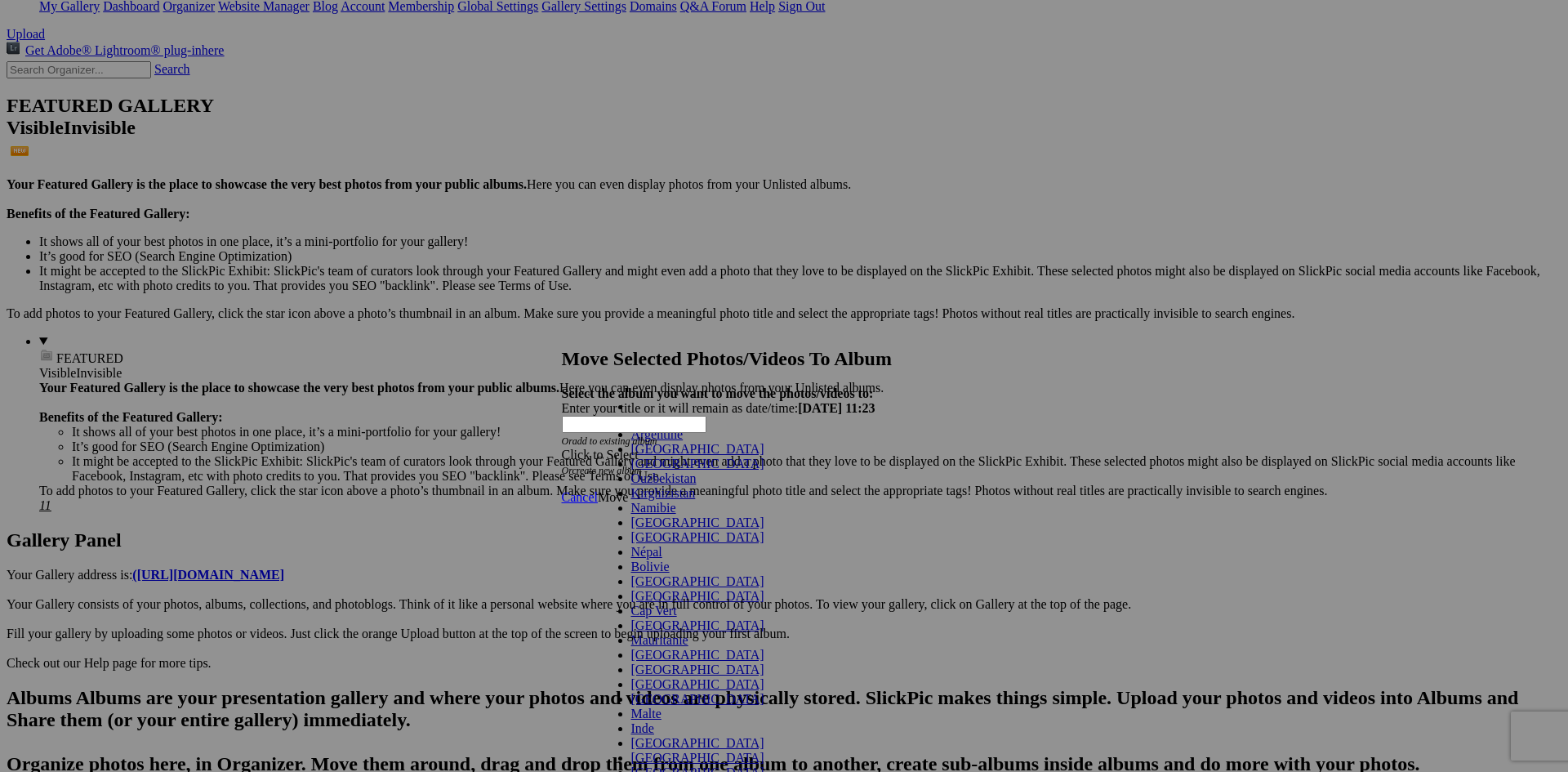
click at [649, 529] on link "[GEOGRAPHIC_DATA]" at bounding box center [697, 522] width 133 height 14
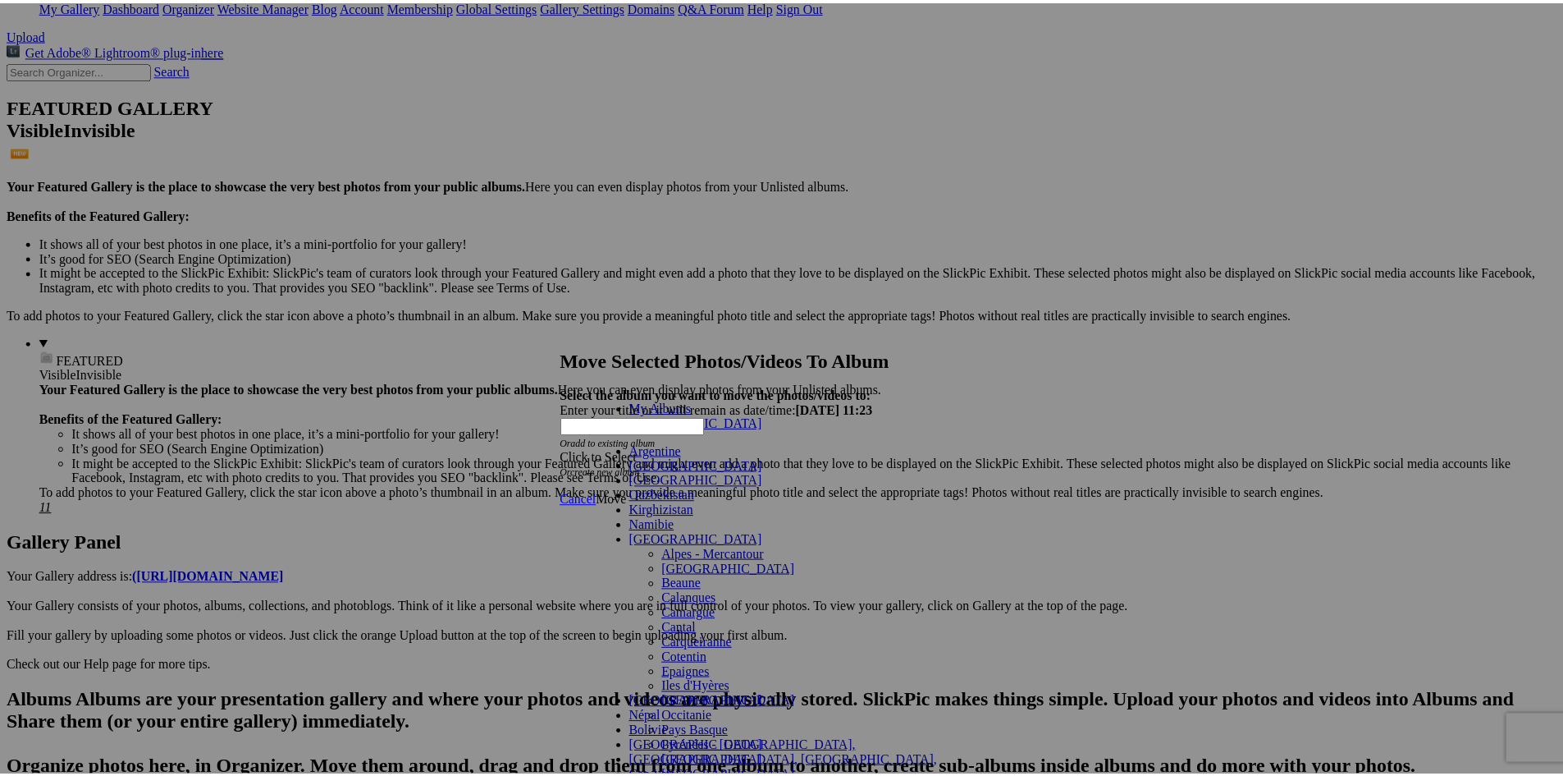
scroll to position [224, 0]
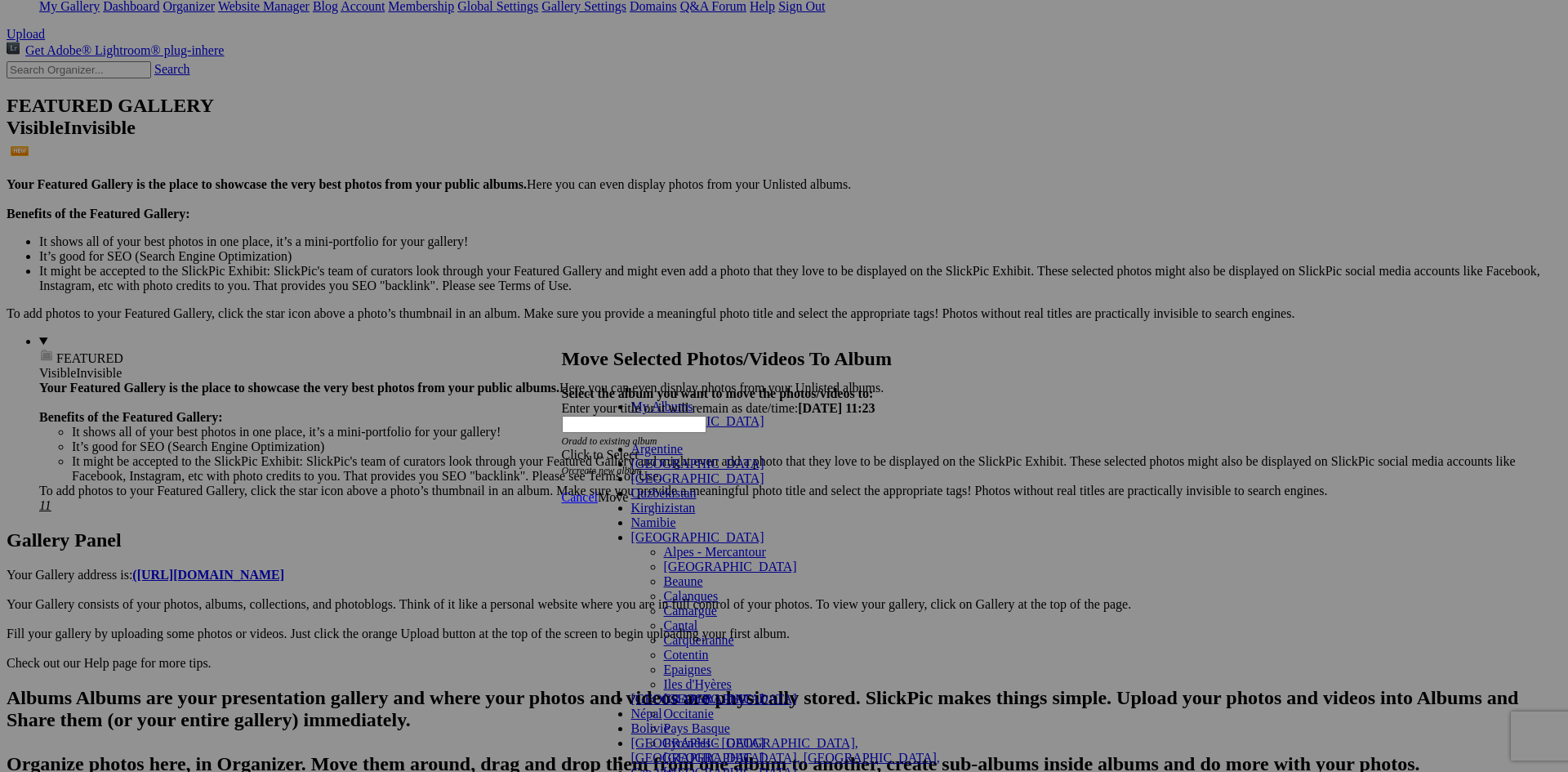
click at [664, 721] on span "Pays Basque" at bounding box center [696, 728] width 66 height 14
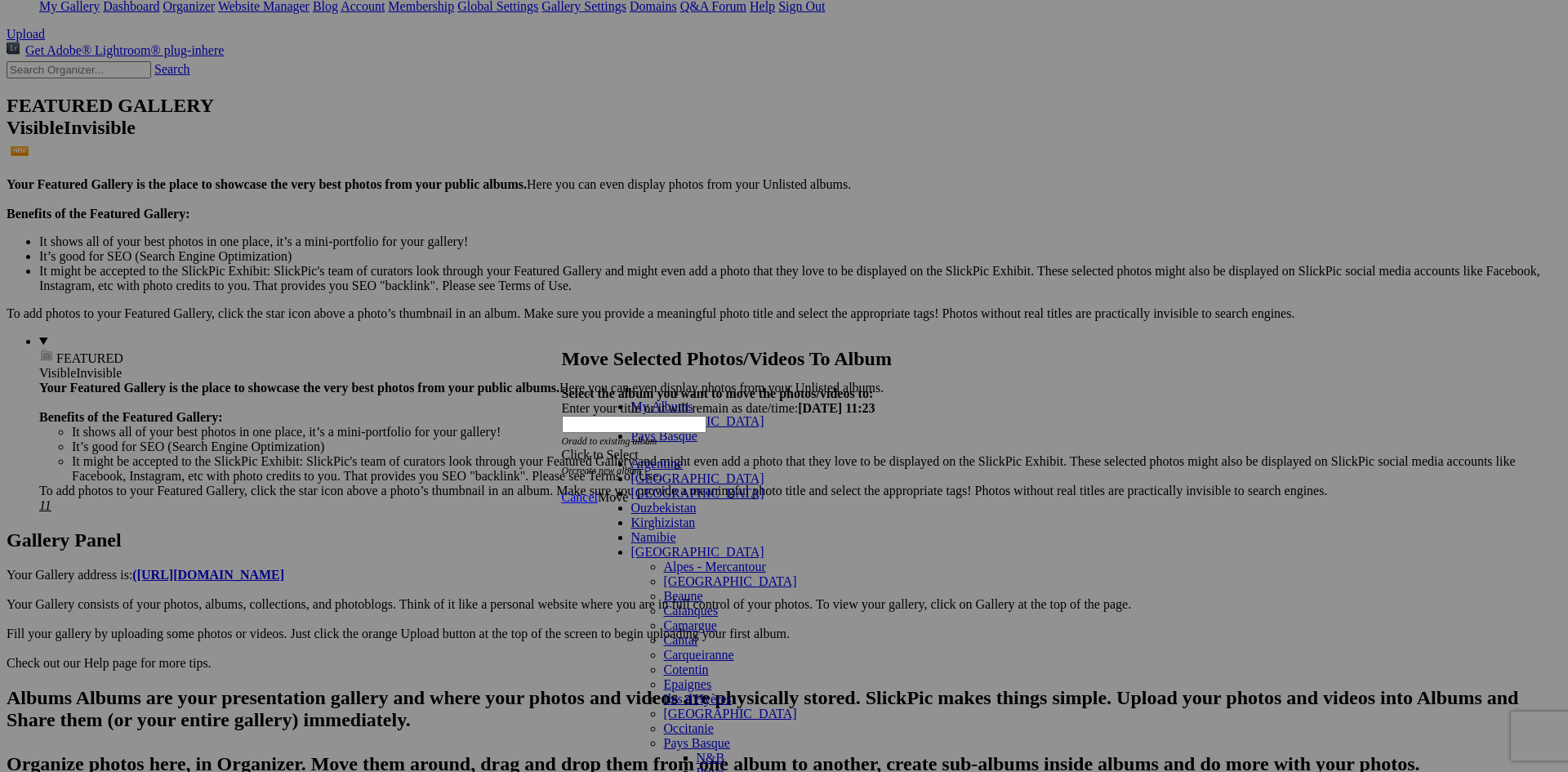
click at [696, 765] on link "Privé" at bounding box center [710, 772] width 28 height 14
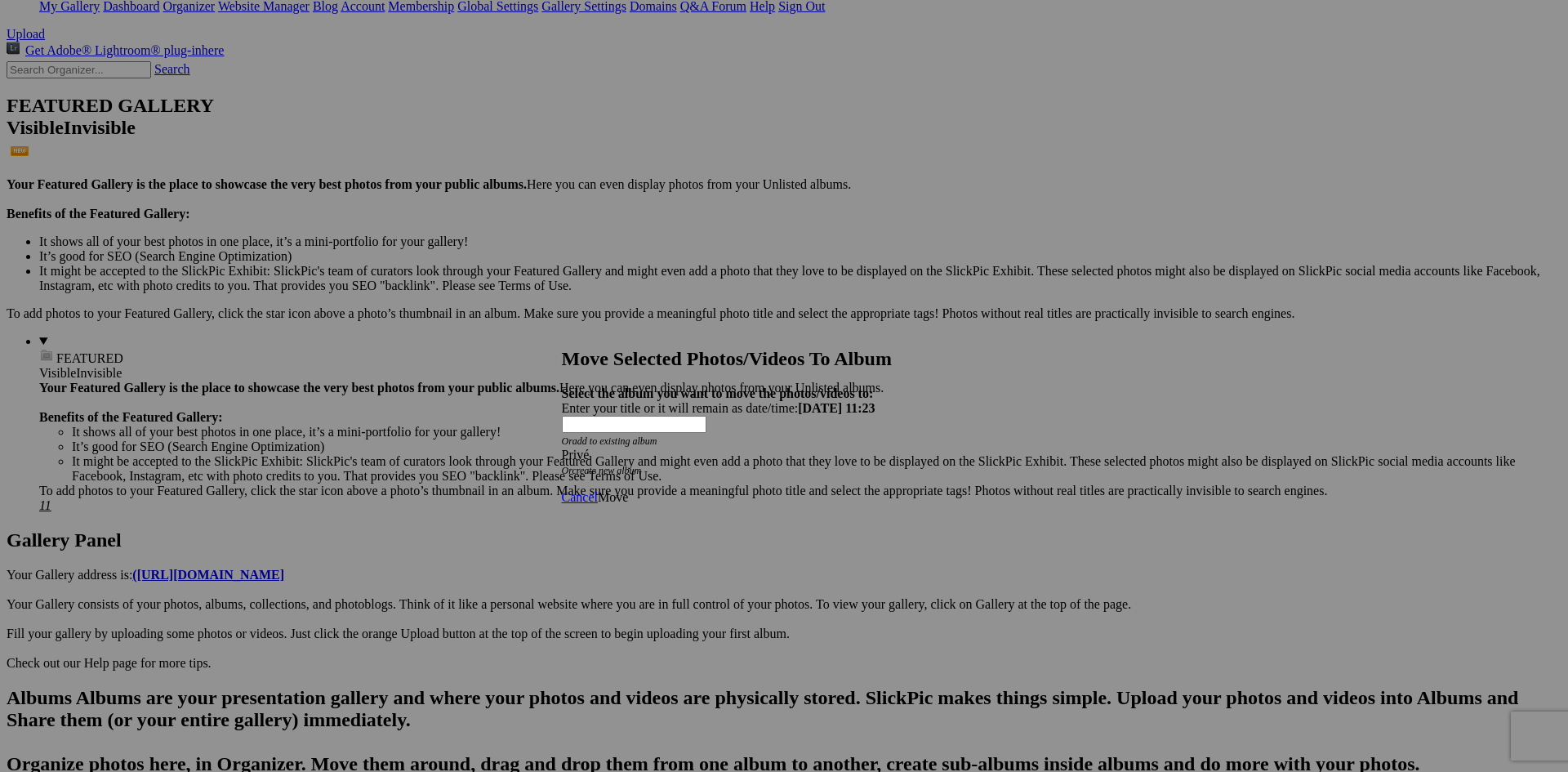
click at [628, 489] on span "Move" at bounding box center [613, 496] width 30 height 14
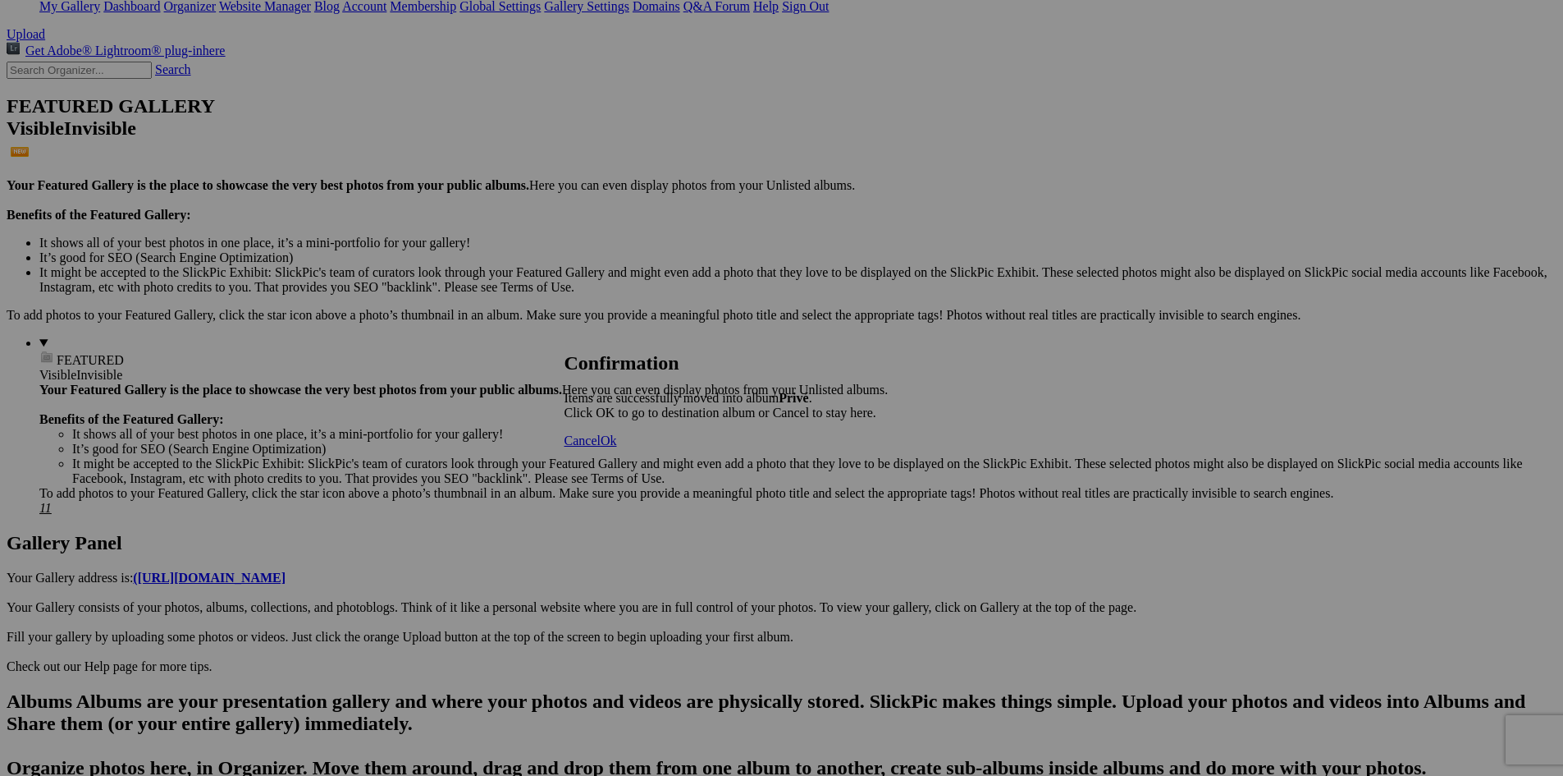
click at [617, 447] on span "Ok" at bounding box center [609, 440] width 16 height 14
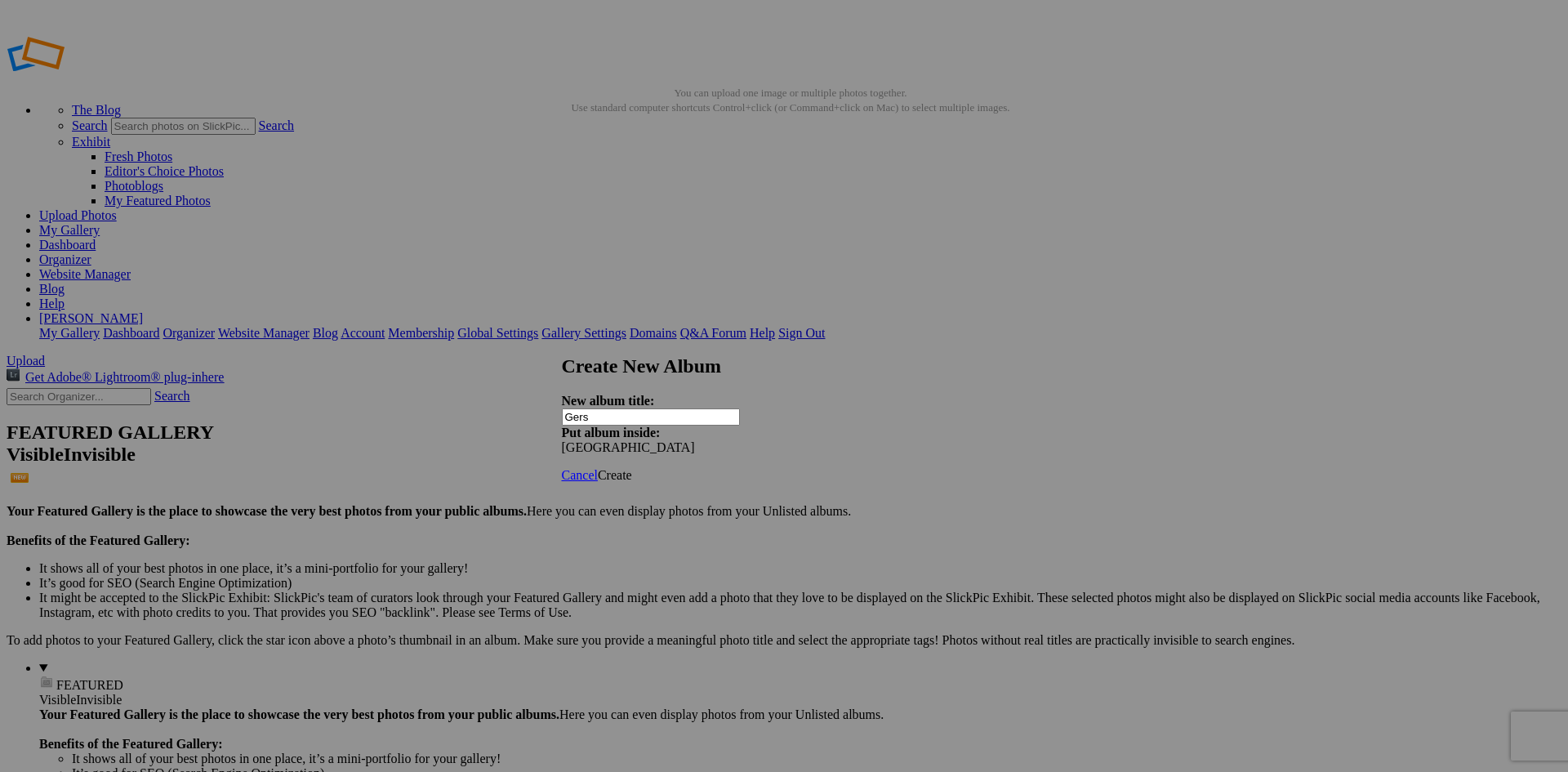
type input "Gers"
click at [632, 468] on span "Create" at bounding box center [615, 475] width 34 height 14
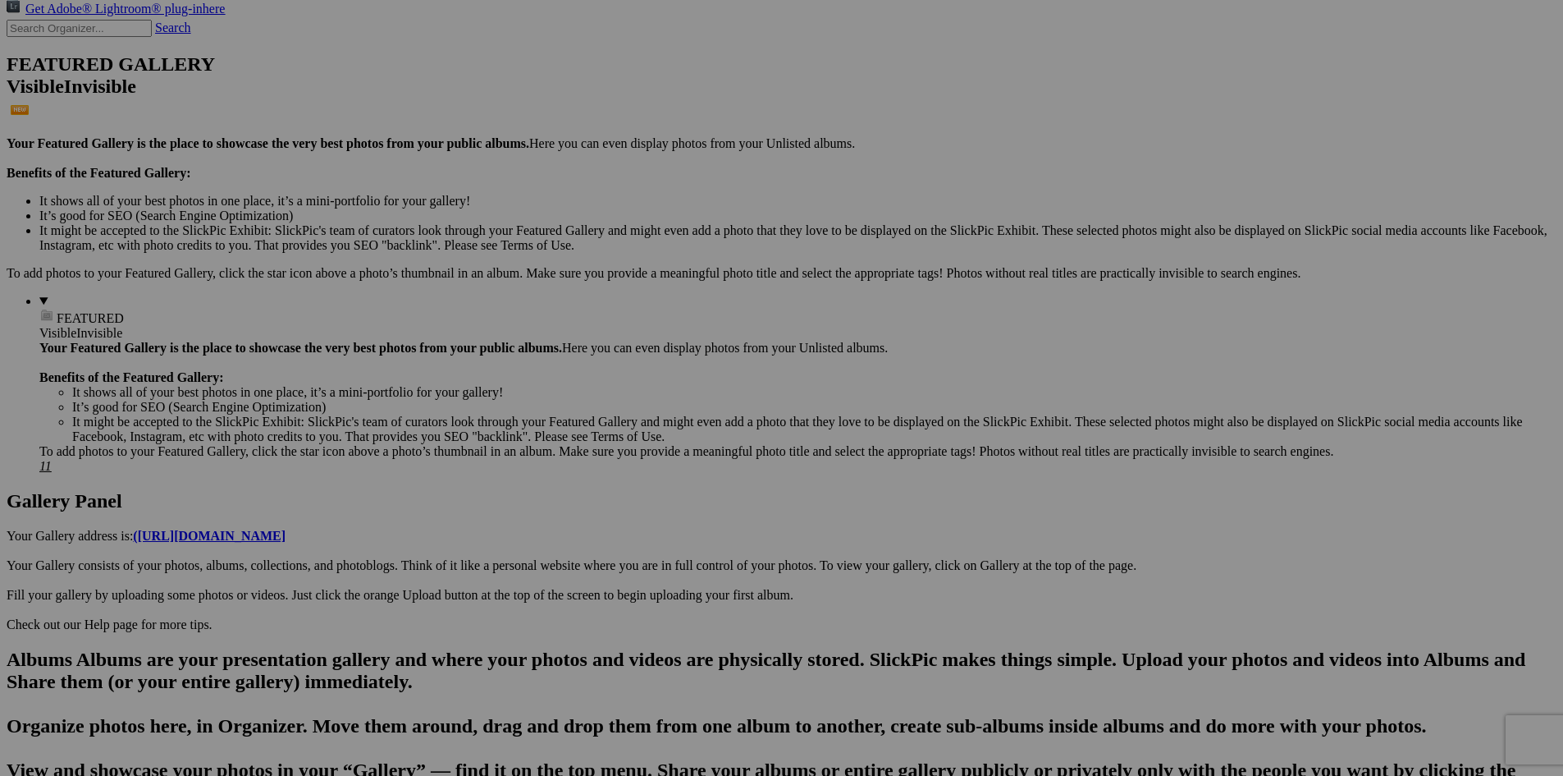
scroll to position [410, 0]
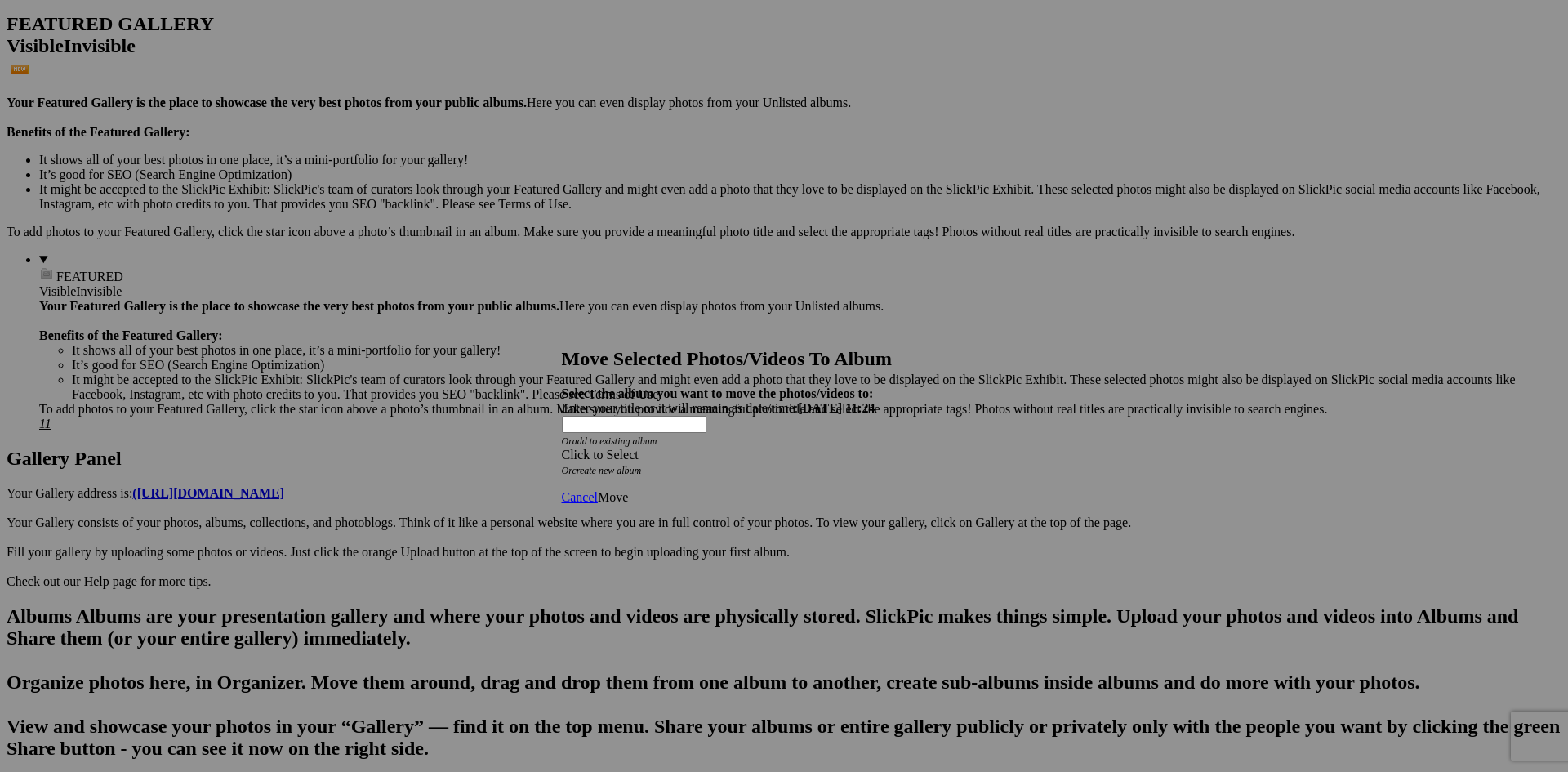
click at [692, 448] on div "Click to Select" at bounding box center [778, 455] width 433 height 15
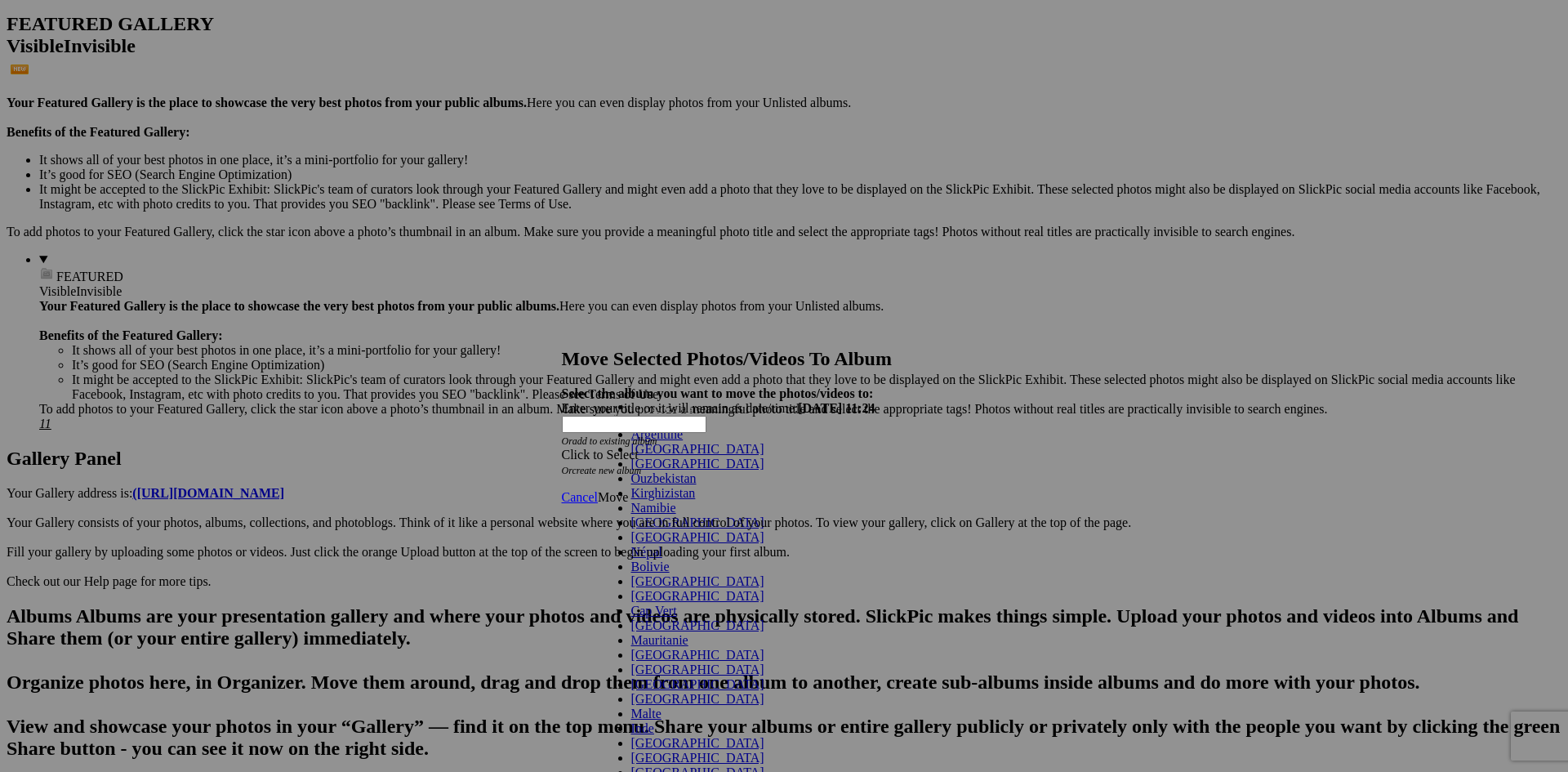
click at [631, 529] on span "[GEOGRAPHIC_DATA]" at bounding box center [697, 522] width 133 height 14
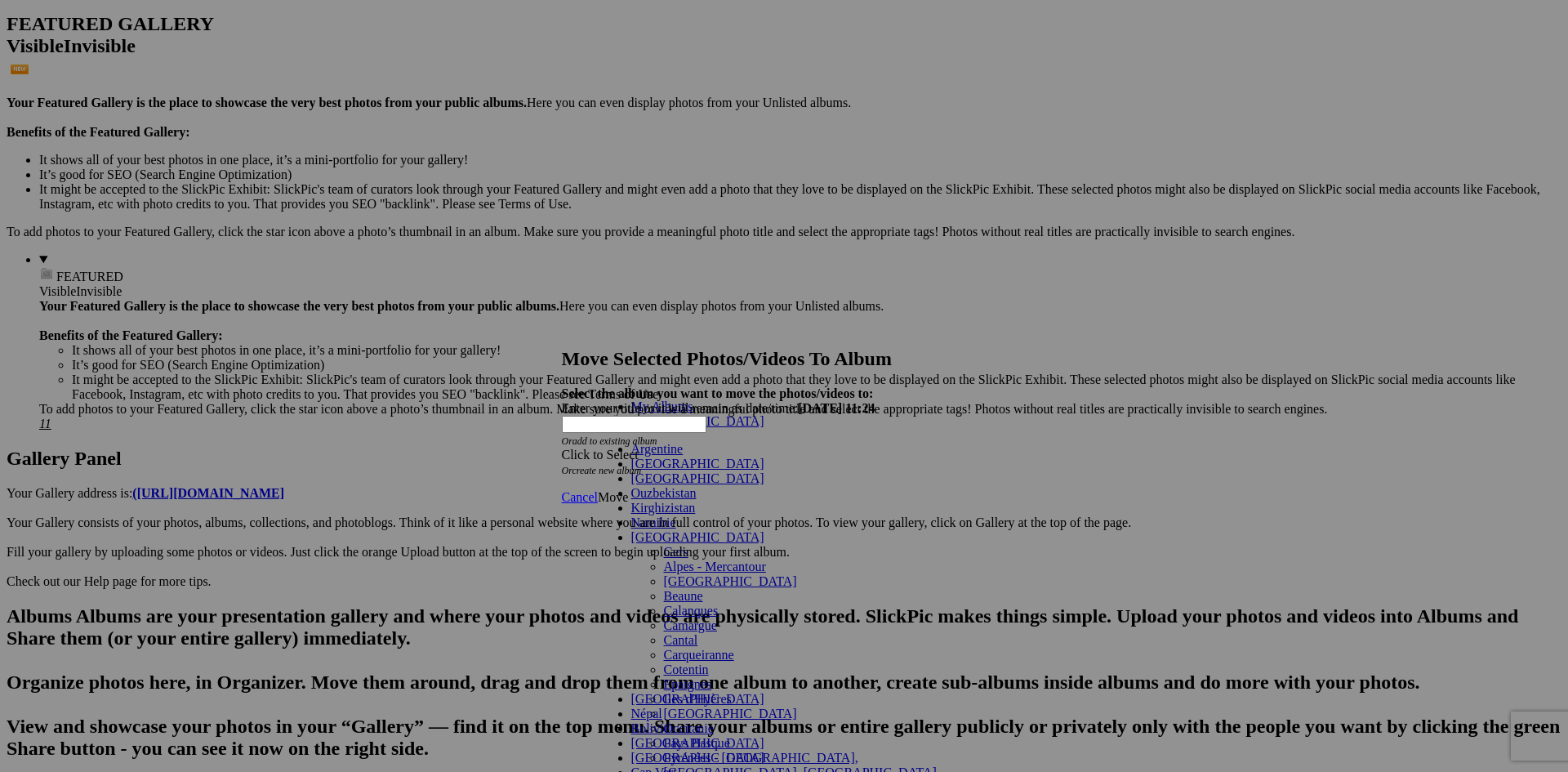
click at [664, 544] on link "Gers" at bounding box center [676, 551] width 25 height 14
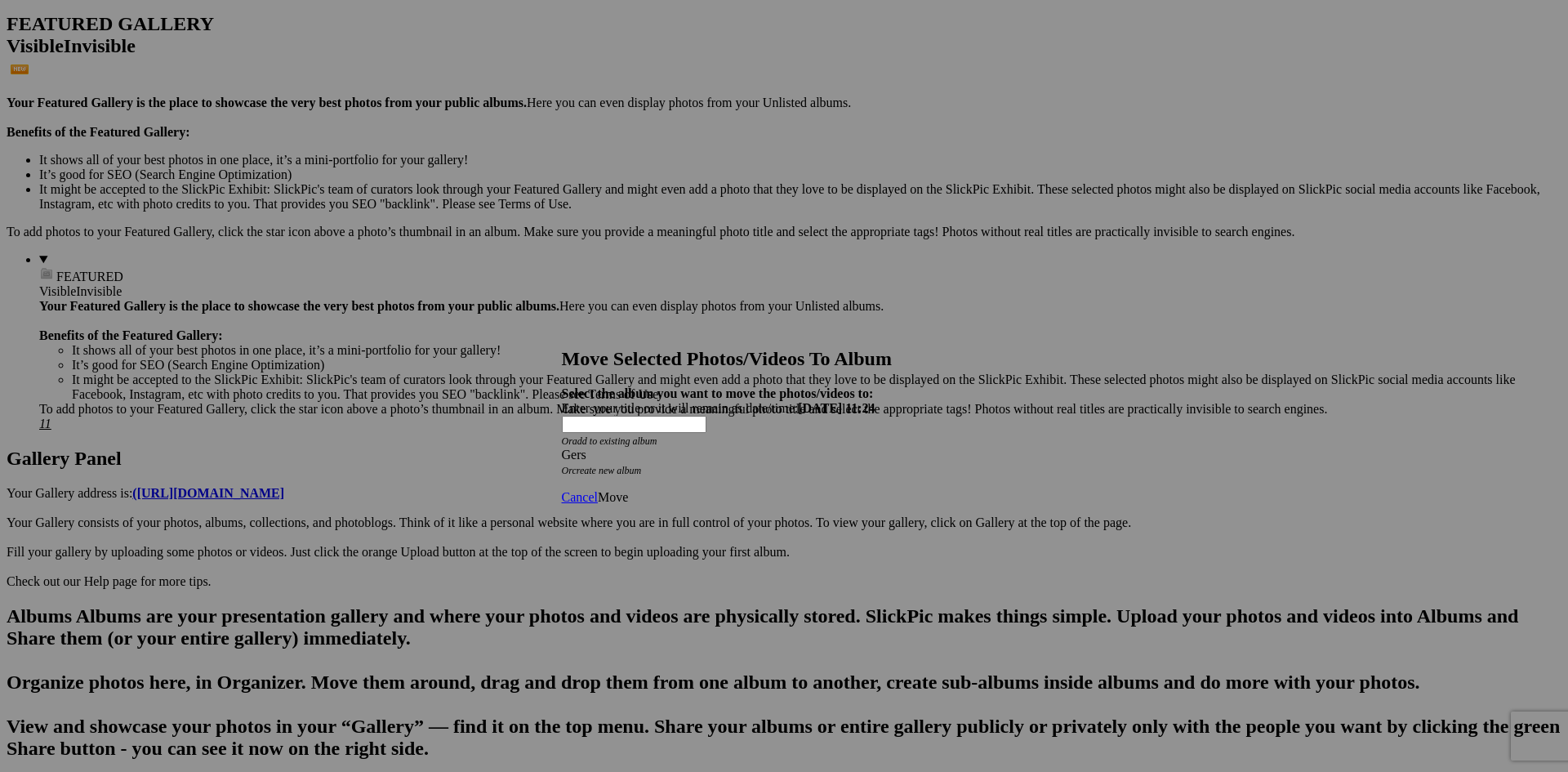
click at [628, 489] on span "Move" at bounding box center [613, 496] width 30 height 14
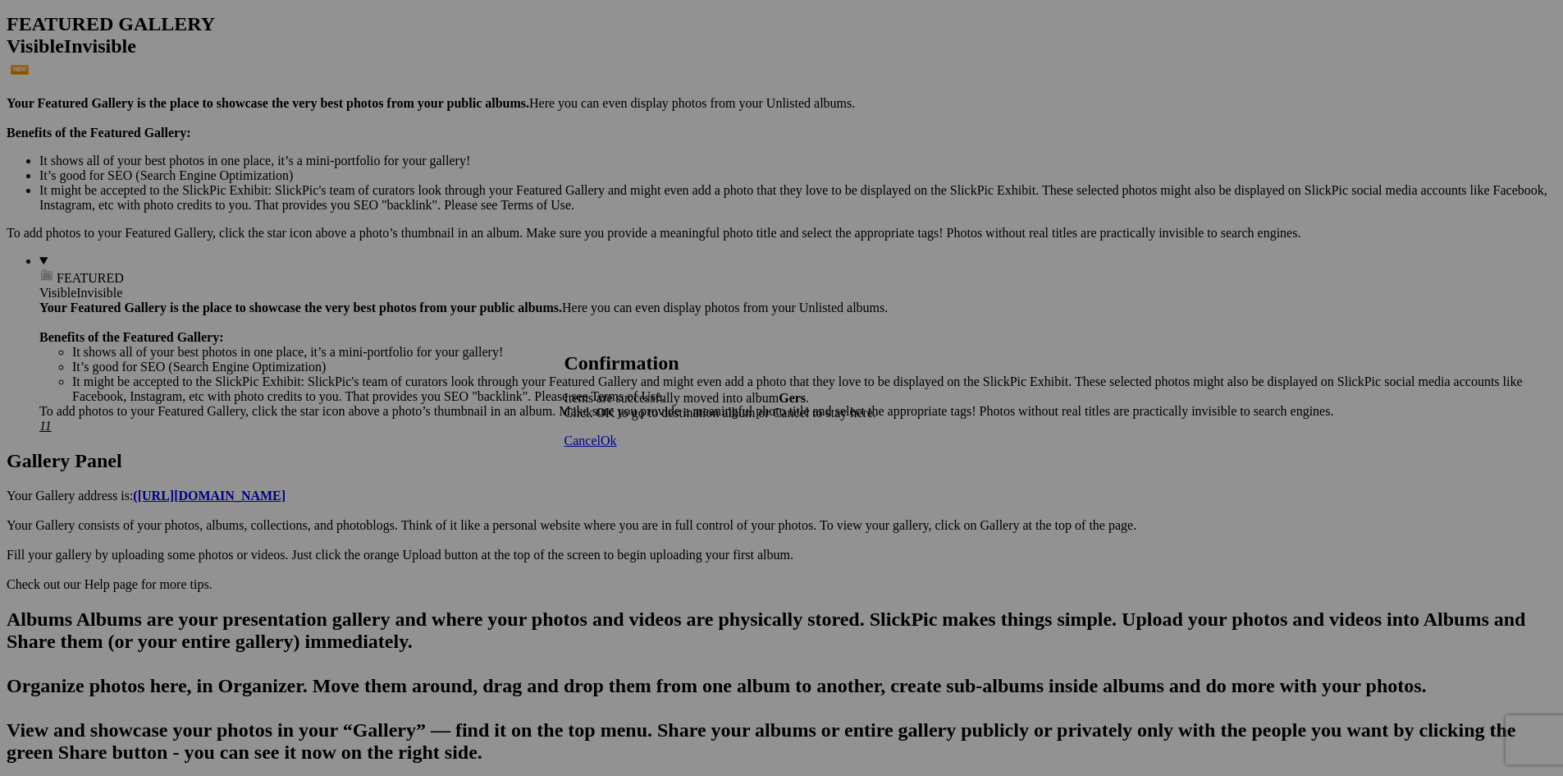
click at [617, 447] on link "Ok" at bounding box center [609, 440] width 16 height 14
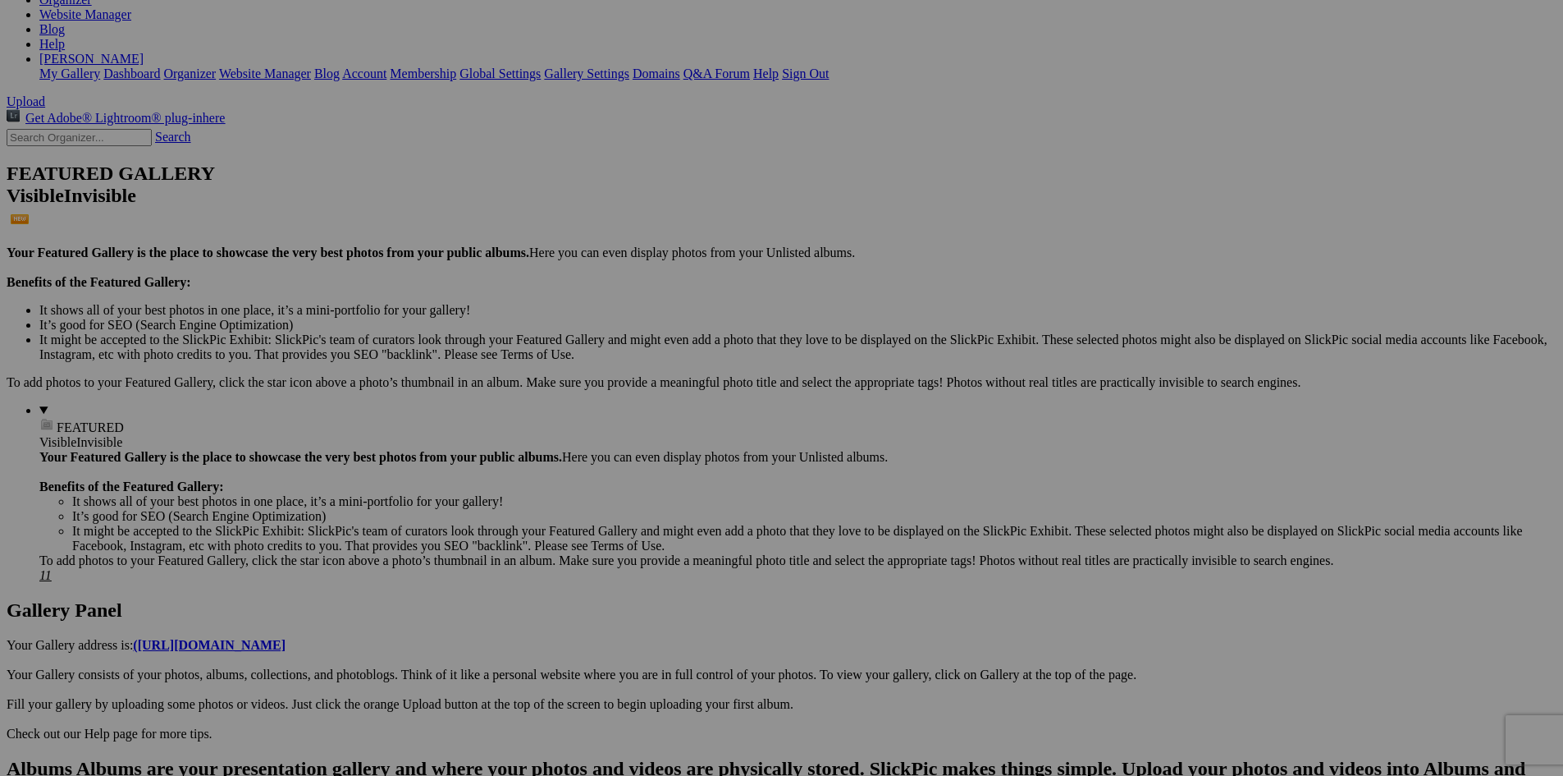
scroll to position [246, 0]
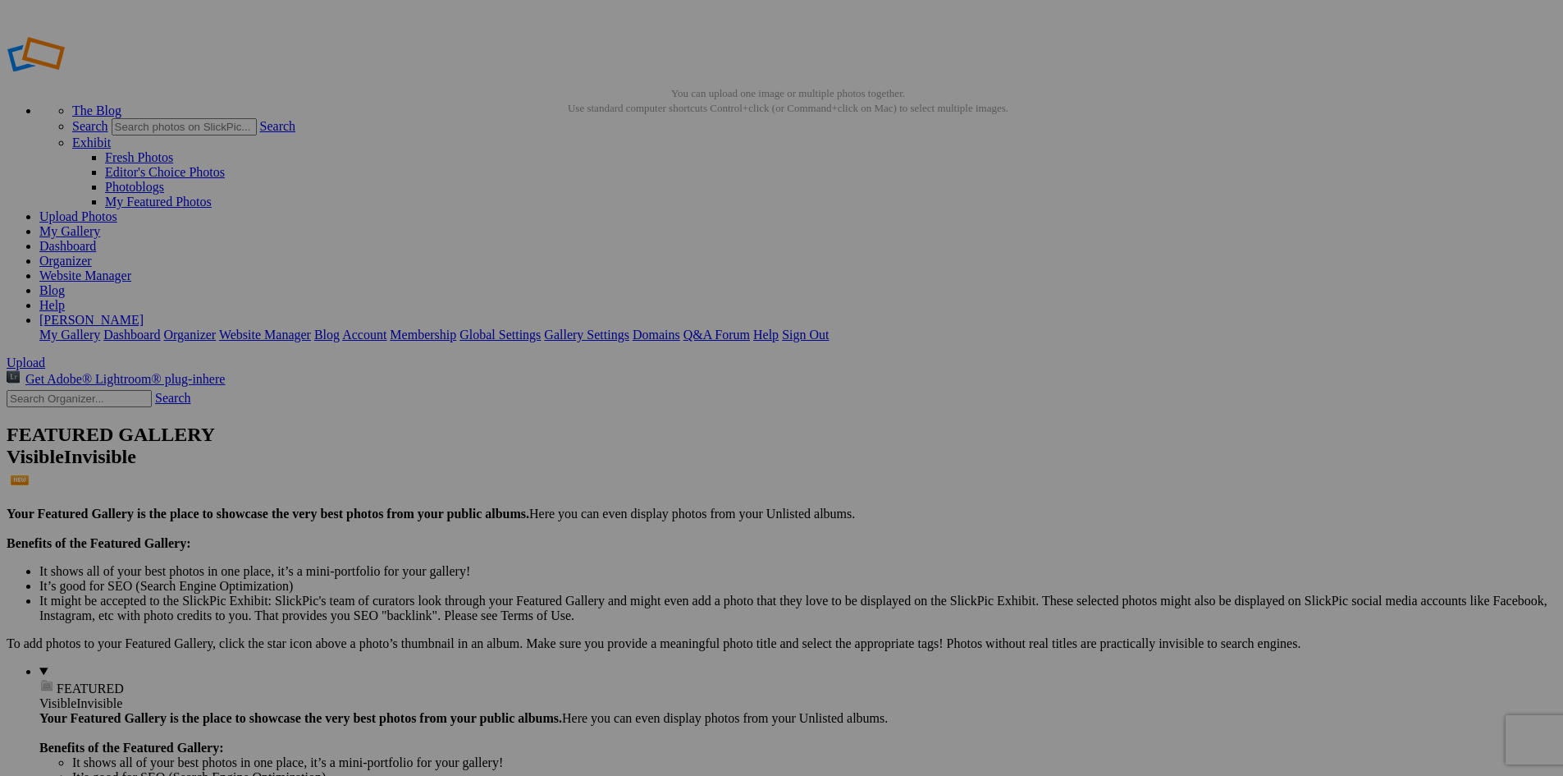
drag, startPoint x: 337, startPoint y: 268, endPoint x: 354, endPoint y: 394, distance: 126.6
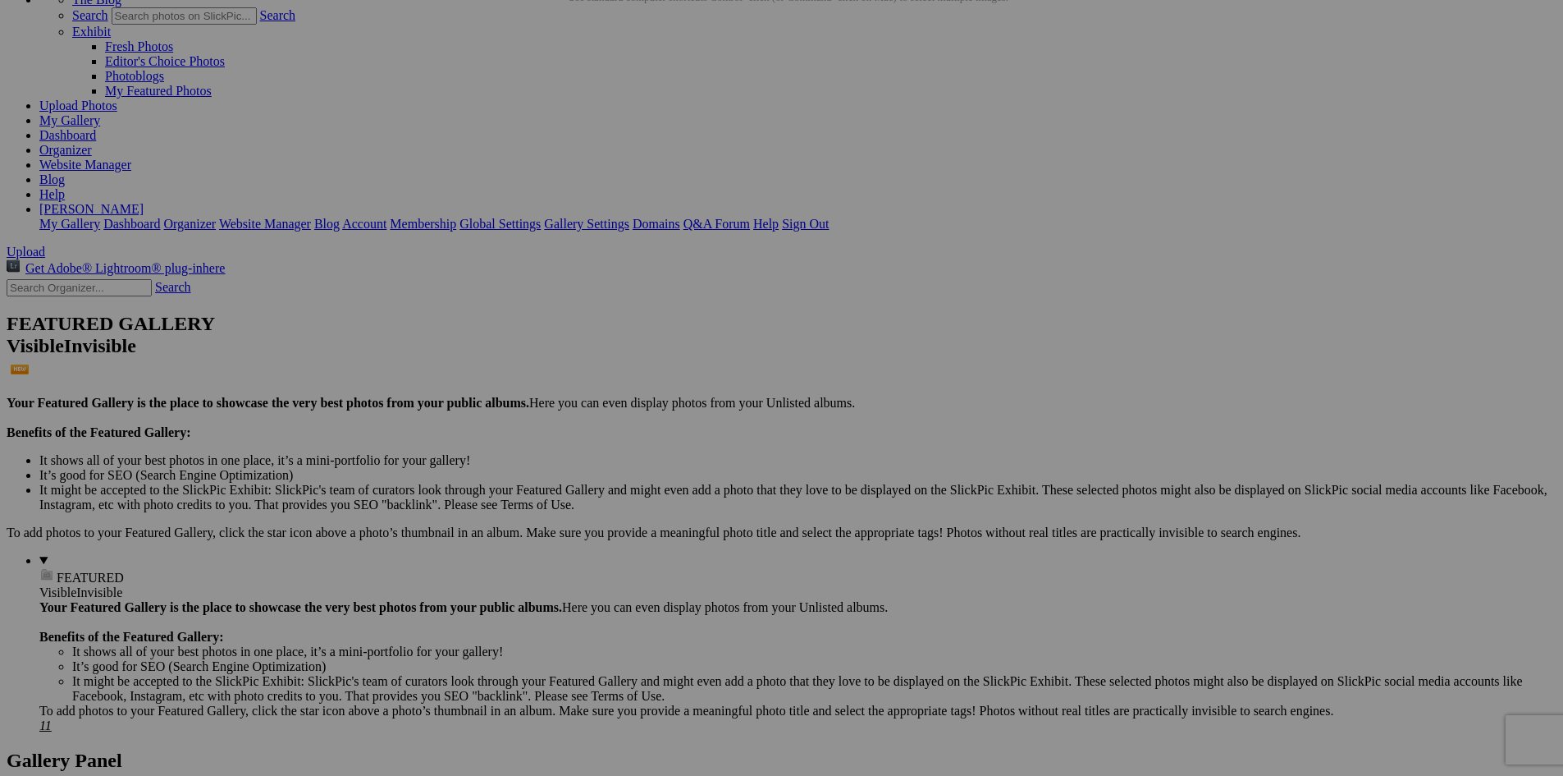
scroll to position [82, 0]
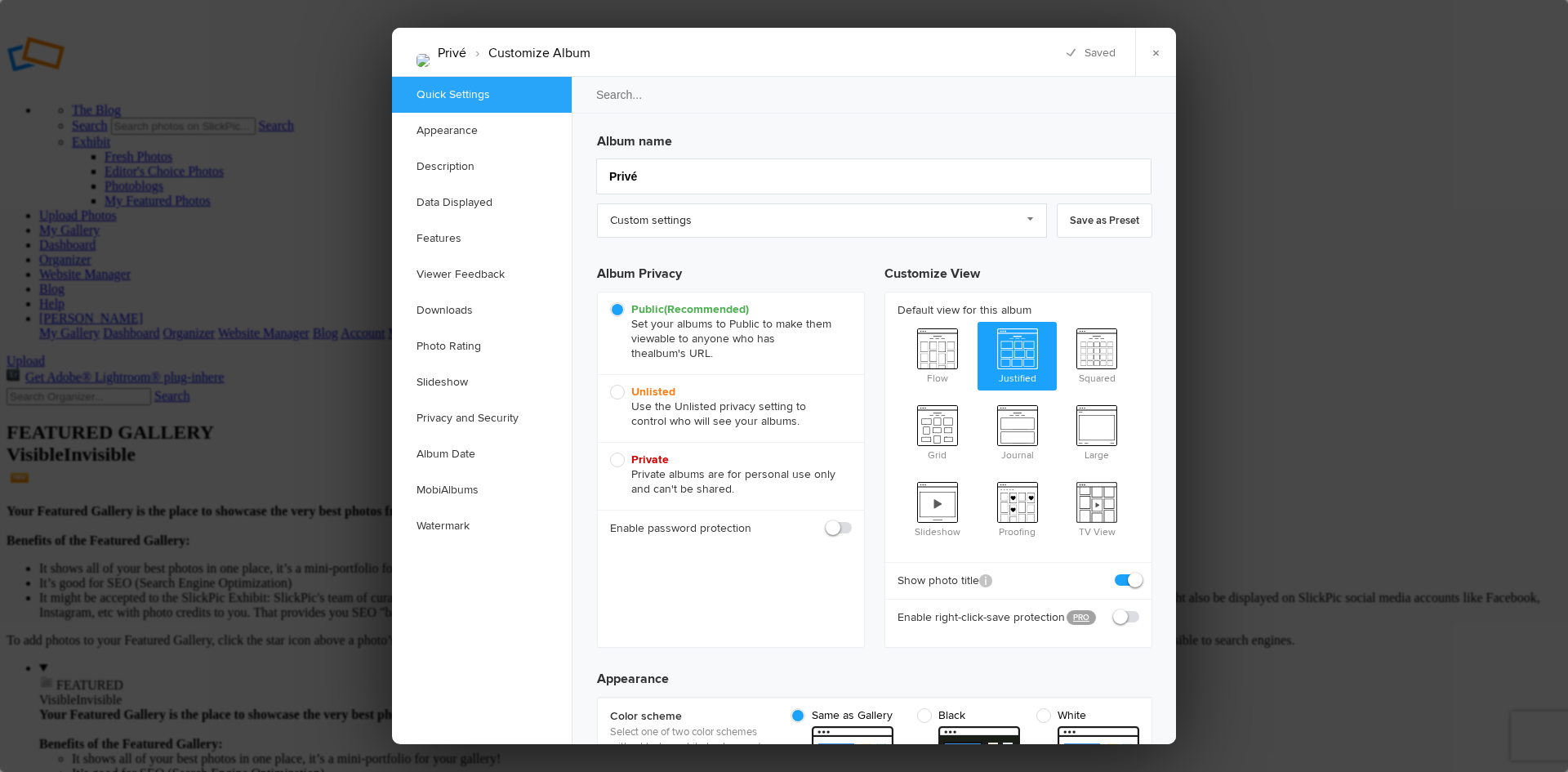
click at [615, 463] on span "Private Private albums are for personal use only and can't be shared." at bounding box center [726, 475] width 234 height 44
click at [610, 453] on input "Private Private albums are for personal use only and can't be shared." at bounding box center [609, 452] width 1 height 1
radio input "true"
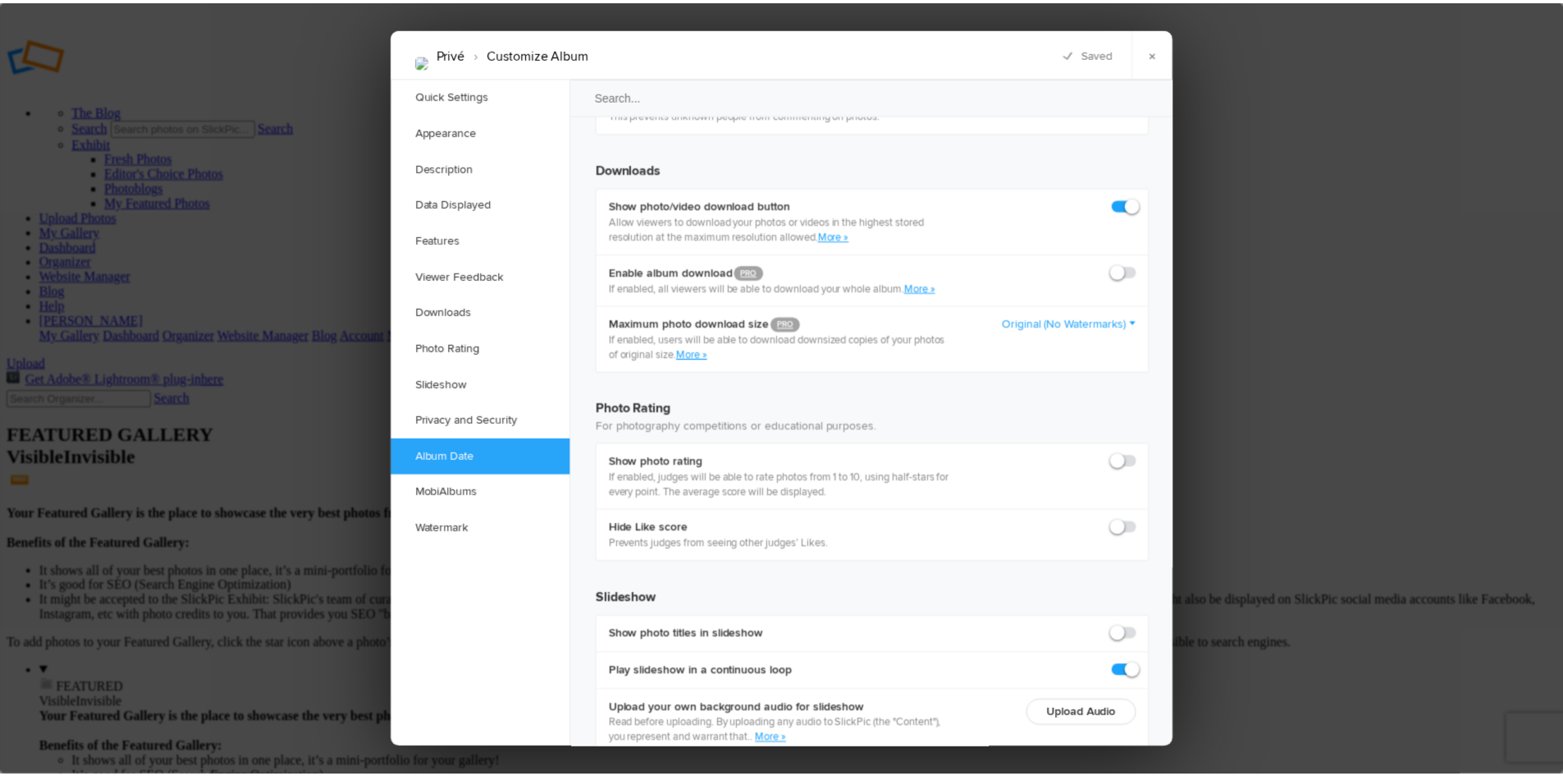
scroll to position [3447, 0]
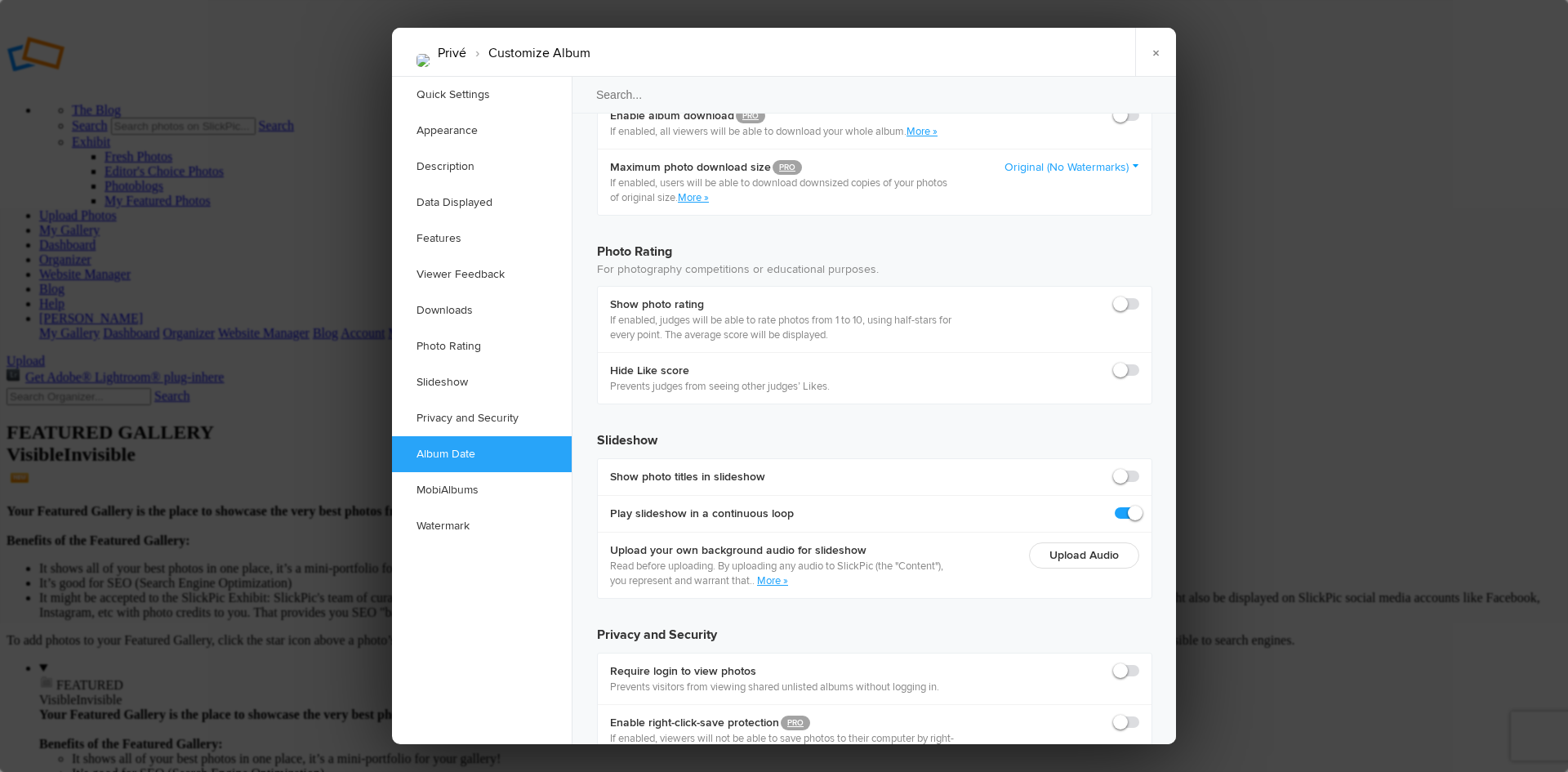
radio input "true"
click at [1160, 52] on link "×" at bounding box center [1155, 52] width 41 height 49
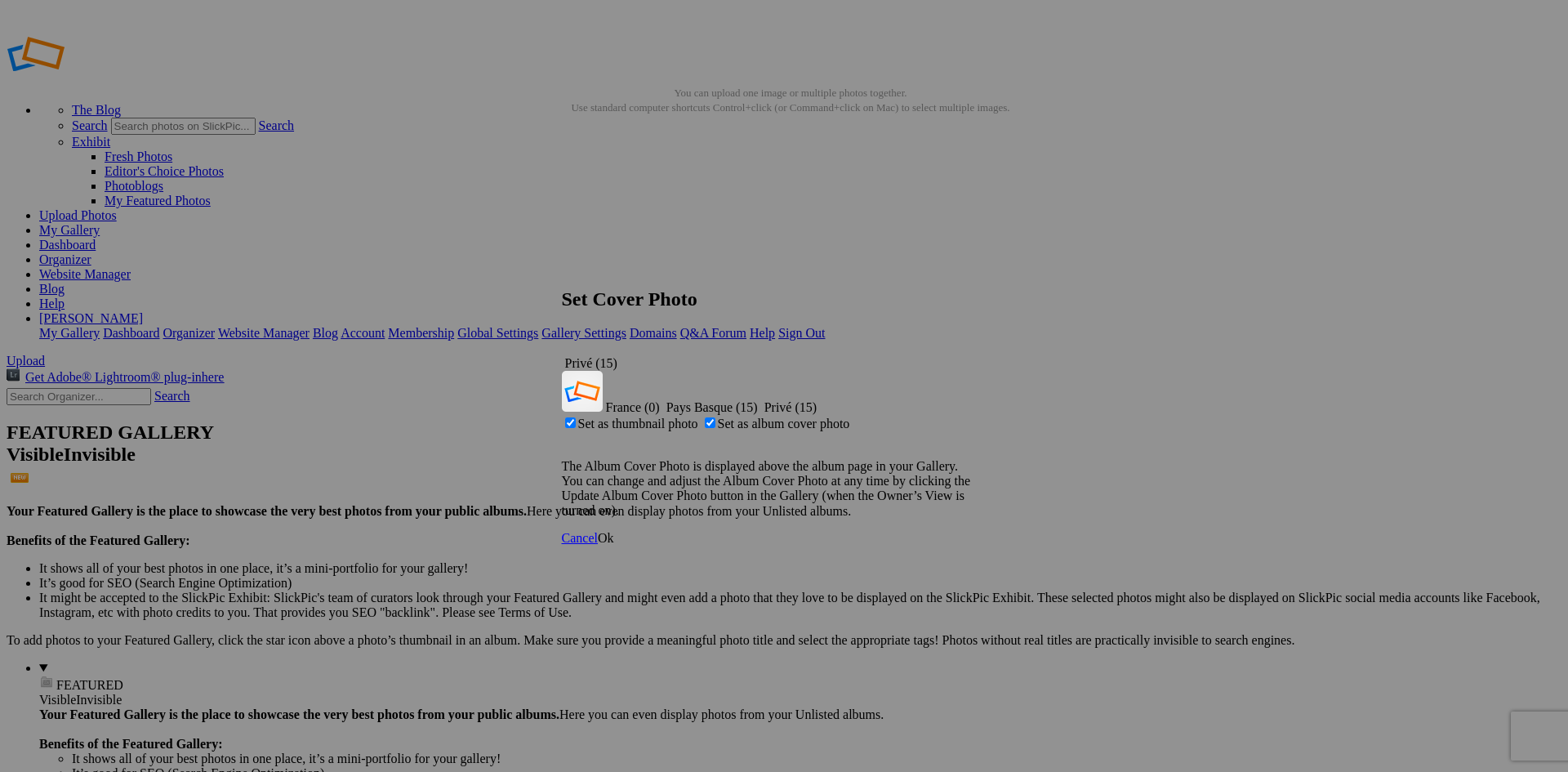
click at [762, 417] on span "Set as album cover photo" at bounding box center [783, 424] width 132 height 14
click at [715, 417] on input "Set as album cover photo" at bounding box center [709, 422] width 11 height 11
checkbox input "false"
click at [614, 530] on span "Ok" at bounding box center [606, 537] width 16 height 14
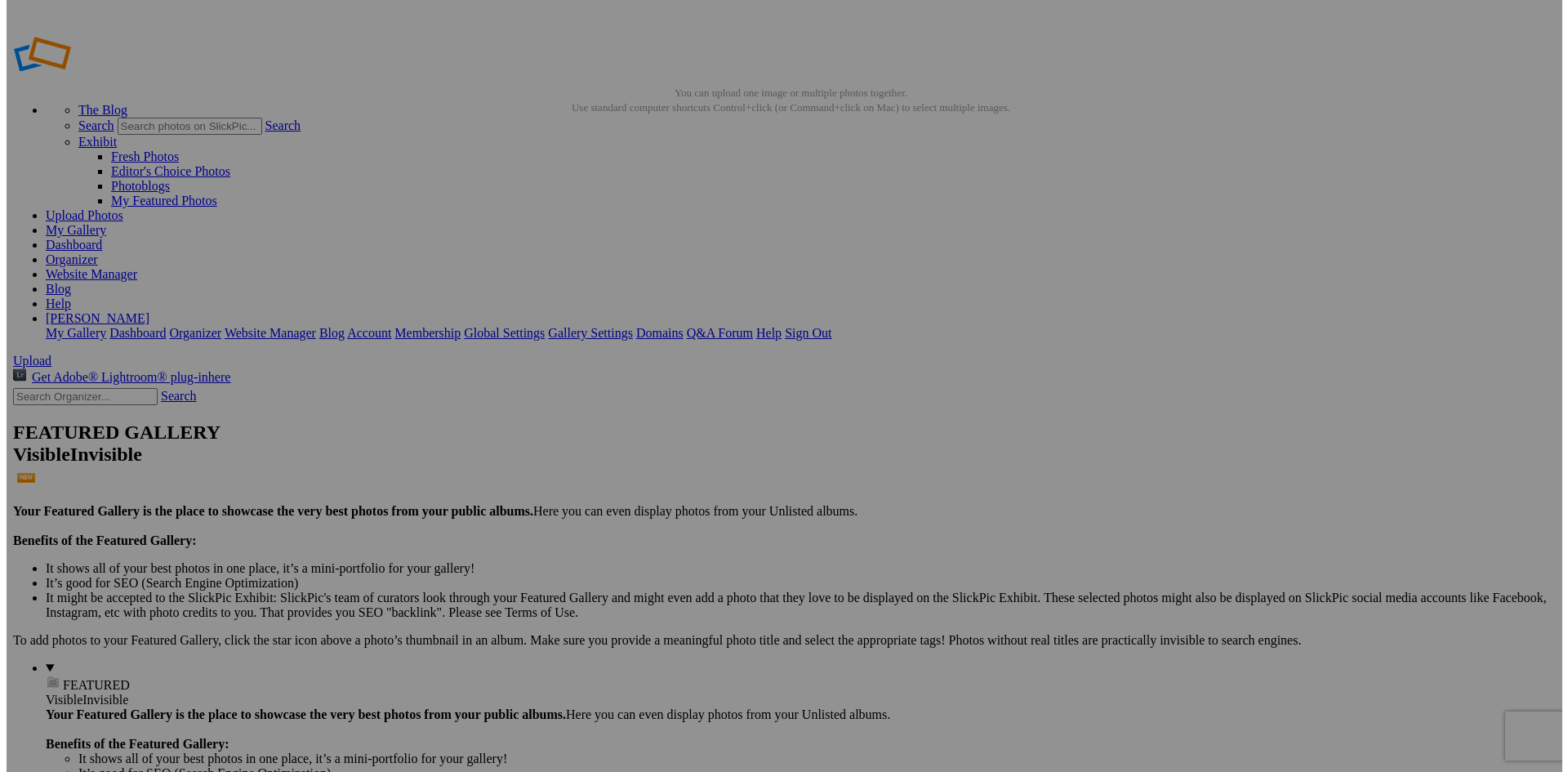
scroll to position [163, 0]
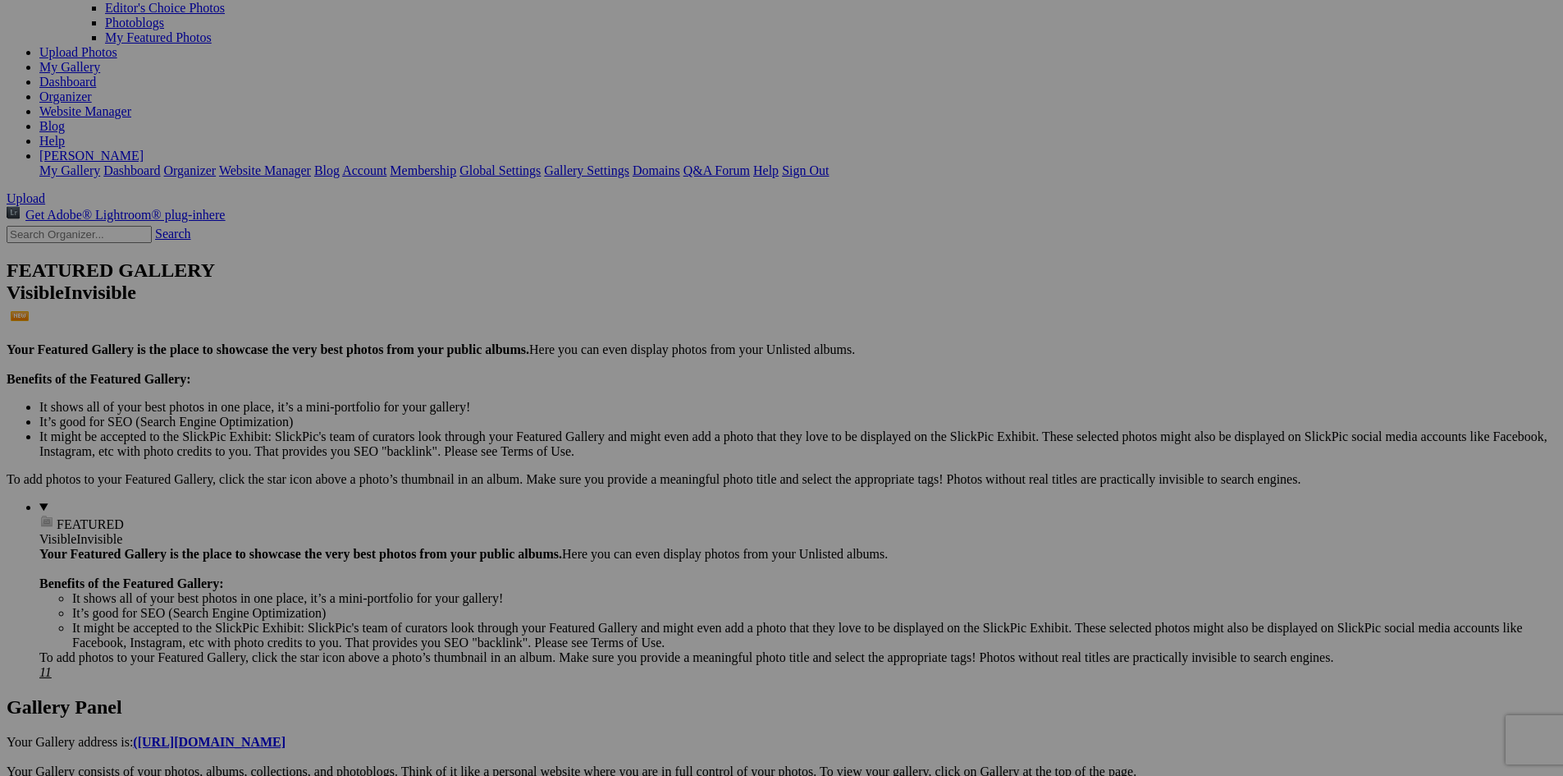
drag, startPoint x: 1052, startPoint y: 538, endPoint x: 1013, endPoint y: 620, distance: 91.8
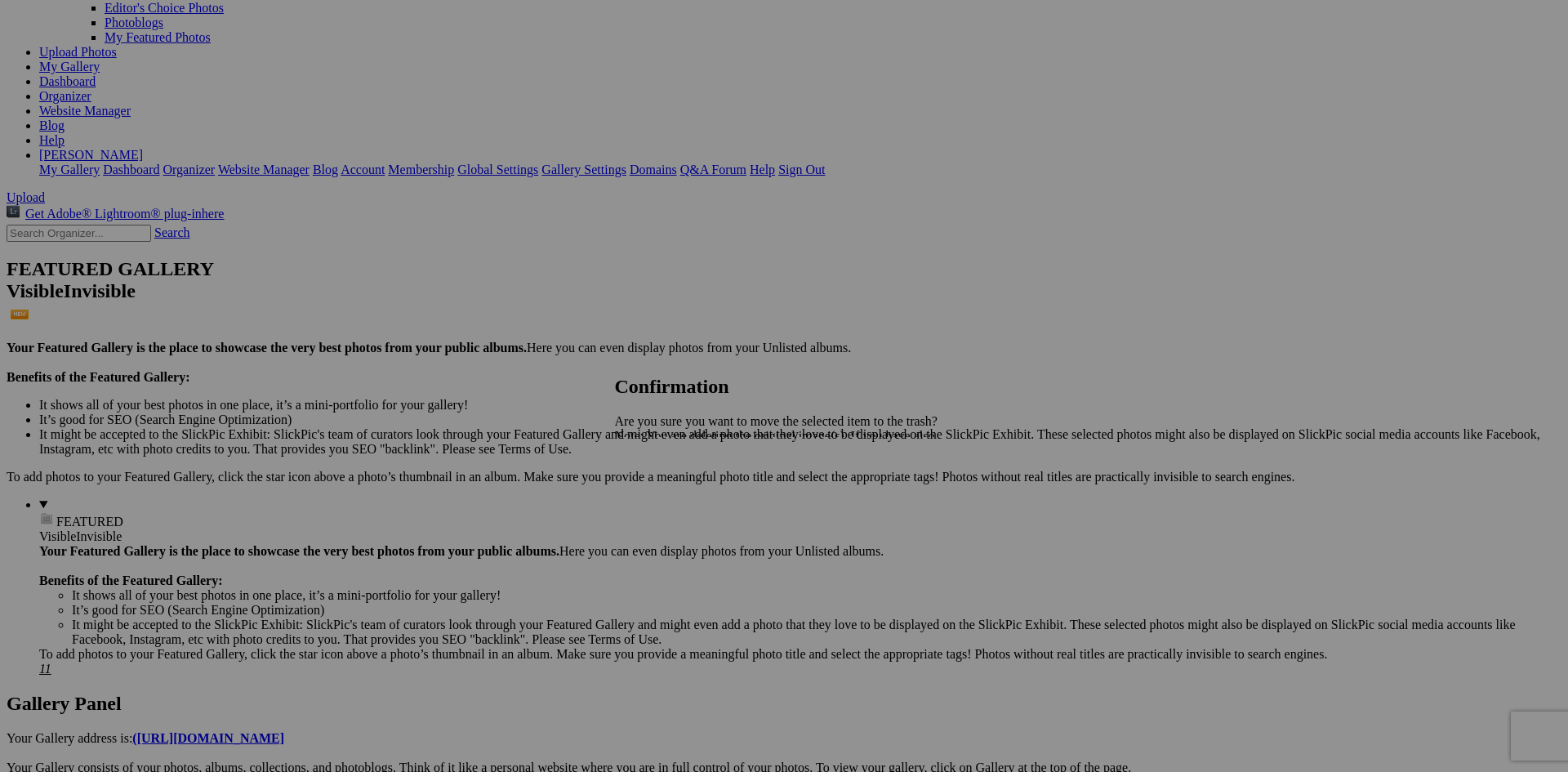
click at [670, 496] on span "Yes" at bounding box center [660, 492] width 19 height 14
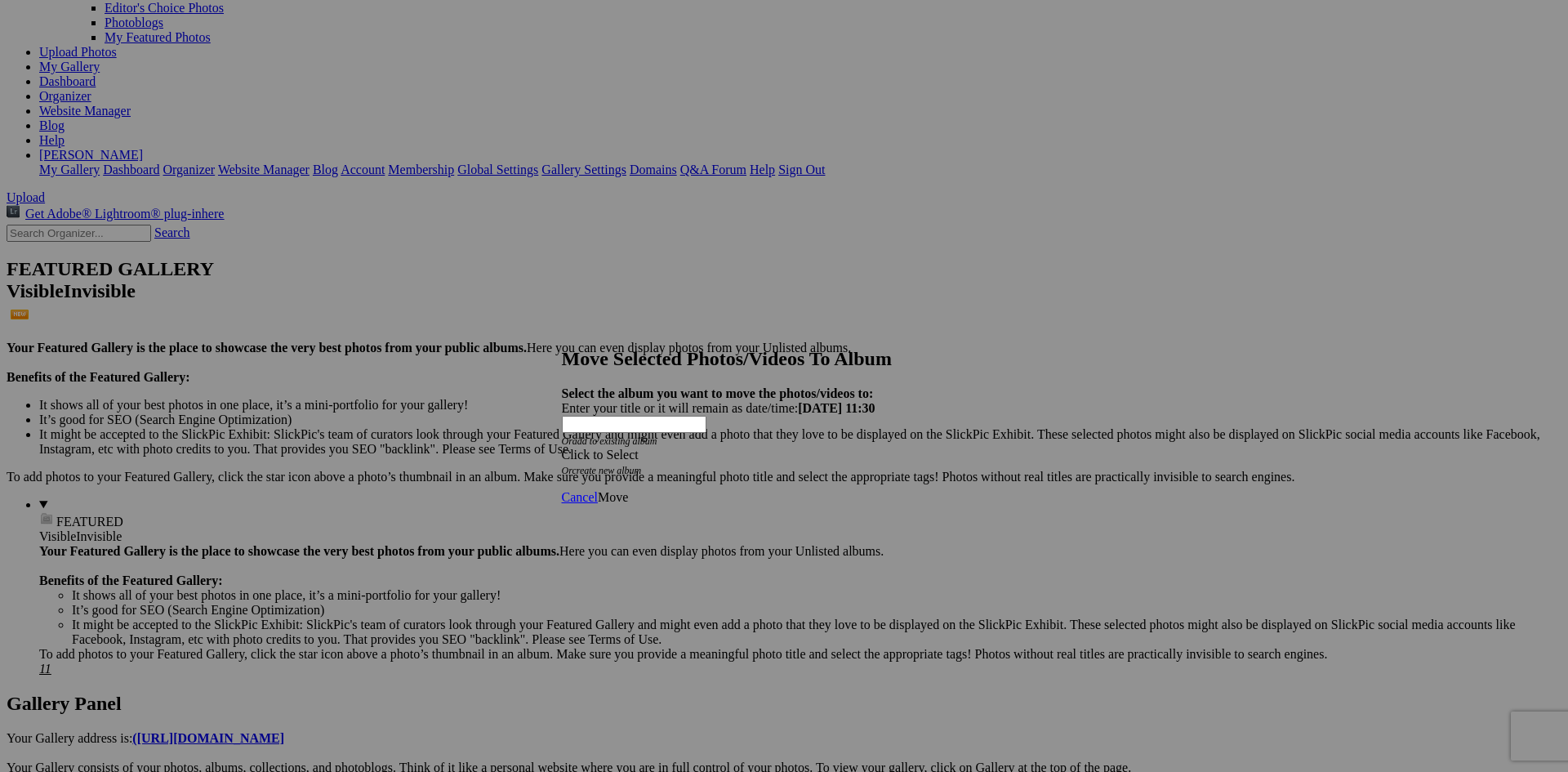
click at [892, 448] on div "Click to Select" at bounding box center [778, 455] width 433 height 15
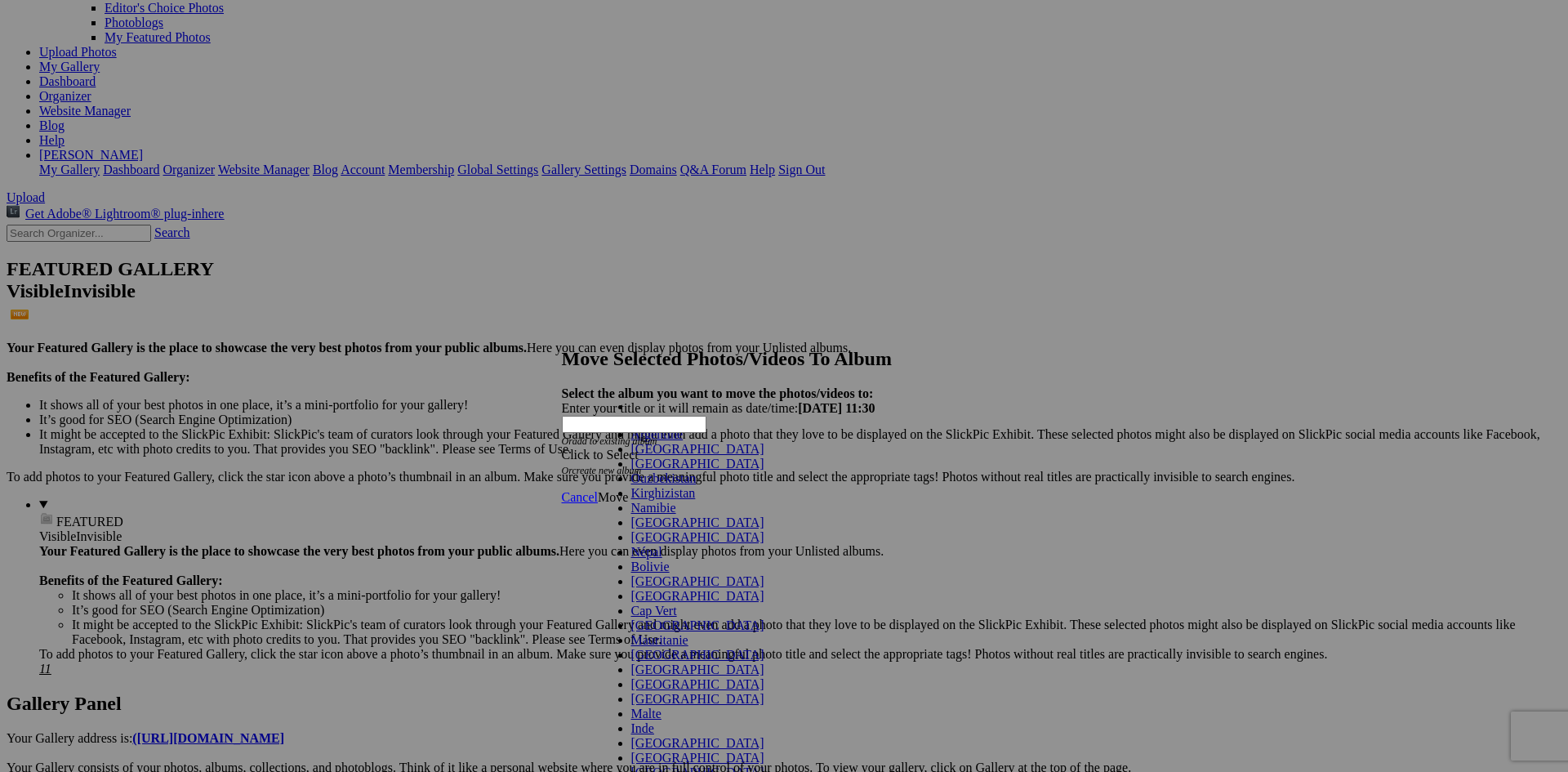
click at [748, 529] on link "[GEOGRAPHIC_DATA]" at bounding box center [697, 522] width 133 height 14
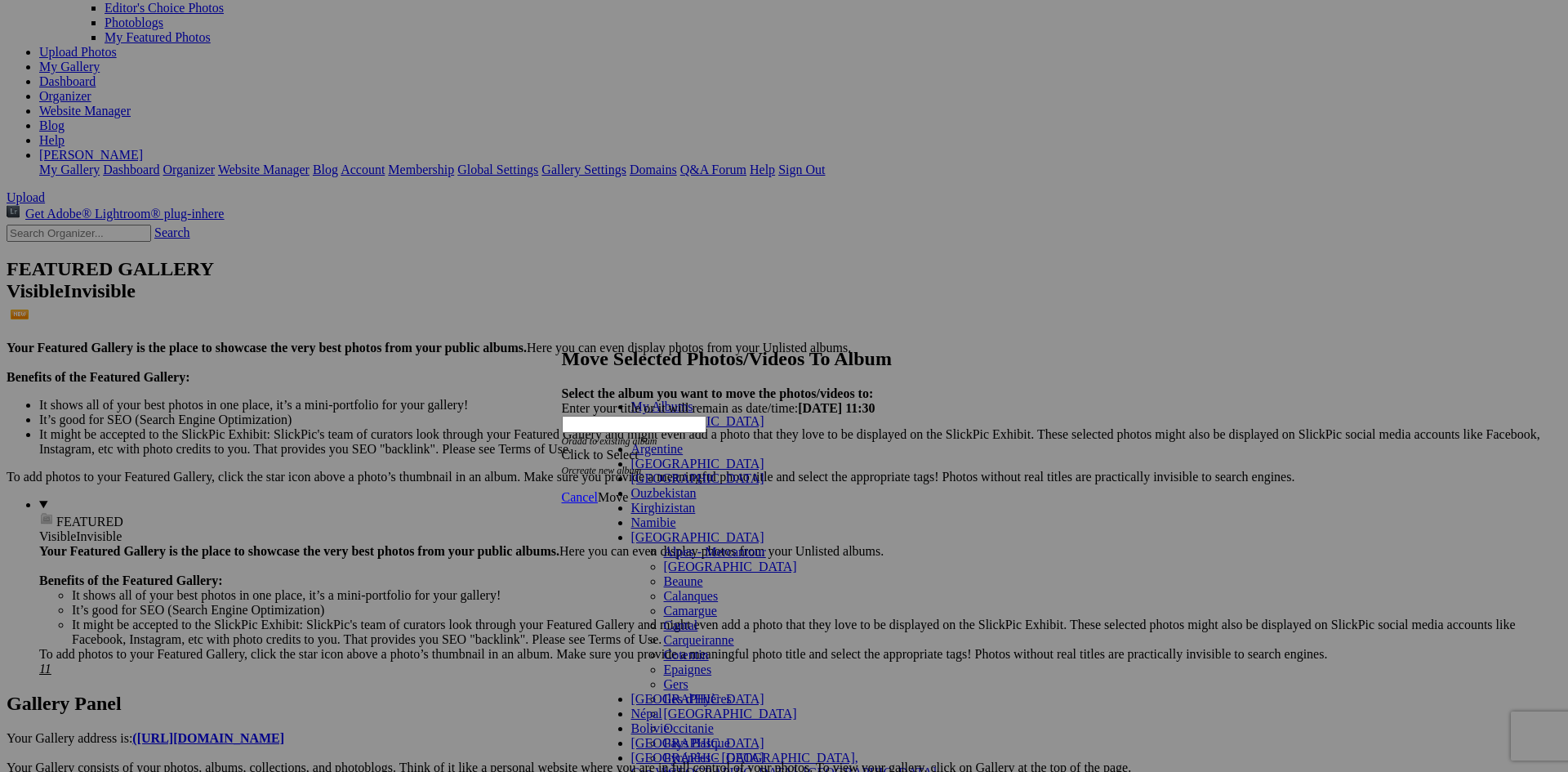
scroll to position [244, 0]
click at [664, 735] on span "Pays Basque" at bounding box center [696, 742] width 66 height 14
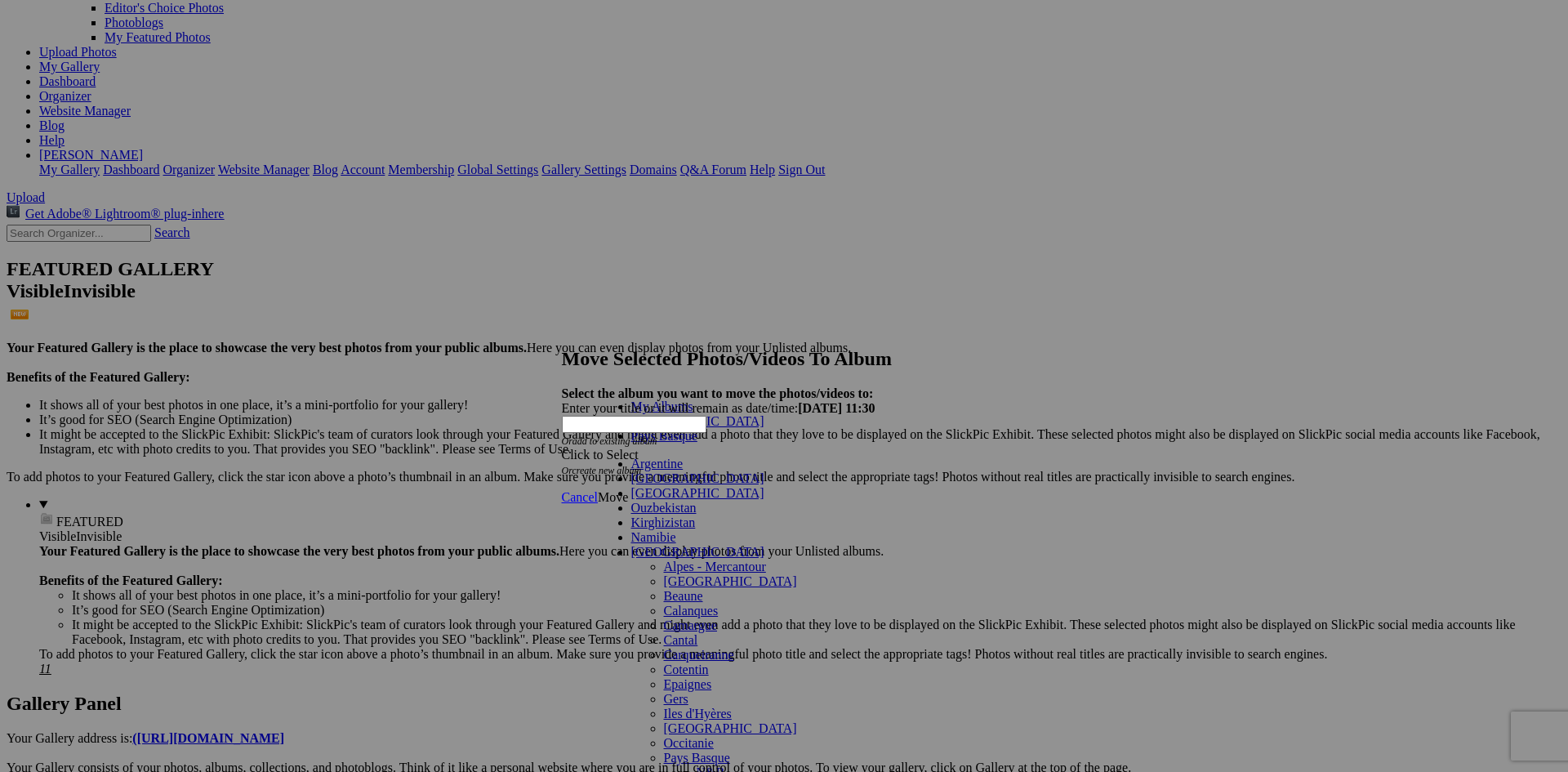
drag, startPoint x: 754, startPoint y: 447, endPoint x: 726, endPoint y: 446, distance: 28.0
click at [752, 444] on ul "My Albums France Pays Basque" at bounding box center [741, 421] width 286 height 44
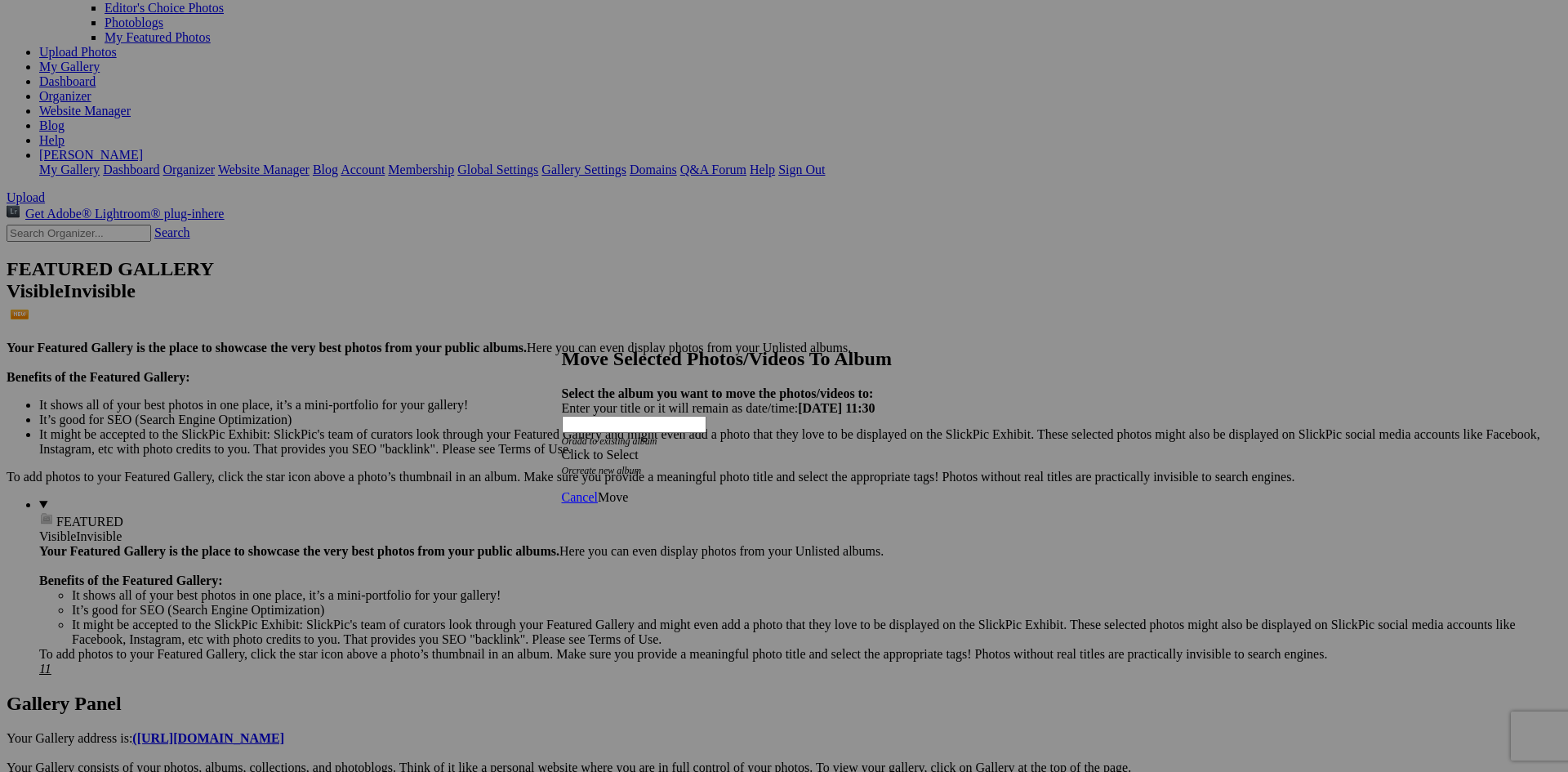
click at [672, 448] on div "Click to Select" at bounding box center [778, 455] width 433 height 15
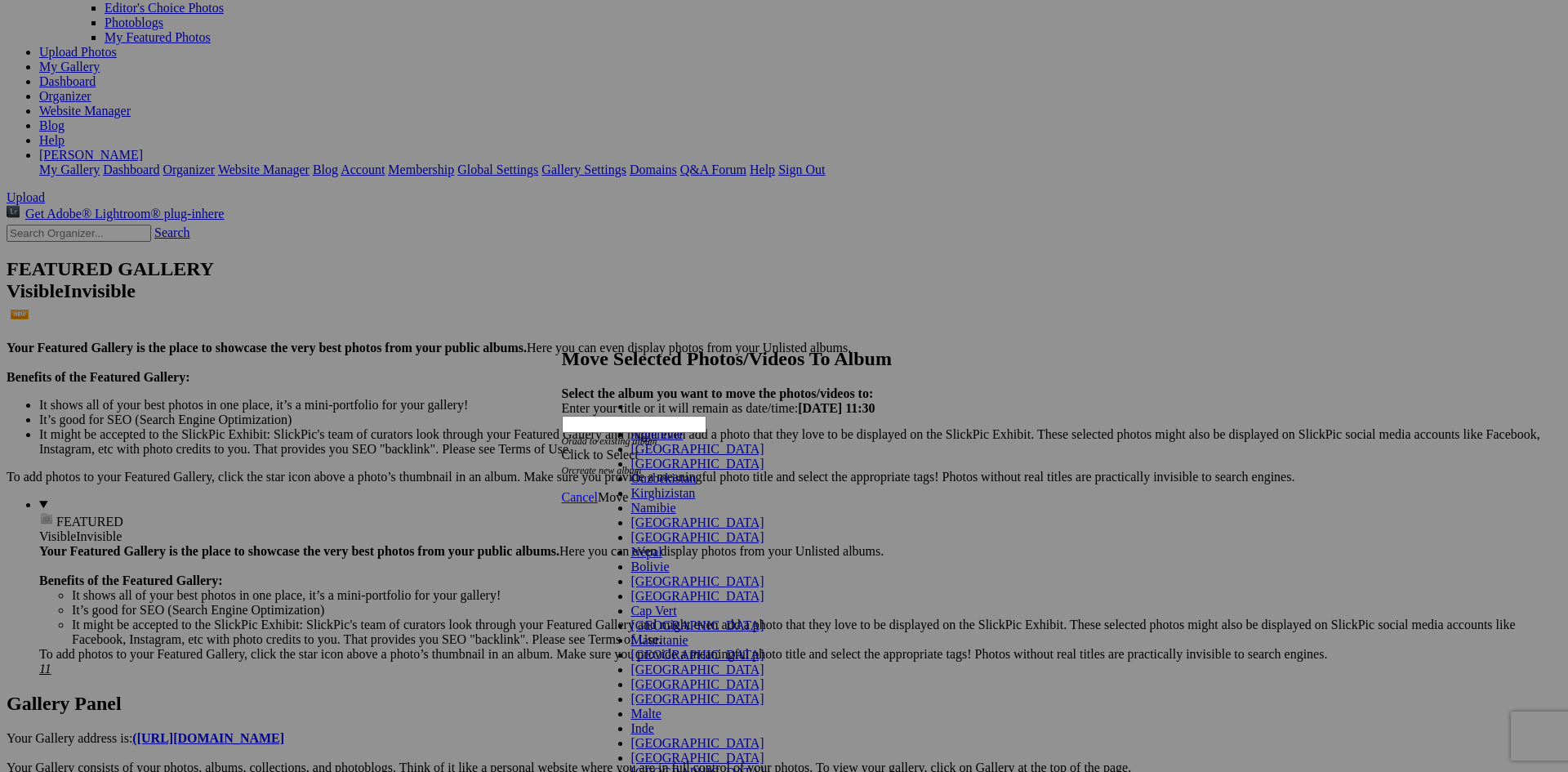
click at [660, 529] on link "[GEOGRAPHIC_DATA]" at bounding box center [697, 522] width 133 height 14
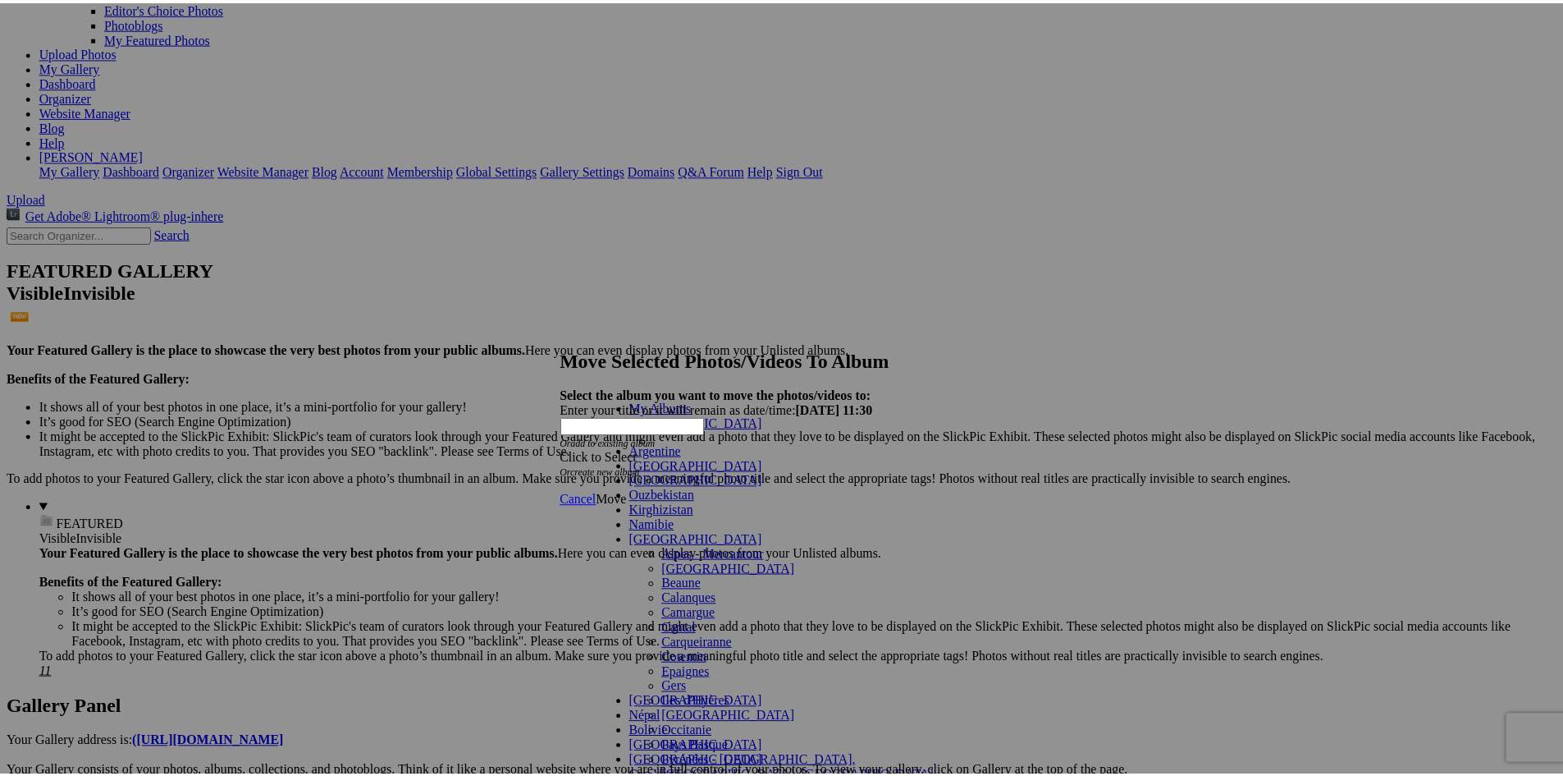
scroll to position [80, 0]
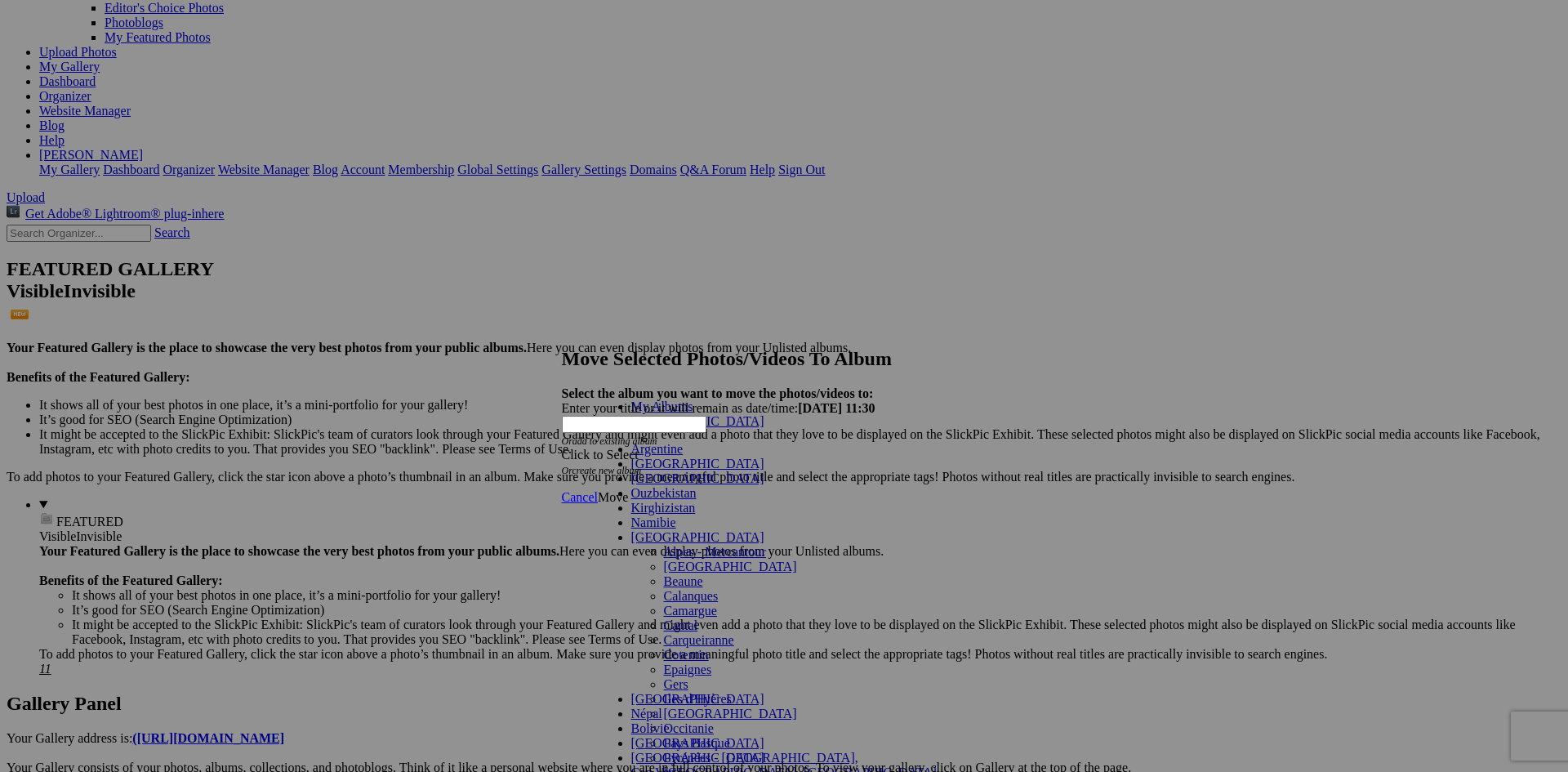
click at [664, 676] on link "Gers" at bounding box center [676, 683] width 25 height 14
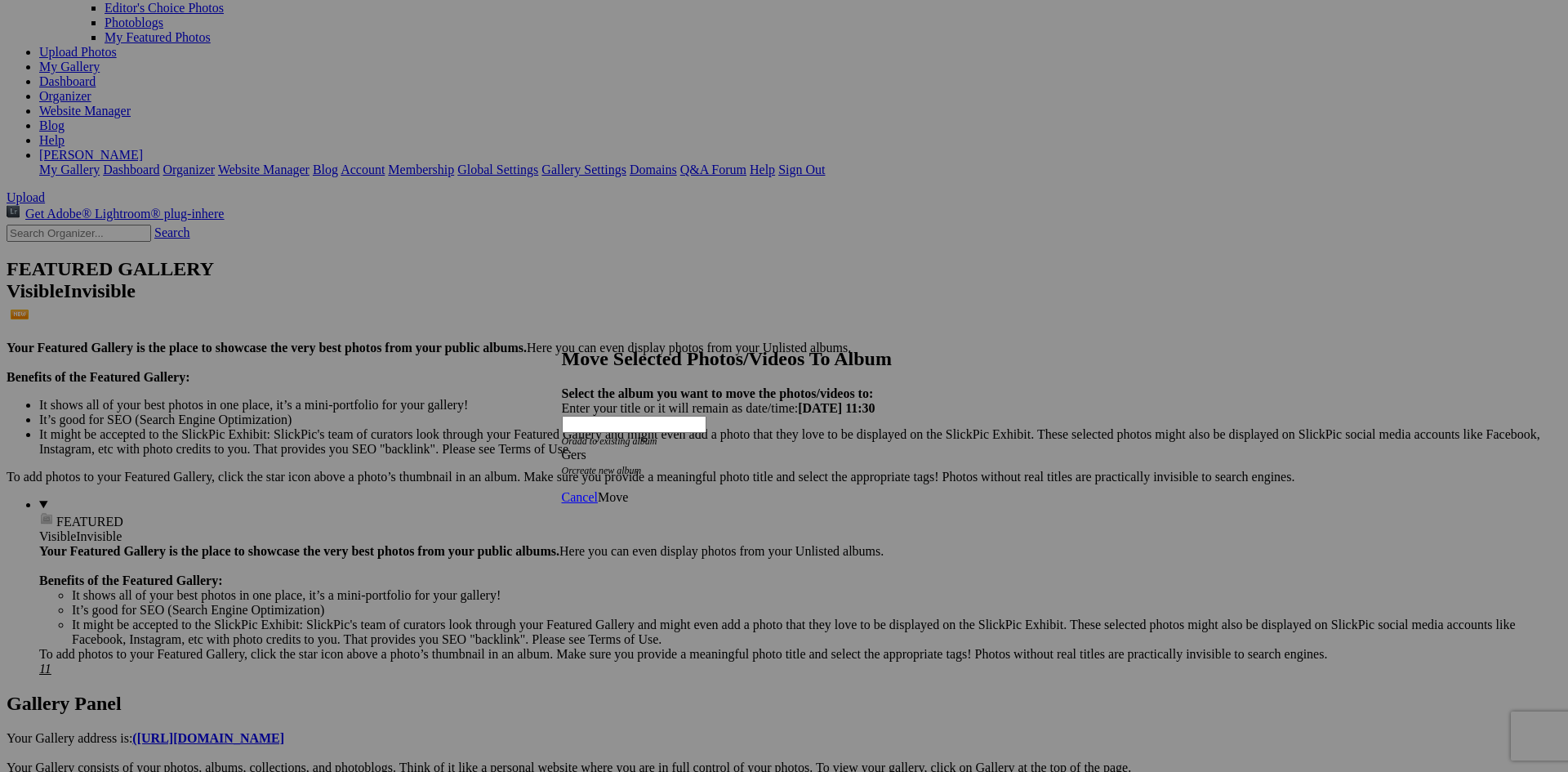
click at [628, 489] on span "Move" at bounding box center [613, 496] width 30 height 14
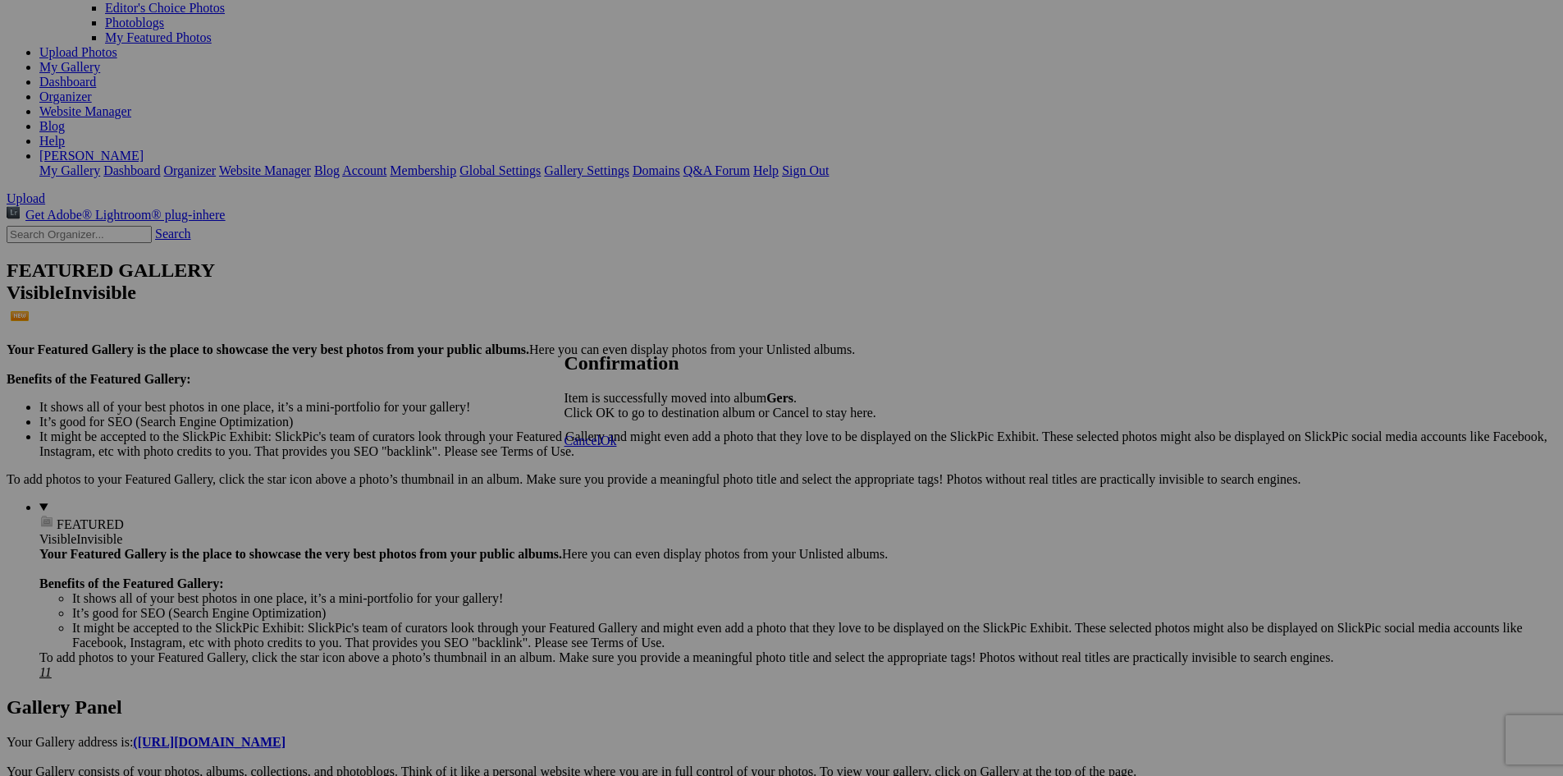
click at [617, 447] on span "Ok" at bounding box center [609, 440] width 16 height 14
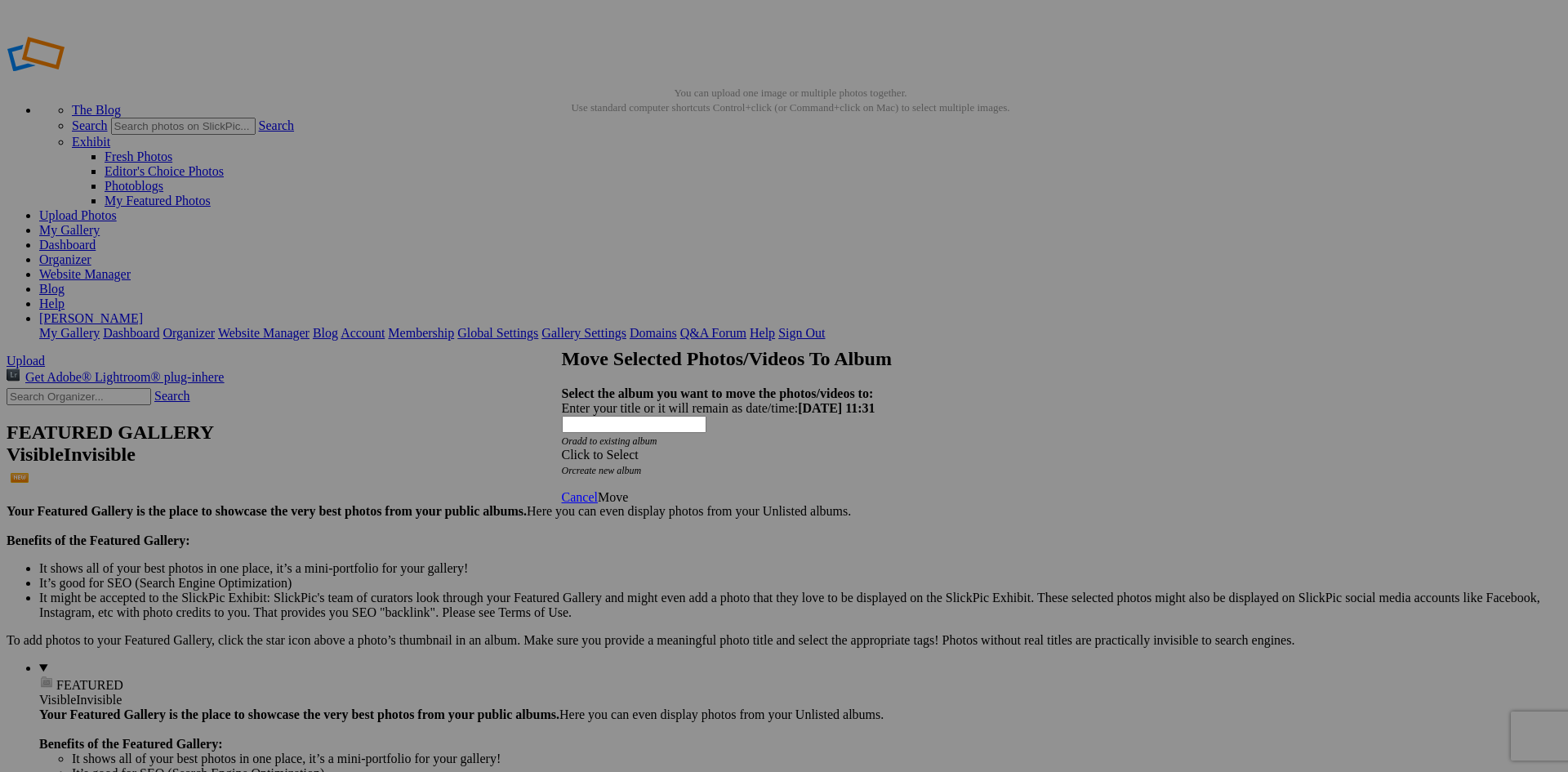
click at [805, 448] on div "Click to Select" at bounding box center [778, 455] width 433 height 15
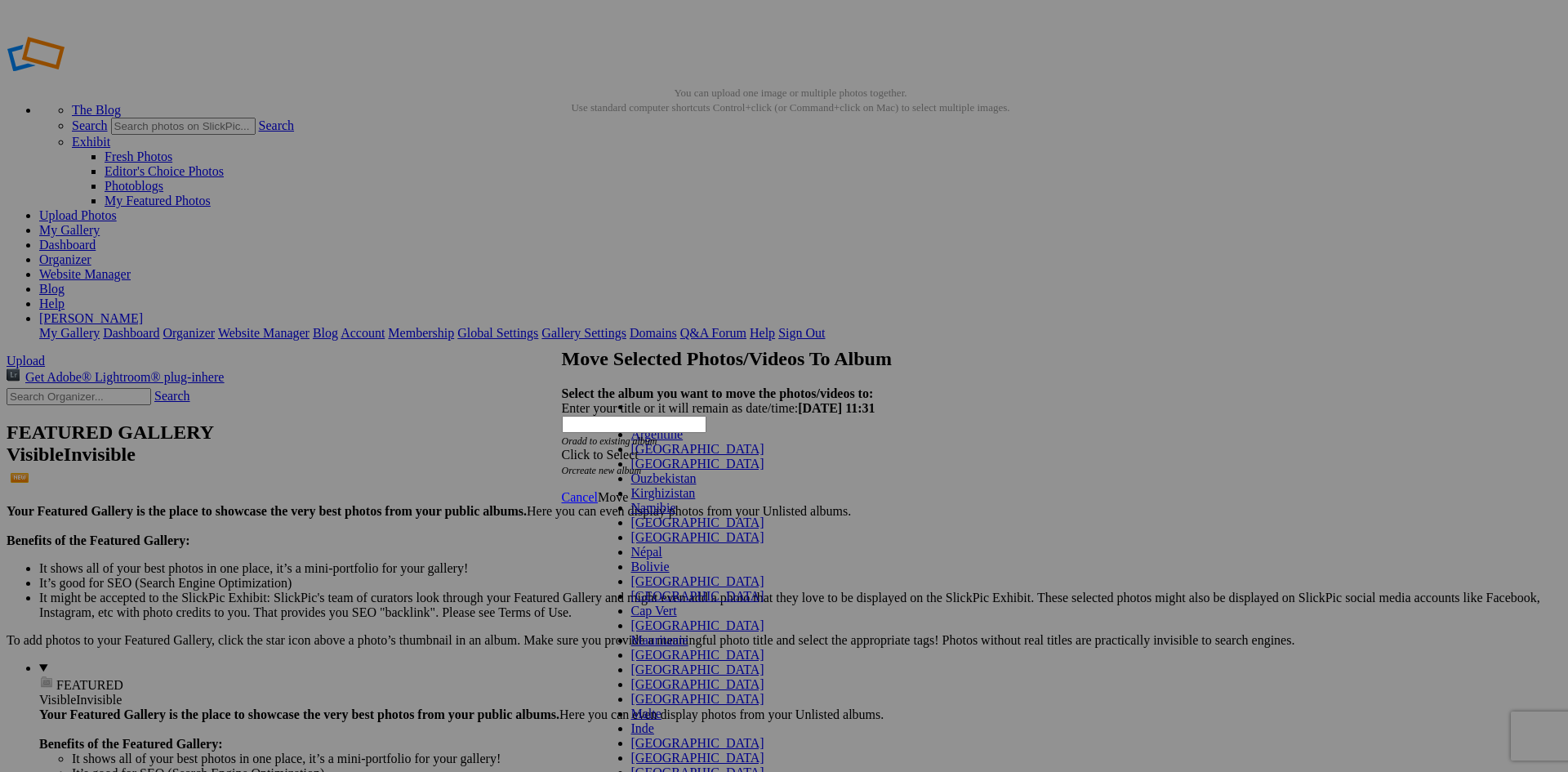
click at [639, 529] on span "[GEOGRAPHIC_DATA]" at bounding box center [697, 522] width 133 height 14
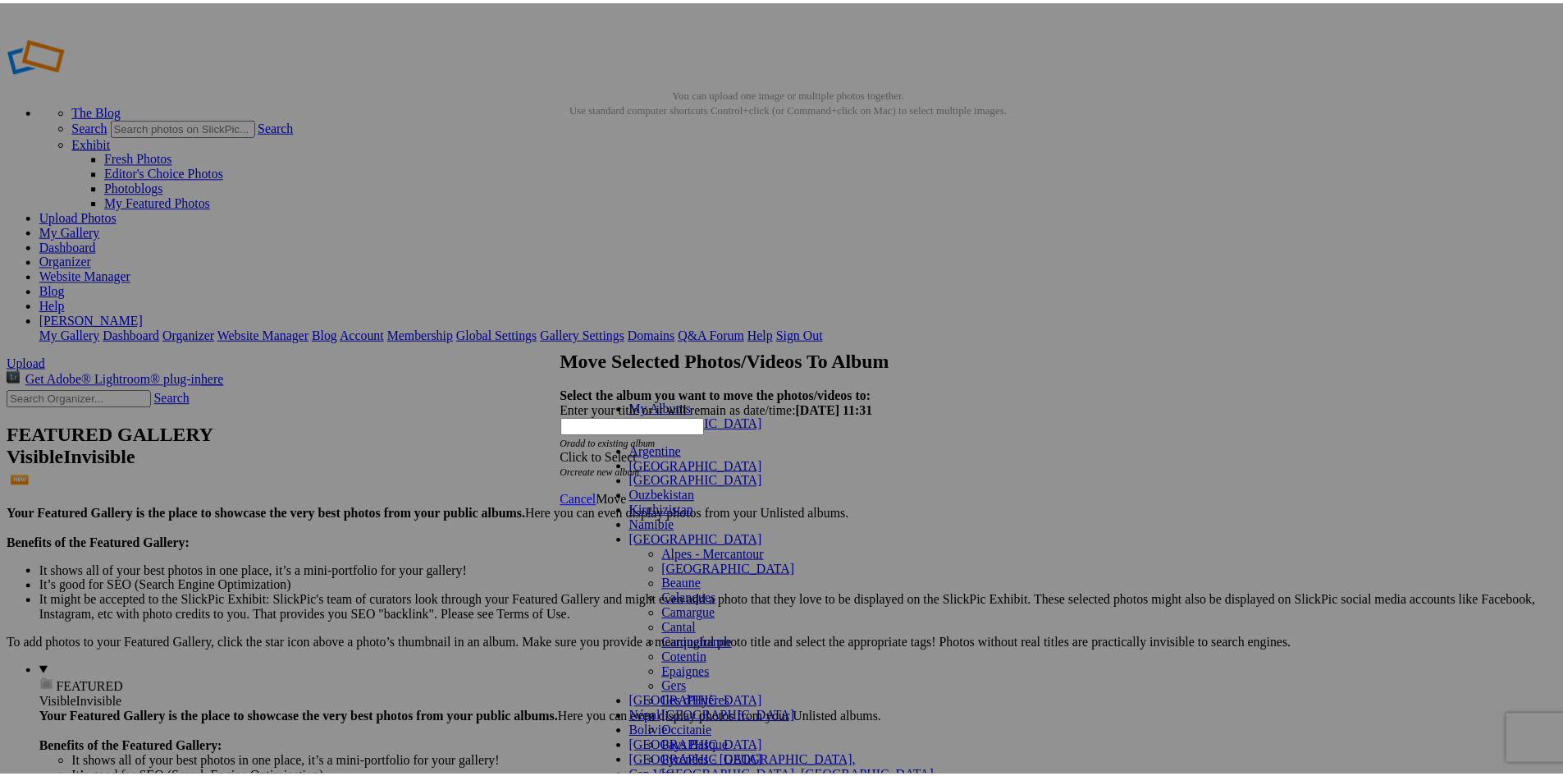
scroll to position [80, 0]
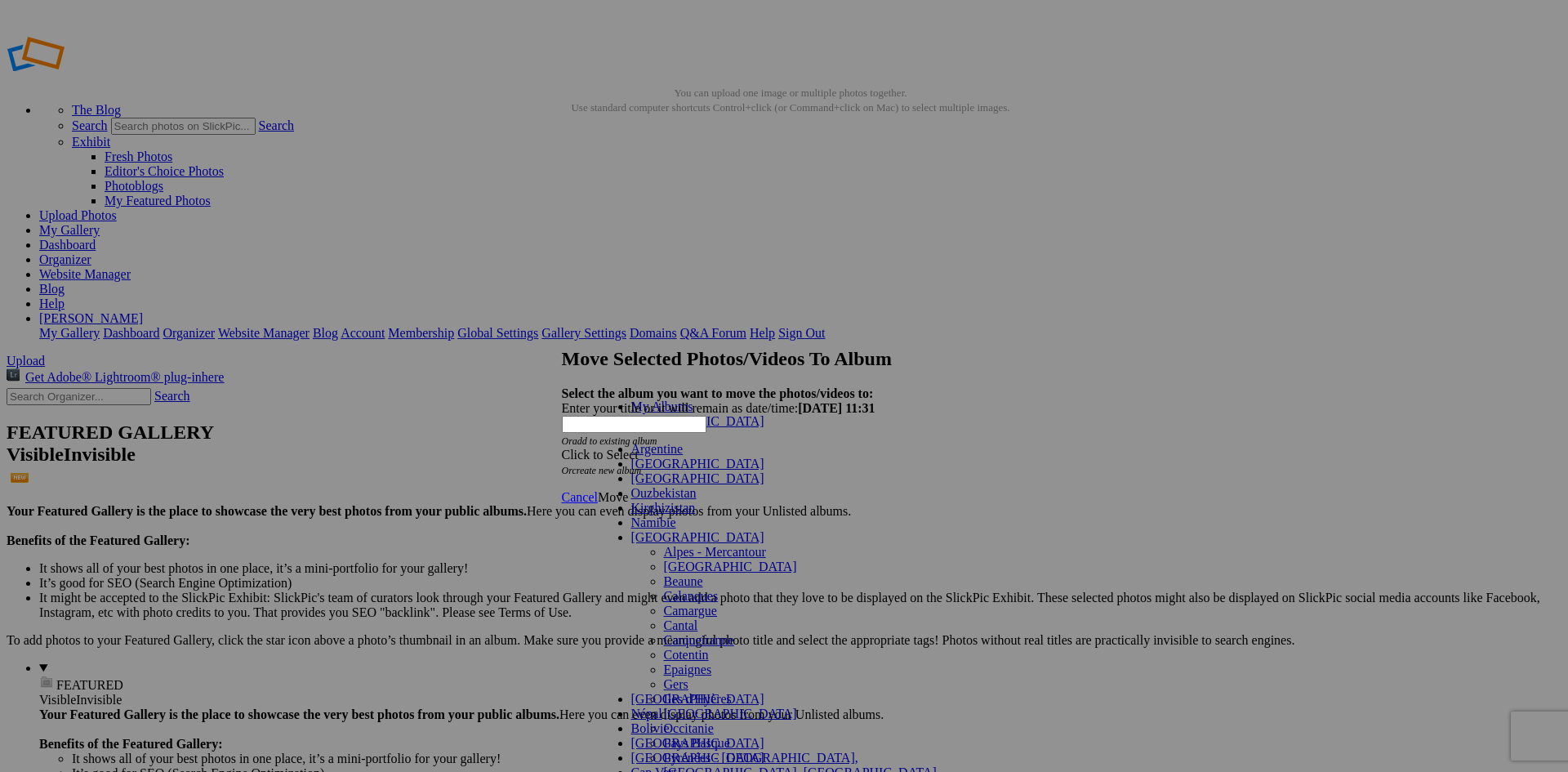
click at [664, 676] on link "Gers" at bounding box center [676, 683] width 25 height 14
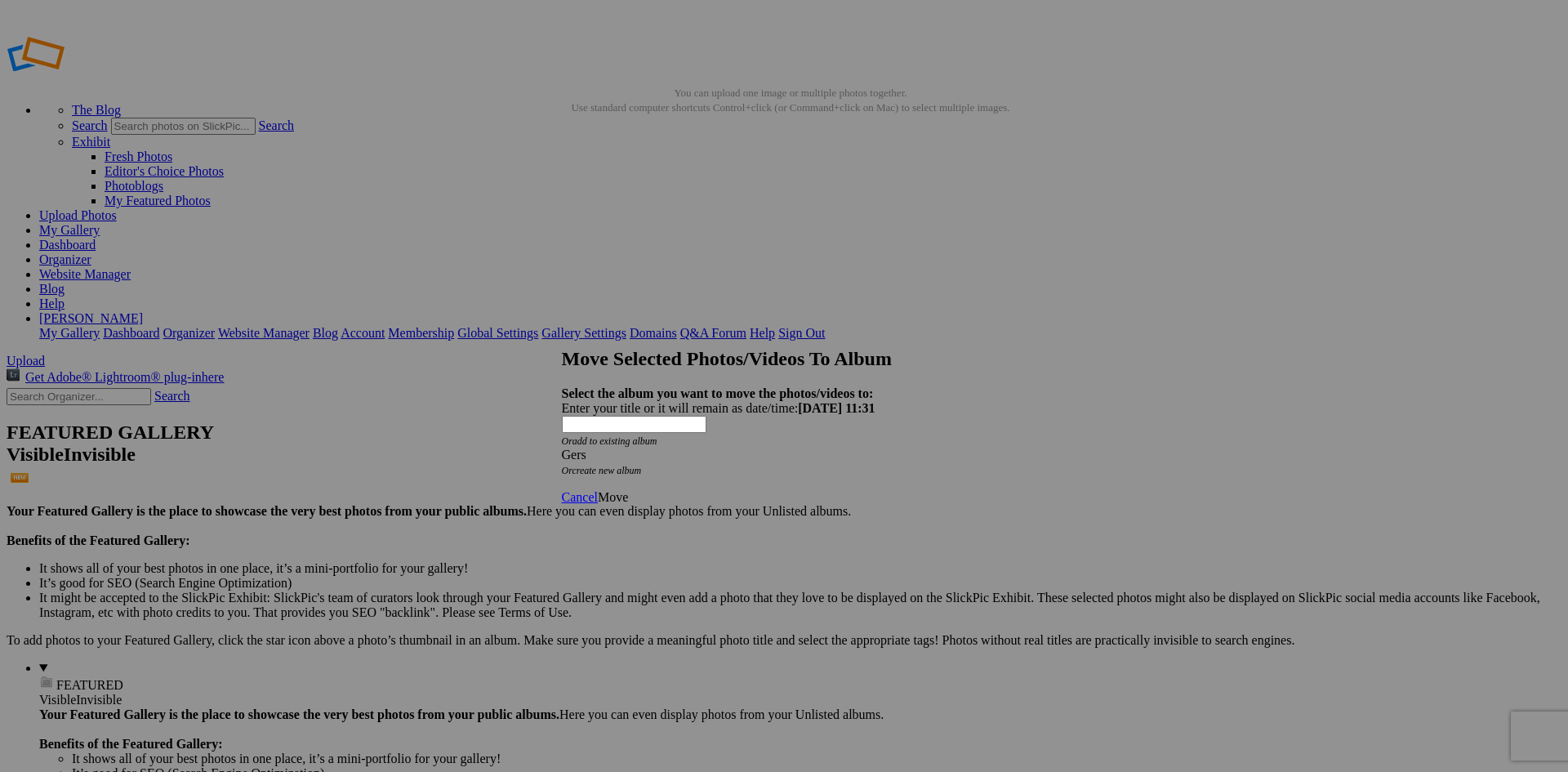
click at [598, 489] on span "Cancel" at bounding box center [580, 496] width 36 height 14
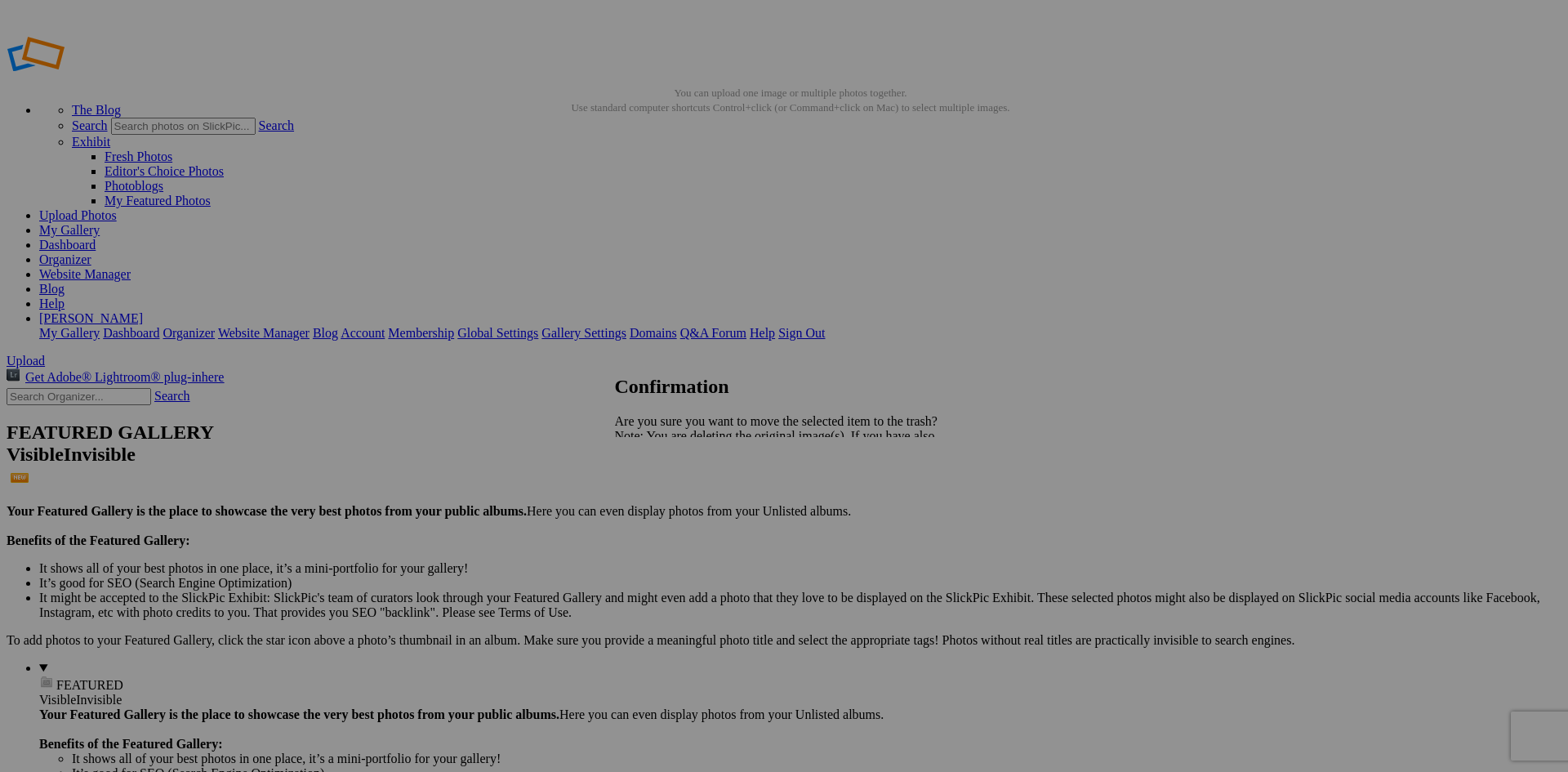
click at [670, 489] on span "Yes" at bounding box center [660, 492] width 19 height 14
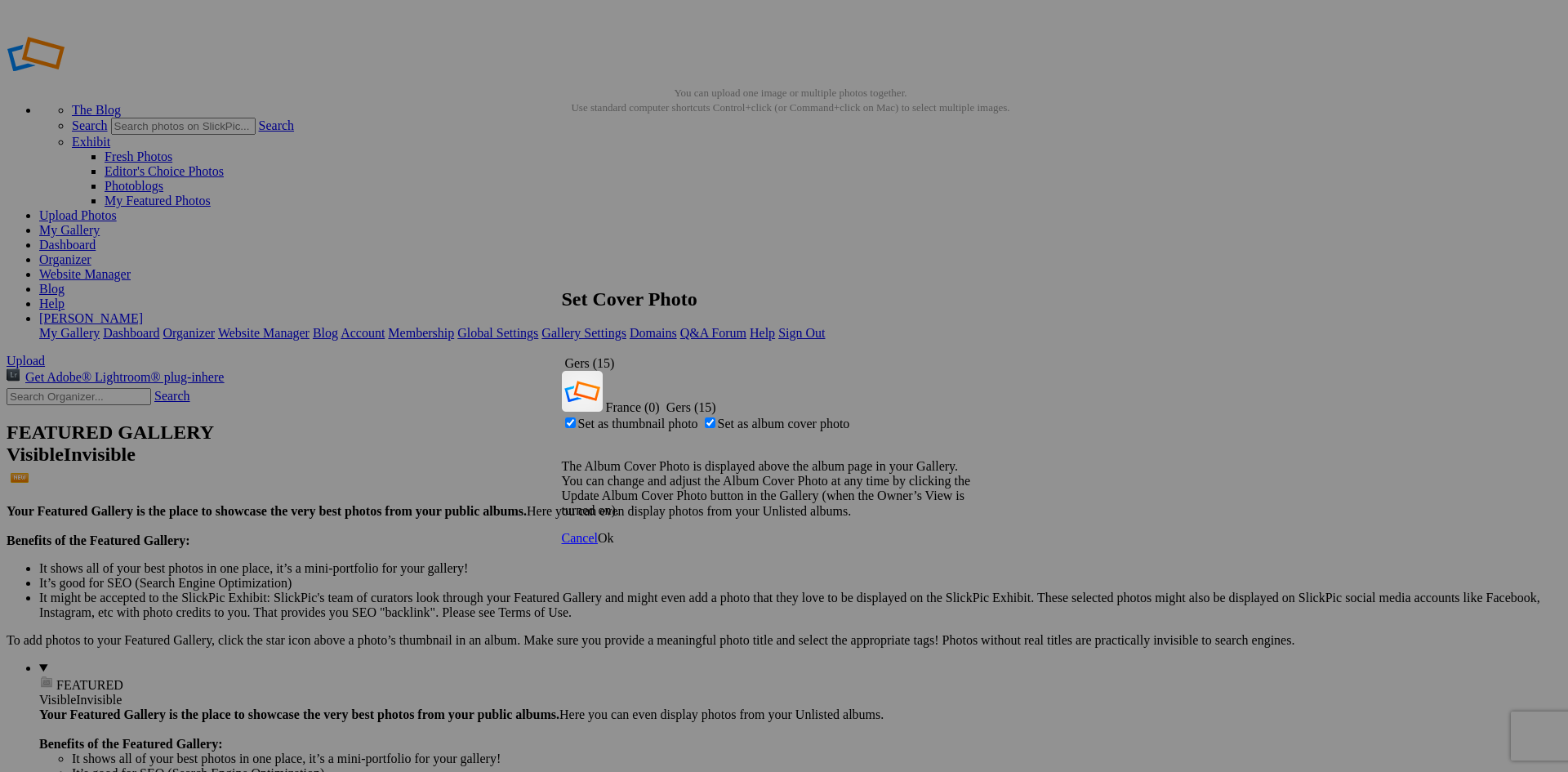
click at [698, 417] on span "Set as thumbnail photo" at bounding box center [638, 424] width 120 height 14
click at [576, 417] on input "Set as thumbnail photo" at bounding box center [570, 422] width 11 height 11
checkbox input "false"
click at [614, 530] on span "Ok" at bounding box center [606, 537] width 16 height 14
